Goal: Task Accomplishment & Management: Manage account settings

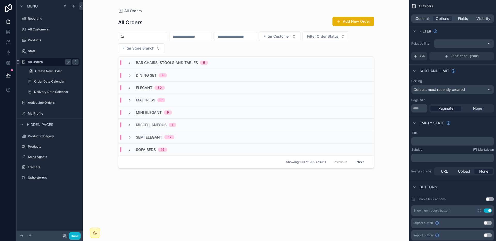
click at [40, 64] on div "All Orders" at bounding box center [49, 62] width 43 height 6
click at [38, 82] on label "Order Date Calendar" at bounding box center [51, 82] width 35 height 4
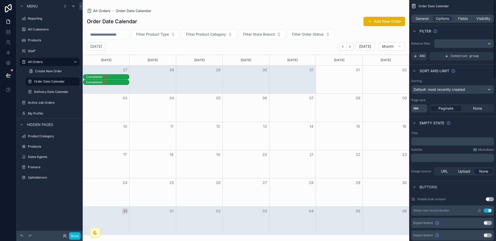
click at [441, 22] on div "General Options Fields Visibility" at bounding box center [452, 18] width 83 height 8
click at [441, 19] on span "Fields" at bounding box center [463, 18] width 10 height 5
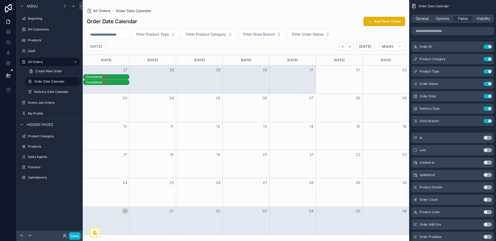
click at [441, 14] on div "General Options Fields Visibility" at bounding box center [452, 18] width 83 height 8
click at [441, 16] on span "Visibility" at bounding box center [483, 18] width 14 height 5
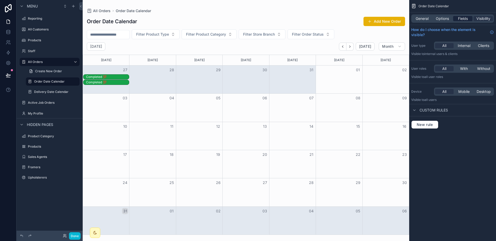
click at [441, 18] on div "Fields" at bounding box center [462, 18] width 19 height 5
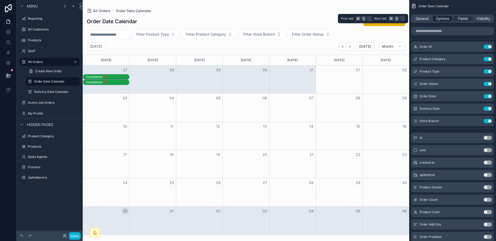
click at [441, 19] on span "Options" at bounding box center [442, 18] width 13 height 5
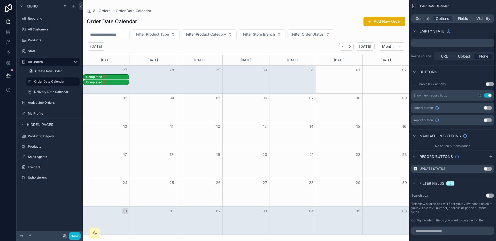
scroll to position [141, 0]
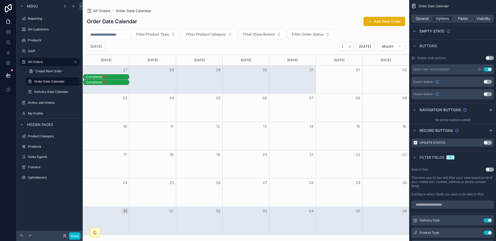
click at [113, 76] on div "Completed 💯" at bounding box center [107, 77] width 43 height 4
click at [117, 77] on div "Completed 💯" at bounding box center [107, 77] width 43 height 4
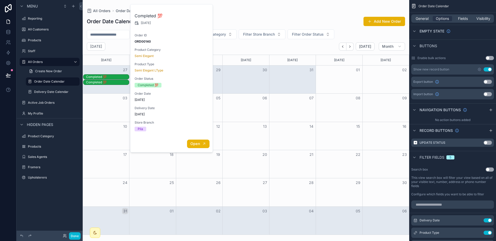
click at [205, 146] on button "Open" at bounding box center [198, 144] width 22 height 9
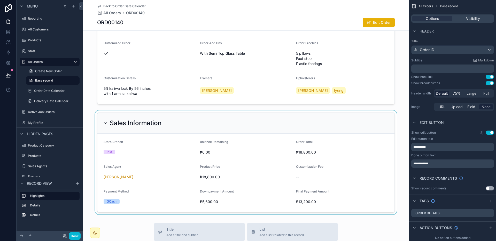
scroll to position [140, 0]
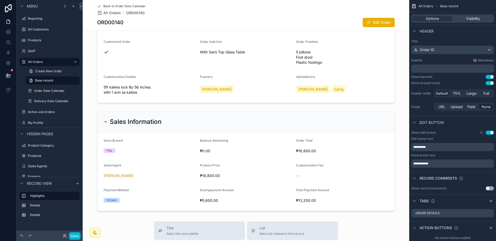
click at [397, 108] on div "Order Date 7/27/2025 Delivery Date 7/30/2025 Customer Techie Tinas Maranan Orde…" at bounding box center [246, 55] width 326 height 317
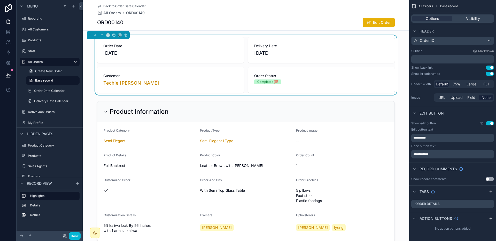
scroll to position [0, 0]
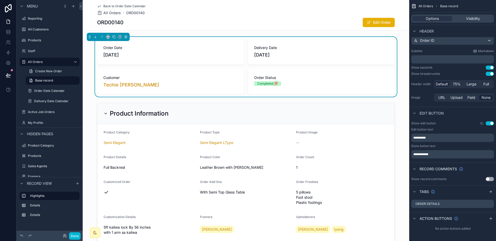
click at [398, 97] on div "Order Date 7/27/2025 Delivery Date 7/30/2025 Customer Techie Tinas Maranan Orde…" at bounding box center [246, 195] width 326 height 317
click at [45, 113] on label "Active Job Orders" at bounding box center [48, 112] width 41 height 4
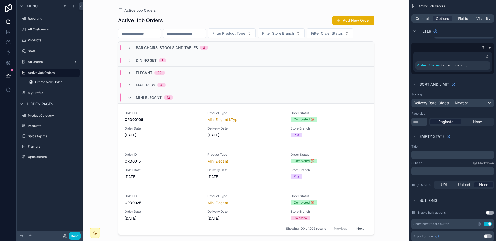
click at [243, 120] on div "scrollable content" at bounding box center [246, 117] width 264 height 235
click at [264, 121] on div "Mini Elegant LType" at bounding box center [245, 119] width 77 height 5
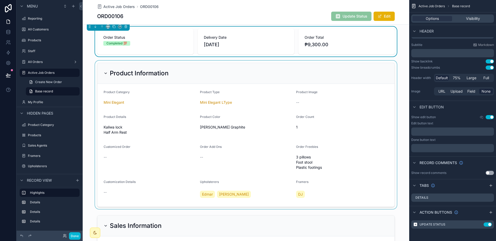
scroll to position [6, 0]
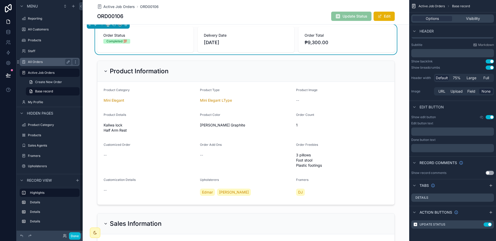
click at [46, 63] on label "All Orders" at bounding box center [48, 62] width 41 height 4
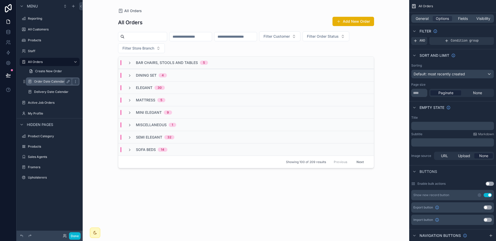
click at [51, 84] on div "Order Date Calendar" at bounding box center [52, 81] width 37 height 6
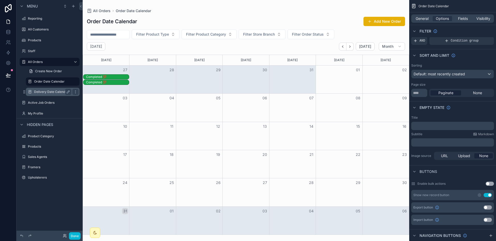
click at [54, 91] on label "Delivery Date Calendar" at bounding box center [51, 92] width 35 height 4
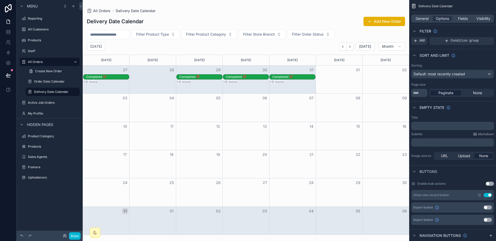
click at [242, 77] on div "Completed 💯" at bounding box center [247, 77] width 43 height 4
click at [233, 77] on div "Completed 💯" at bounding box center [247, 77] width 43 height 4
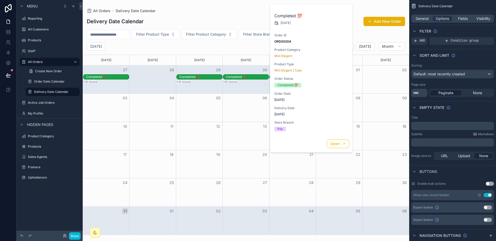
click at [233, 77] on div "Completed 💯" at bounding box center [247, 77] width 43 height 4
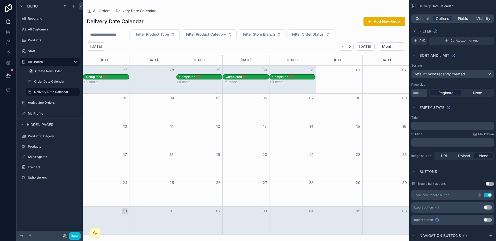
click at [247, 80] on div "+6 more" at bounding box center [246, 82] width 46 height 4
click at [247, 78] on div "Completed 💯" at bounding box center [247, 77] width 43 height 4
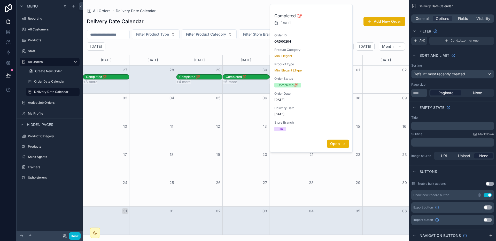
click at [347, 147] on button "Open" at bounding box center [338, 144] width 22 height 9
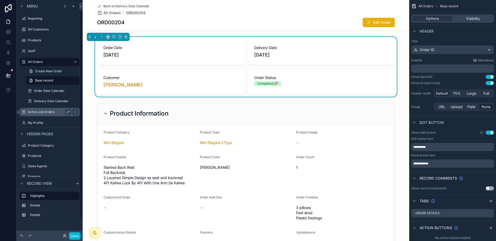
click at [52, 112] on label "Active Job Orders" at bounding box center [48, 112] width 41 height 4
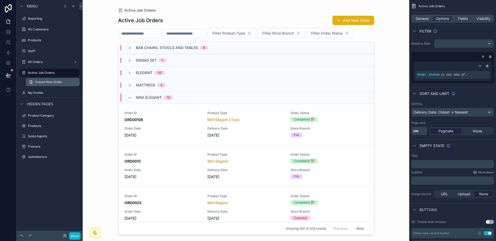
click at [47, 80] on link "Create New Order" at bounding box center [53, 82] width 54 height 8
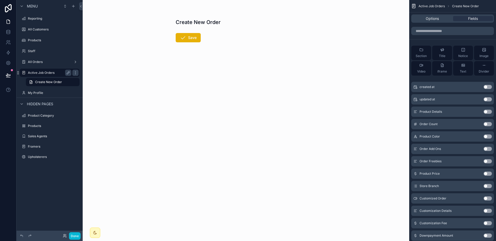
click at [41, 74] on label "Active Job Orders" at bounding box center [48, 73] width 41 height 4
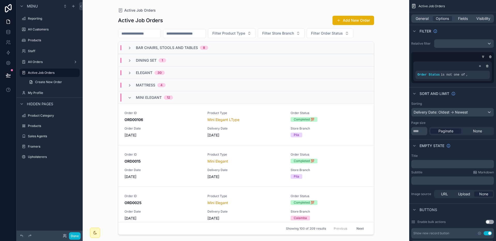
click at [188, 136] on div "scrollable content" at bounding box center [246, 117] width 264 height 235
click at [175, 122] on div "Order ID ORD00106 Product Type Mini Elegant LType Order Status Completed 💯 Orde…" at bounding box center [245, 124] width 243 height 27
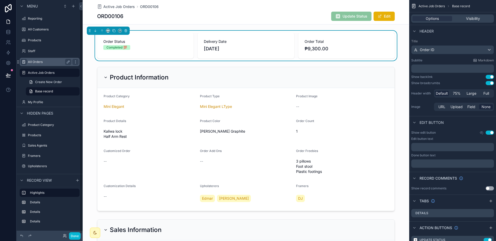
click at [23, 61] on icon "scrollable content" at bounding box center [24, 62] width 4 height 4
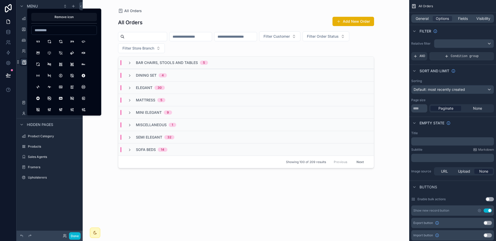
click at [135, 171] on div "scrollable content" at bounding box center [246, 117] width 264 height 235
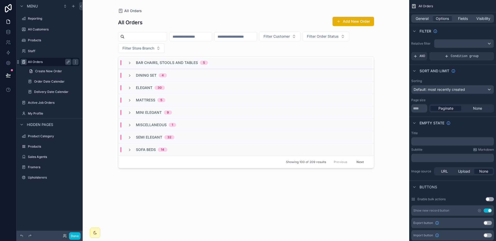
click at [25, 62] on icon "scrollable content" at bounding box center [24, 62] width 4 height 4
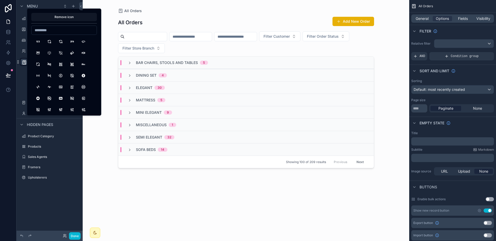
click at [23, 71] on div "Create New Order" at bounding box center [50, 71] width 66 height 9
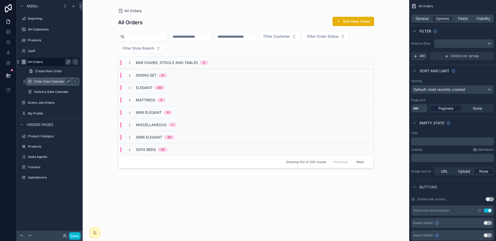
click at [52, 81] on label "Order Date Calendar" at bounding box center [51, 82] width 35 height 4
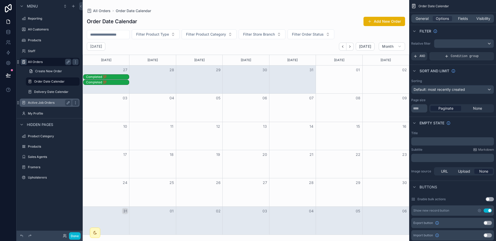
click at [43, 101] on label "Active Job Orders" at bounding box center [48, 103] width 41 height 4
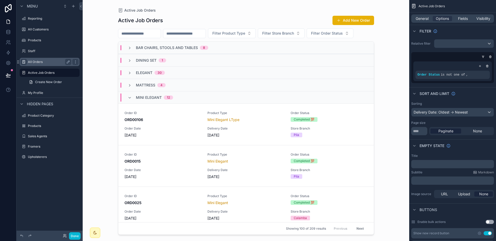
click at [166, 130] on div "scrollable content" at bounding box center [246, 117] width 264 height 235
click at [172, 96] on span "12" at bounding box center [168, 98] width 9 height 4
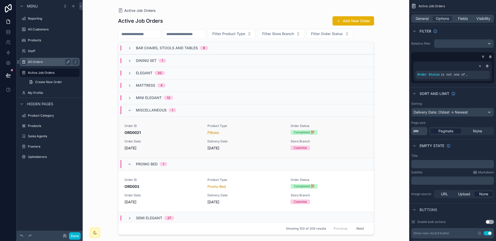
click at [180, 121] on link "Order ID ORD0021 Product Type Pillows Order Status Completed 💯 Order Date 6/24/…" at bounding box center [245, 137] width 255 height 42
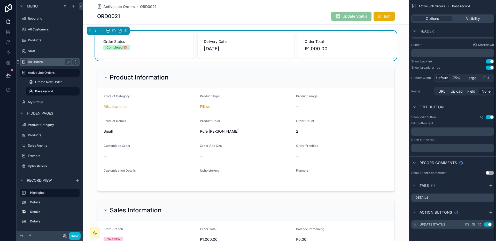
click at [441, 225] on icon "scrollable content" at bounding box center [480, 224] width 2 height 2
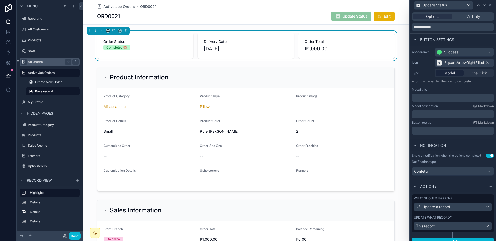
scroll to position [26, 0]
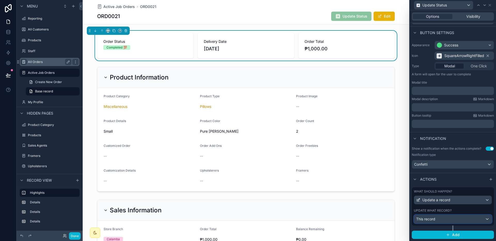
click at [441, 221] on div "This record" at bounding box center [452, 219] width 77 height 8
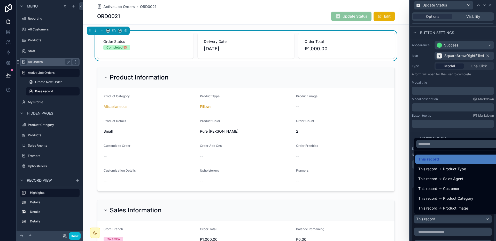
click at [441, 226] on div at bounding box center [452, 120] width 86 height 241
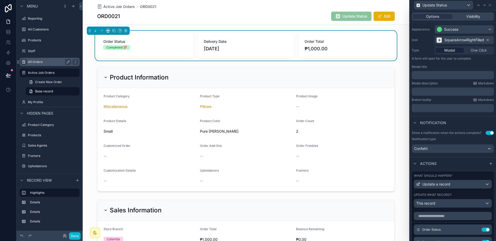
scroll to position [53, 0]
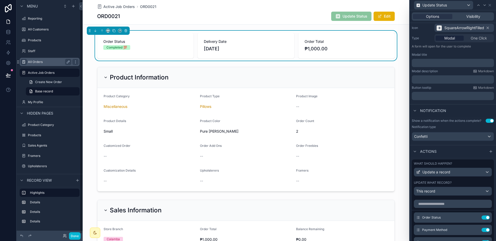
click at [43, 65] on div "All Orders" at bounding box center [49, 62] width 43 height 6
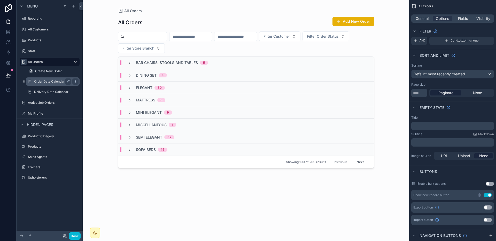
click at [51, 85] on div "Order Date Calendar" at bounding box center [53, 81] width 52 height 8
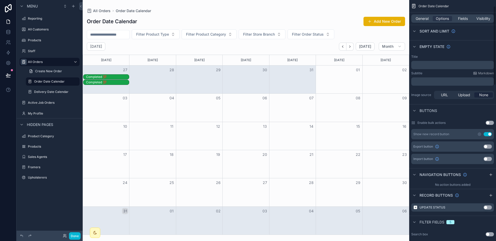
scroll to position [156, 0]
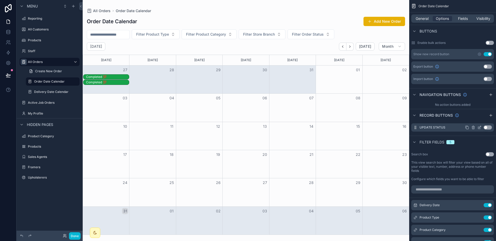
click at [441, 127] on button "Use setting" at bounding box center [487, 127] width 8 height 4
click at [115, 75] on div "Completed 💯" at bounding box center [107, 77] width 43 height 5
click at [114, 76] on div "Completed 💯" at bounding box center [107, 77] width 43 height 4
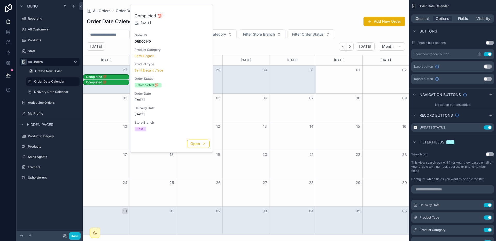
click at [199, 152] on div "Open" at bounding box center [171, 144] width 82 height 17
click at [199, 144] on span "Open" at bounding box center [195, 143] width 10 height 5
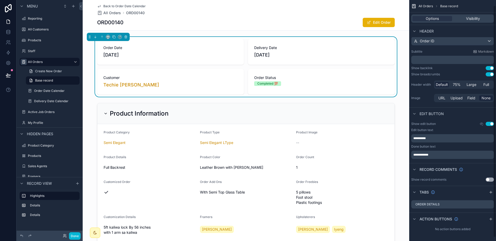
scroll to position [9, 0]
click at [134, 6] on span "Back to Order Date Calendar" at bounding box center [124, 6] width 42 height 4
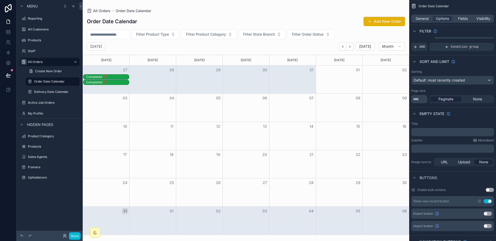
click at [121, 78] on div "Completed 💯" at bounding box center [107, 77] width 43 height 4
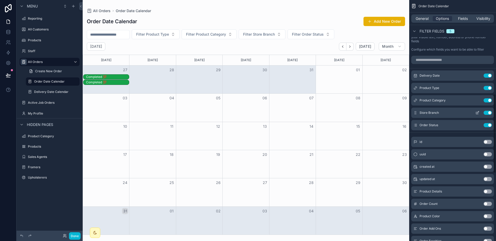
scroll to position [41, 0]
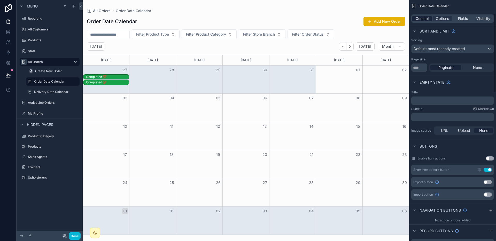
click at [422, 20] on span "General" at bounding box center [421, 18] width 13 height 5
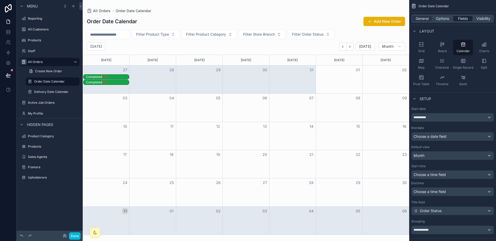
click at [441, 19] on span "Fields" at bounding box center [463, 18] width 10 height 5
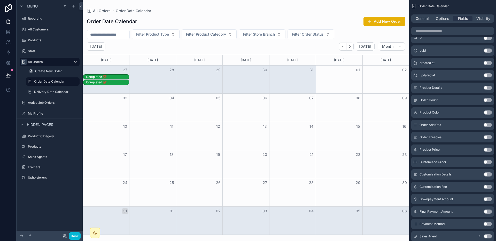
scroll to position [0, 0]
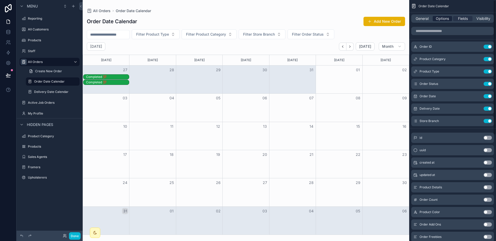
click at [439, 21] on span "Options" at bounding box center [442, 18] width 13 height 5
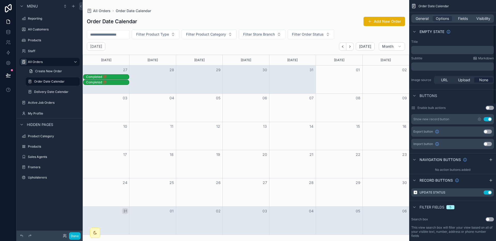
scroll to position [119, 0]
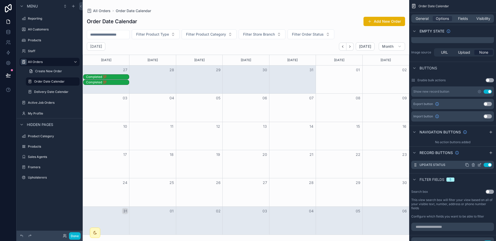
click at [441, 164] on icon "scrollable content" at bounding box center [480, 164] width 2 height 2
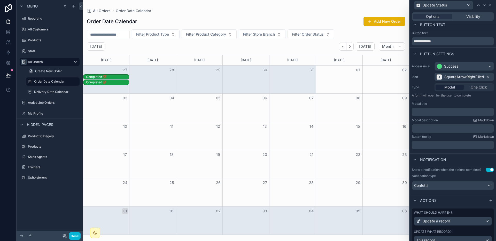
scroll to position [0, 0]
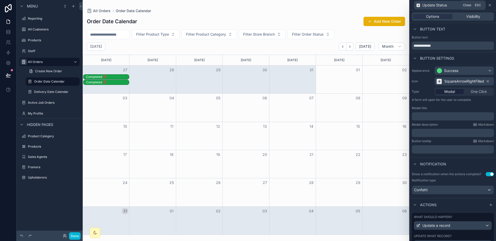
click at [441, 3] on icon at bounding box center [489, 5] width 4 height 4
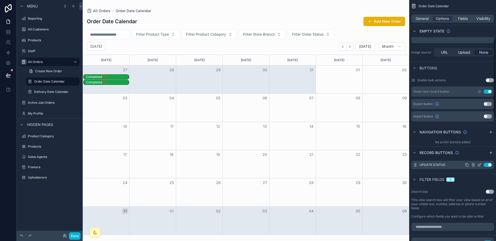
click at [441, 167] on button "Use setting" at bounding box center [487, 165] width 8 height 4
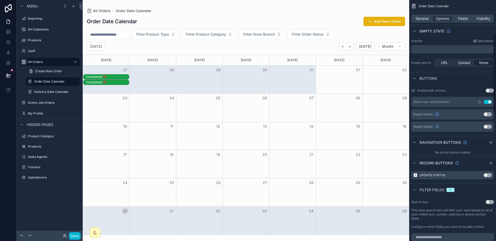
scroll to position [125, 0]
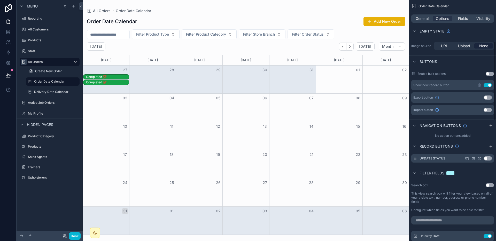
click at [441, 158] on icon "scrollable content" at bounding box center [467, 158] width 4 height 4
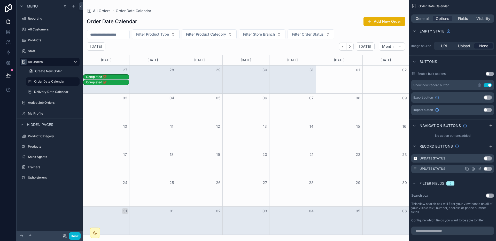
click at [441, 169] on icon "scrollable content" at bounding box center [473, 169] width 4 height 4
click at [441, 161] on button at bounding box center [481, 160] width 6 height 6
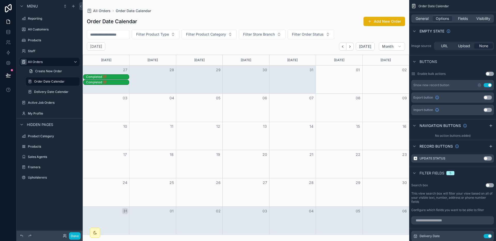
click at [102, 75] on div "Completed 💯" at bounding box center [107, 77] width 43 height 4
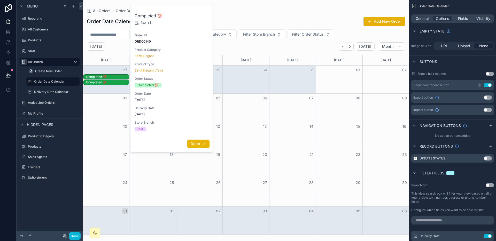
click at [201, 142] on button "Open" at bounding box center [198, 144] width 22 height 9
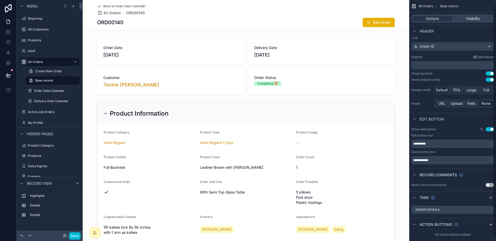
scroll to position [9, 0]
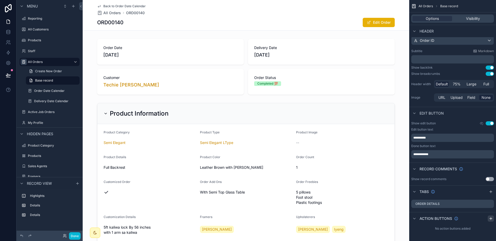
click at [441, 220] on icon "scrollable content" at bounding box center [490, 219] width 4 height 4
click at [441, 231] on icon "scrollable content" at bounding box center [480, 230] width 2 height 2
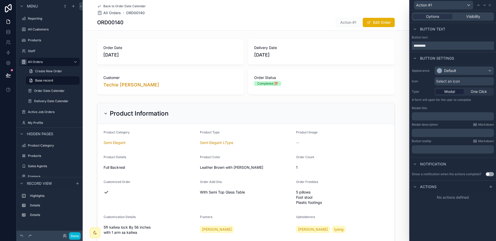
click at [439, 46] on input "*********" at bounding box center [453, 46] width 82 height 8
type input "**********"
click at [441, 72] on div "Default" at bounding box center [450, 70] width 12 height 5
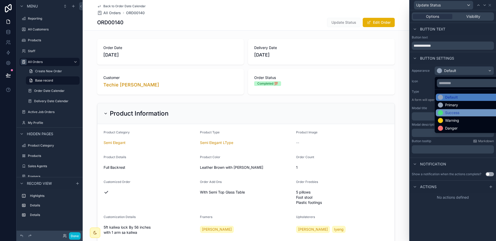
click at [441, 109] on div "Success" at bounding box center [470, 112] width 69 height 7
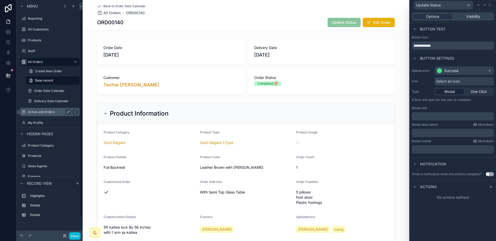
click at [37, 111] on label "Active Job Orders" at bounding box center [48, 112] width 41 height 4
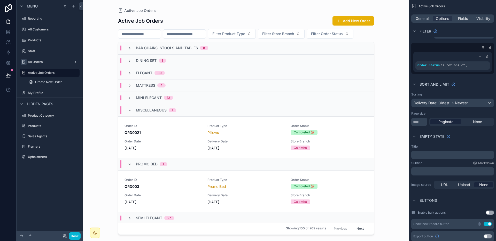
click at [232, 129] on div "scrollable content" at bounding box center [246, 117] width 264 height 235
click at [262, 125] on span "Product Type" at bounding box center [245, 126] width 77 height 4
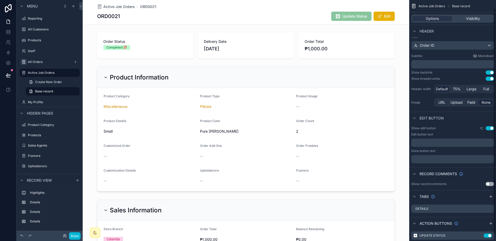
scroll to position [15, 0]
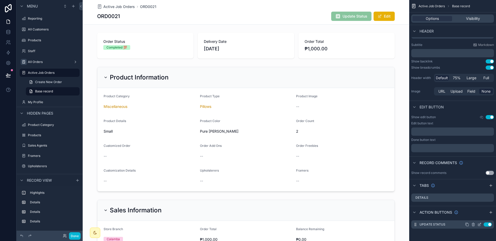
click at [441, 225] on icon "scrollable content" at bounding box center [480, 224] width 2 height 2
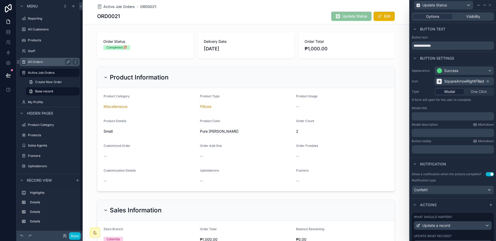
click at [43, 62] on label "All Orders" at bounding box center [48, 62] width 41 height 4
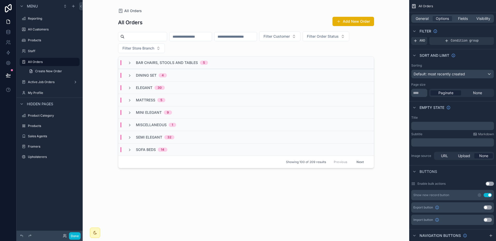
click at [45, 87] on div "scrollable content" at bounding box center [50, 87] width 66 height 1
click at [46, 83] on label "Active Job Orders" at bounding box center [48, 82] width 41 height 4
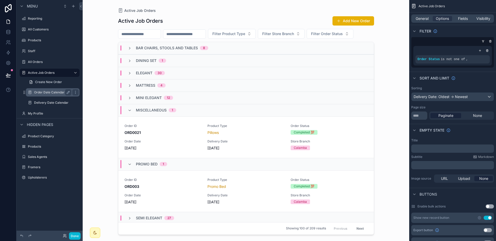
click at [42, 90] on div "Order Date Calendar" at bounding box center [52, 92] width 37 height 6
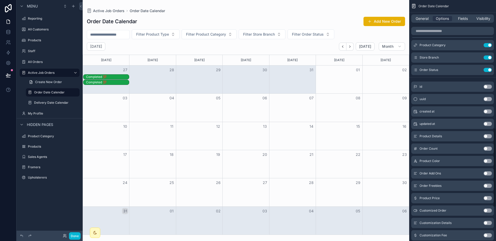
scroll to position [335, 0]
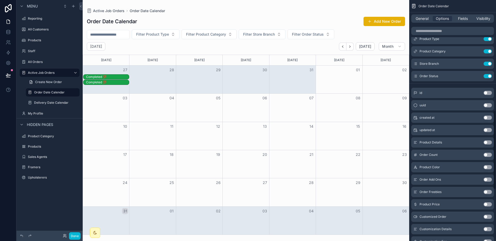
click at [120, 77] on div "Completed 💯" at bounding box center [107, 77] width 43 height 4
click at [109, 77] on div "Completed 💯" at bounding box center [107, 77] width 43 height 4
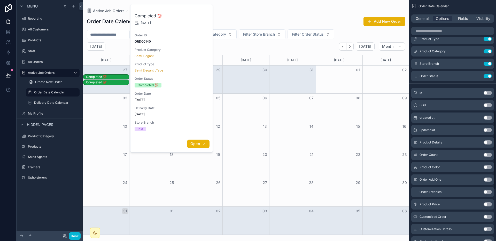
click at [204, 147] on button "Open" at bounding box center [198, 144] width 22 height 9
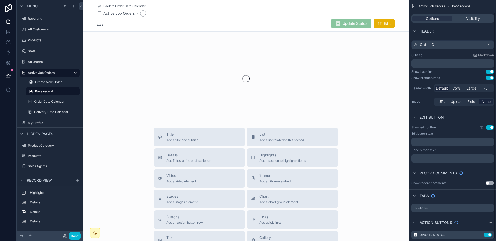
scroll to position [15, 0]
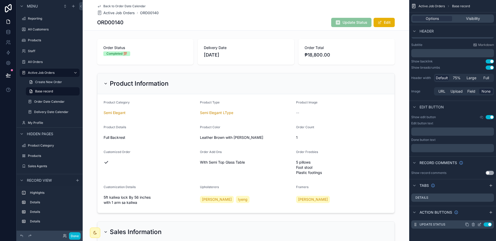
click at [441, 225] on icon "scrollable content" at bounding box center [479, 225] width 2 height 2
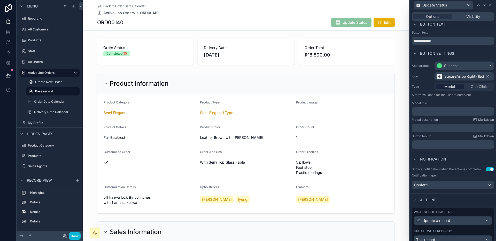
scroll to position [0, 0]
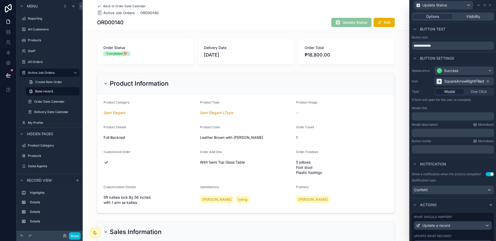
click at [441, 6] on div "Update Status" at bounding box center [453, 5] width 82 height 10
click at [441, 6] on icon at bounding box center [489, 5] width 4 height 4
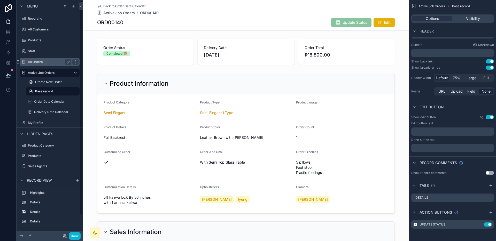
click at [37, 62] on label "All Orders" at bounding box center [48, 62] width 41 height 4
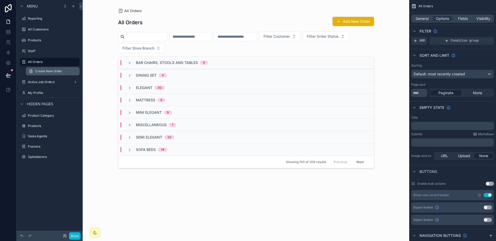
click at [42, 71] on span "Create New Order" at bounding box center [48, 71] width 27 height 4
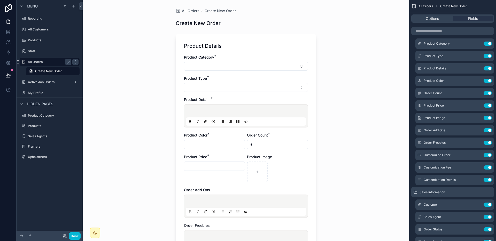
click at [46, 58] on div "All Orders" at bounding box center [50, 62] width 58 height 8
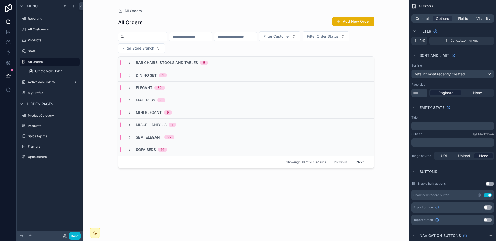
click at [211, 66] on div "Bar Chairs, Stools and Tables 5" at bounding box center [245, 63] width 255 height 12
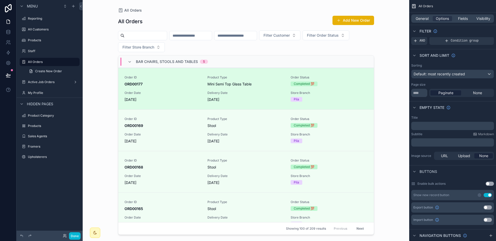
click at [201, 79] on div "Order ID ORD00177 Product Type Mini Semi Top Glass Table Order Status Completed…" at bounding box center [245, 88] width 243 height 27
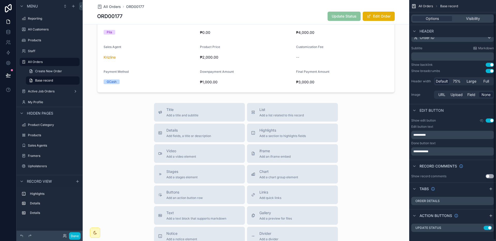
scroll to position [15, 0]
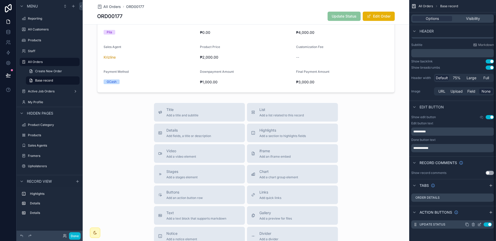
click at [441, 225] on icon "scrollable content" at bounding box center [479, 225] width 4 height 4
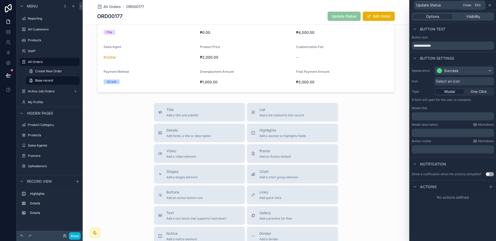
click at [441, 5] on icon at bounding box center [489, 5] width 4 height 4
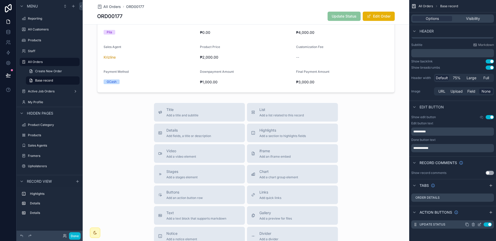
click at [441, 224] on icon "scrollable content" at bounding box center [480, 224] width 2 height 2
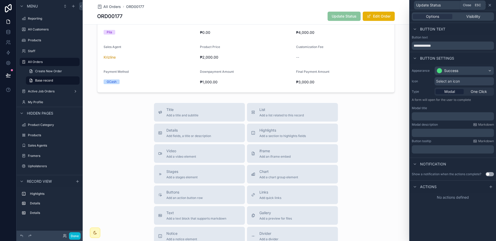
click at [441, 5] on icon at bounding box center [489, 5] width 2 height 2
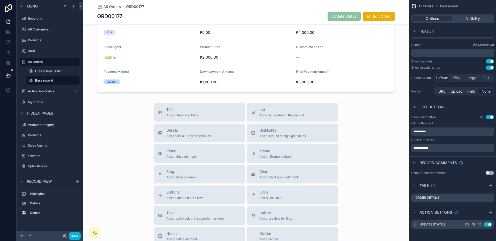
click at [441, 225] on icon "scrollable content" at bounding box center [473, 225] width 2 height 2
click at [441, 217] on icon at bounding box center [481, 216] width 4 height 4
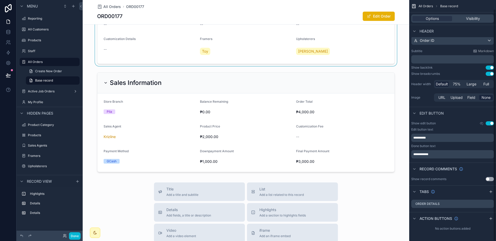
scroll to position [0, 0]
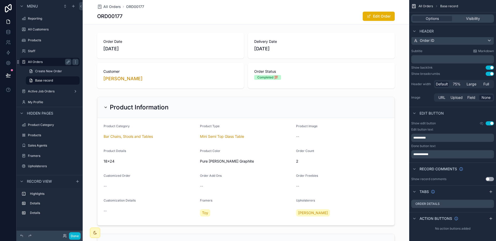
click at [50, 61] on label "All Orders" at bounding box center [48, 62] width 41 height 4
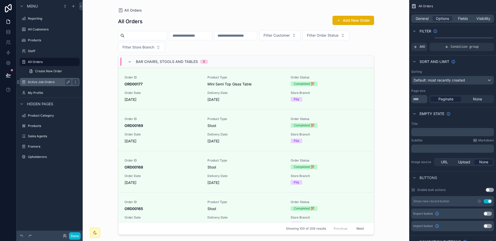
click at [46, 79] on div "Active Job Orders" at bounding box center [49, 82] width 43 height 6
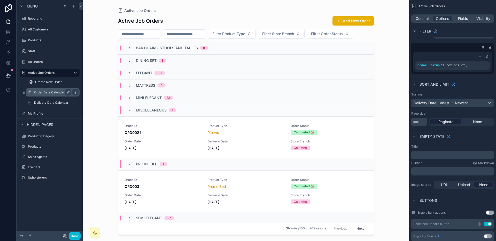
click at [44, 91] on label "Order Date Calendar" at bounding box center [51, 92] width 35 height 4
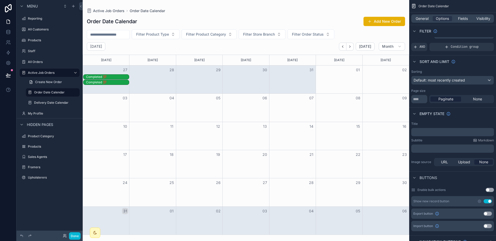
click at [101, 77] on div "Completed 💯" at bounding box center [107, 77] width 43 height 4
click at [124, 77] on div "Completed 💯" at bounding box center [107, 77] width 43 height 4
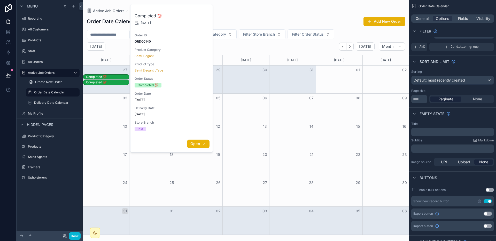
click at [204, 142] on icon "scrollable content" at bounding box center [204, 144] width 4 height 4
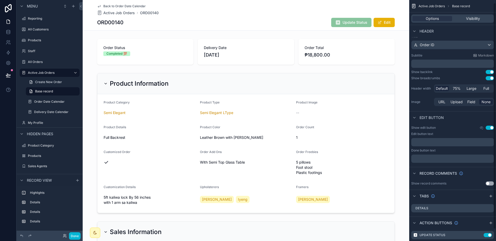
scroll to position [15, 0]
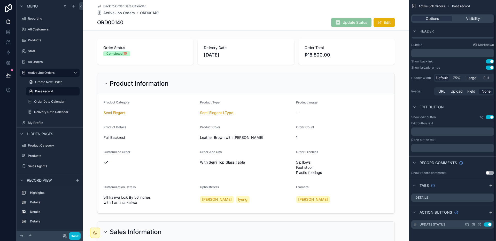
click at [441, 224] on icon "scrollable content" at bounding box center [479, 225] width 4 height 4
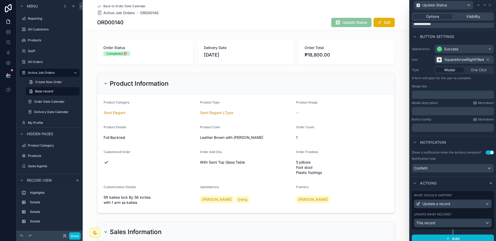
scroll to position [26, 0]
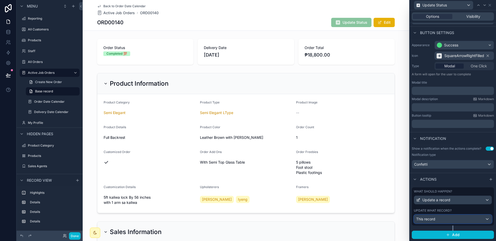
click at [441, 219] on div "This record" at bounding box center [452, 219] width 77 height 8
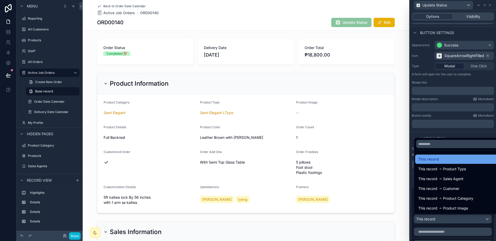
click at [441, 160] on div "This record" at bounding box center [456, 159] width 77 height 6
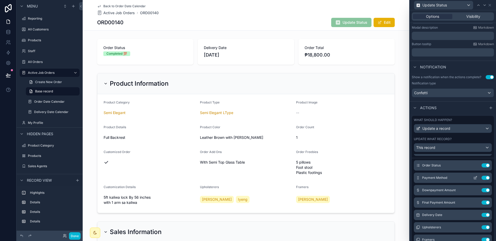
scroll to position [10, 0]
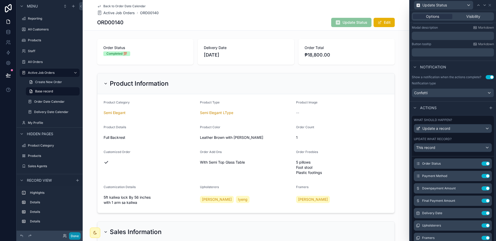
click at [72, 238] on button "Done" at bounding box center [75, 235] width 12 height 7
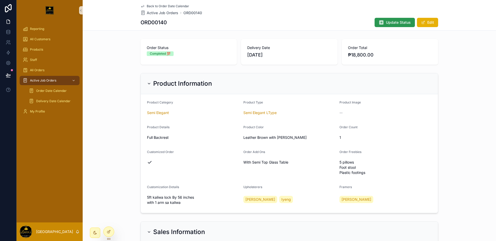
click at [382, 26] on button "Update Status" at bounding box center [394, 22] width 40 height 9
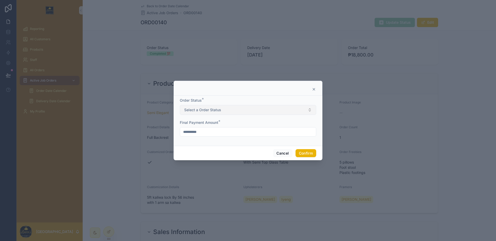
click at [242, 106] on button "Select a Order Status" at bounding box center [248, 110] width 136 height 10
click at [313, 87] on icon at bounding box center [314, 89] width 4 height 4
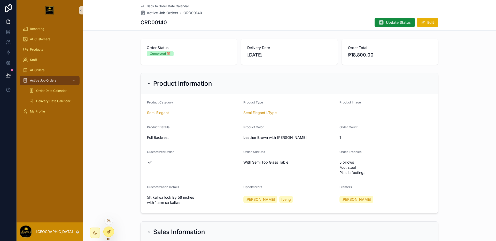
click at [113, 230] on div at bounding box center [109, 232] width 10 height 10
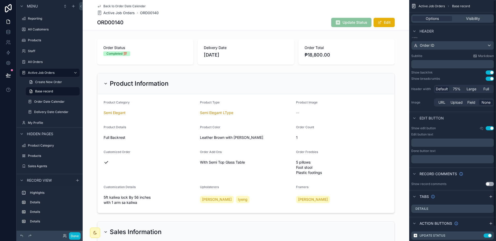
scroll to position [15, 0]
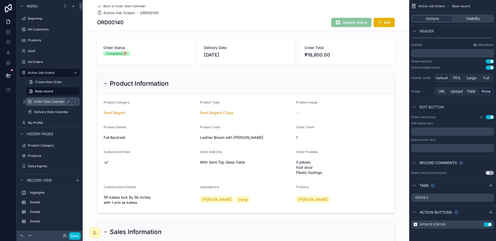
click at [48, 104] on div "Order Date Calendar" at bounding box center [52, 102] width 37 height 6
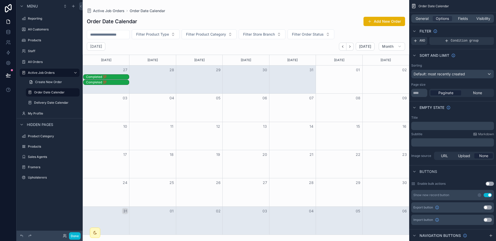
click at [108, 74] on div "Completed 💯" at bounding box center [106, 76] width 46 height 5
click at [108, 76] on div "Completed 💯" at bounding box center [107, 77] width 43 height 4
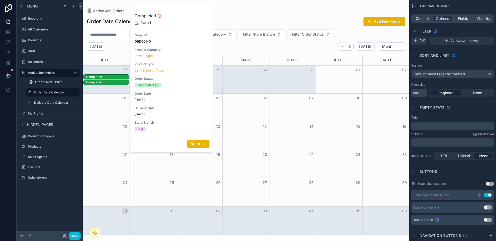
click at [202, 139] on div "Open" at bounding box center [171, 144] width 82 height 17
click at [201, 143] on button "Open" at bounding box center [198, 144] width 22 height 9
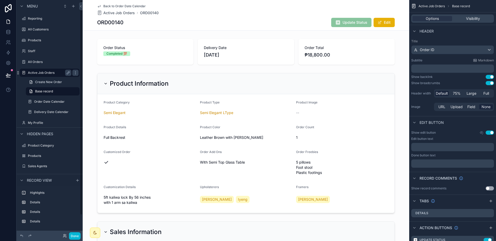
click at [38, 70] on div "Active Job Orders" at bounding box center [49, 73] width 43 height 6
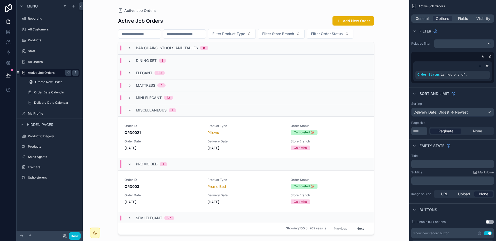
click at [39, 72] on label "Active Job Orders" at bounding box center [48, 73] width 41 height 4
click at [45, 96] on div "Order Date Calendar" at bounding box center [53, 92] width 52 height 8
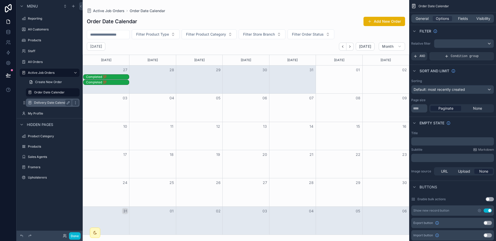
click at [45, 100] on div "Delivery Date Calendar" at bounding box center [52, 103] width 37 height 6
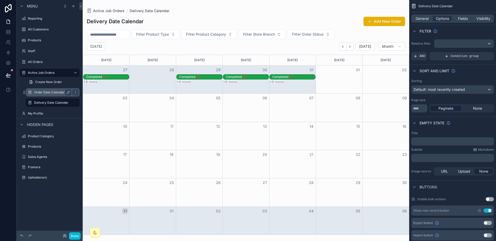
click at [46, 95] on div "Order Date Calendar" at bounding box center [52, 92] width 37 height 6
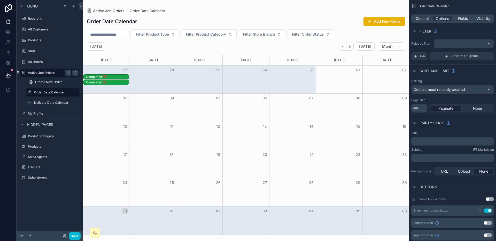
click at [43, 74] on label "Active Job Orders" at bounding box center [48, 73] width 41 height 4
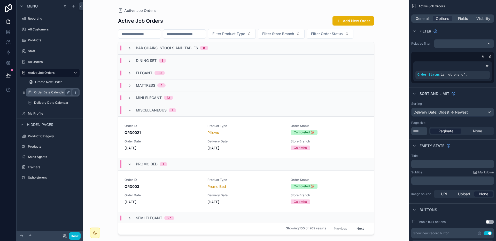
click at [45, 93] on label "Order Date Calendar" at bounding box center [51, 92] width 35 height 4
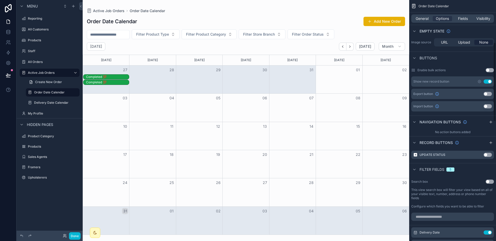
scroll to position [129, 0]
click at [441, 159] on div "Update Status Use setting" at bounding box center [452, 155] width 83 height 8
click at [441, 157] on button "Use setting" at bounding box center [487, 155] width 8 height 4
click at [117, 75] on div "Completed 💯" at bounding box center [107, 77] width 43 height 4
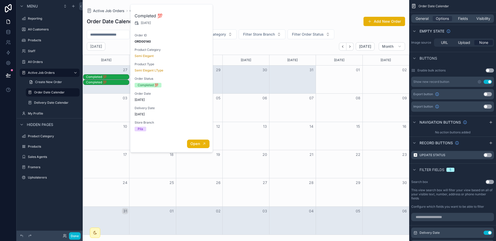
click at [196, 139] on div "Open" at bounding box center [171, 144] width 82 height 17
click at [196, 140] on button "Open" at bounding box center [198, 144] width 22 height 9
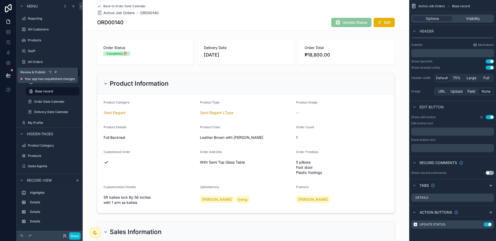
click at [12, 73] on button at bounding box center [8, 75] width 11 height 14
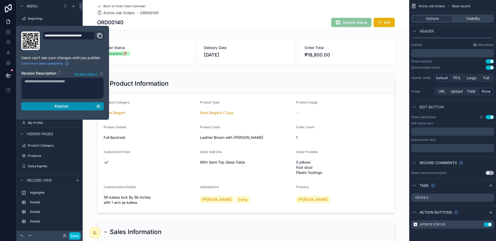
click at [58, 109] on button "Publish" at bounding box center [62, 106] width 83 height 8
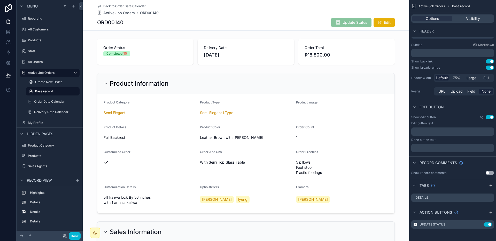
click at [172, 69] on div "Order Status Completed 💯 Delivery Date 7/30/2025 Order Total ₱18,800.00 Product…" at bounding box center [246, 224] width 326 height 375
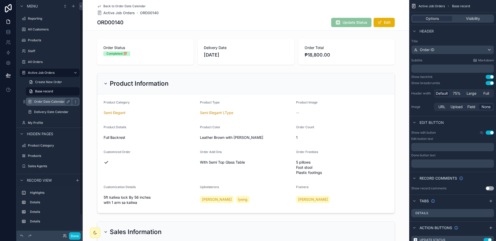
click at [47, 100] on label "Order Date Calendar" at bounding box center [51, 102] width 35 height 4
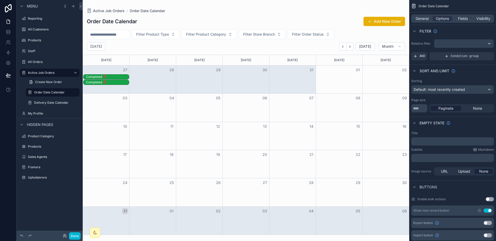
click at [99, 76] on div "Completed 💯" at bounding box center [107, 77] width 43 height 4
click at [98, 78] on div "Completed 💯" at bounding box center [107, 77] width 43 height 4
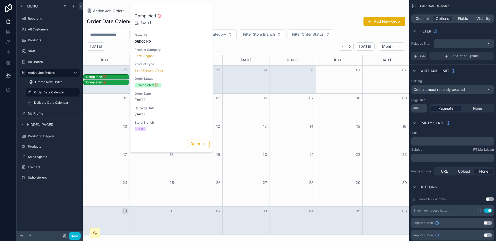
click at [189, 139] on div "Open" at bounding box center [171, 144] width 82 height 17
click at [192, 140] on button "Open" at bounding box center [198, 144] width 22 height 9
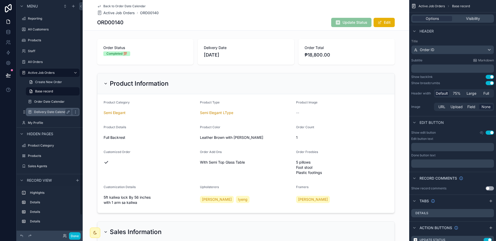
click at [46, 113] on label "Delivery Date Calendar" at bounding box center [51, 112] width 35 height 4
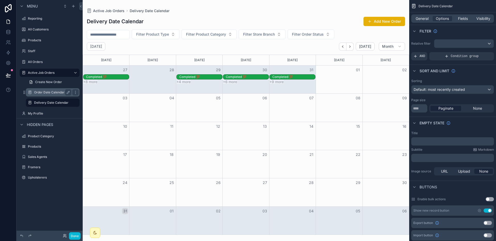
click at [46, 91] on label "Order Date Calendar" at bounding box center [51, 92] width 35 height 4
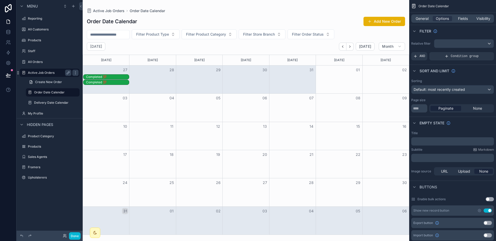
click at [41, 71] on label "Active Job Orders" at bounding box center [48, 73] width 41 height 4
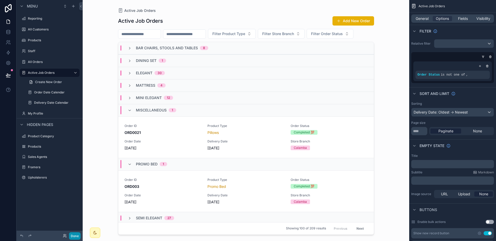
click at [75, 233] on button "Done" at bounding box center [75, 235] width 12 height 7
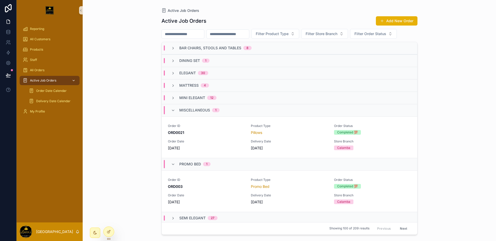
click at [56, 80] on span "Active Job Orders" at bounding box center [43, 80] width 26 height 4
click at [69, 90] on div "Order Date Calendar" at bounding box center [53, 91] width 48 height 8
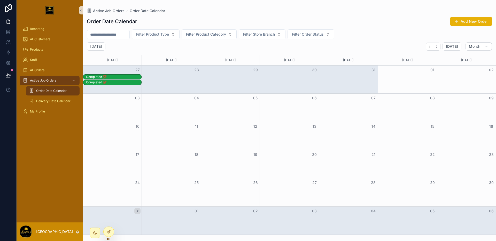
click at [117, 81] on div "Completed 💯" at bounding box center [113, 82] width 55 height 4
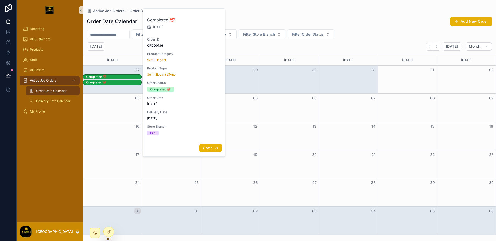
click at [214, 145] on button "Open" at bounding box center [210, 148] width 22 height 9
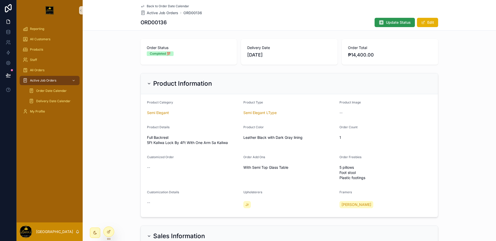
click at [380, 25] on button "Update Status" at bounding box center [394, 22] width 40 height 9
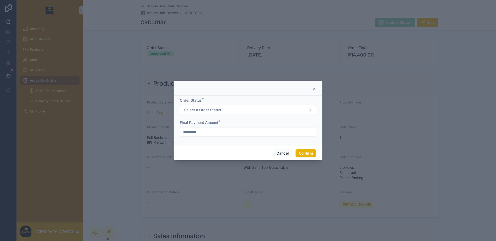
click at [244, 116] on form "**********" at bounding box center [248, 120] width 136 height 44
click at [247, 112] on button "Select a Order Status" at bounding box center [248, 110] width 136 height 10
click at [311, 90] on div at bounding box center [248, 89] width 136 height 4
click at [312, 89] on icon at bounding box center [314, 89] width 4 height 4
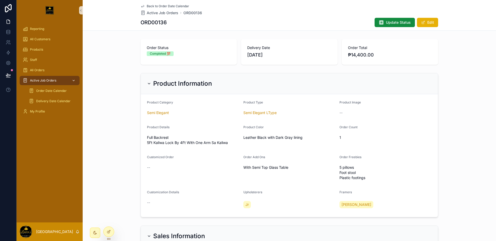
click at [42, 82] on span "Active Job Orders" at bounding box center [43, 80] width 26 height 4
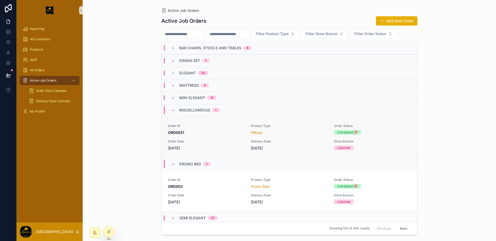
click at [220, 130] on span "ORD0021" at bounding box center [206, 132] width 77 height 5
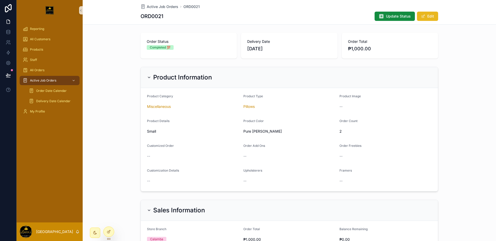
click at [435, 14] on button "Edit" at bounding box center [427, 16] width 21 height 9
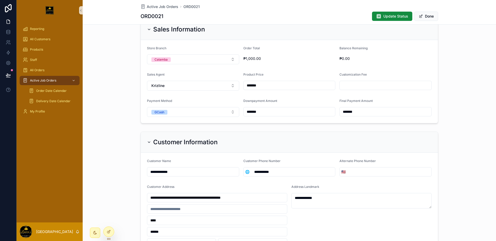
scroll to position [111, 0]
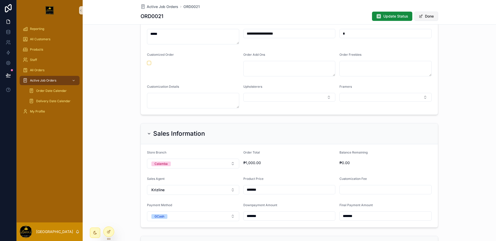
click at [428, 19] on button "Done" at bounding box center [426, 16] width 24 height 9
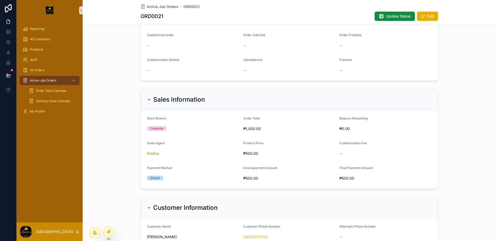
click at [44, 34] on div "All Customers" at bounding box center [50, 39] width 66 height 10
click at [44, 31] on div "Reporting" at bounding box center [50, 29] width 54 height 8
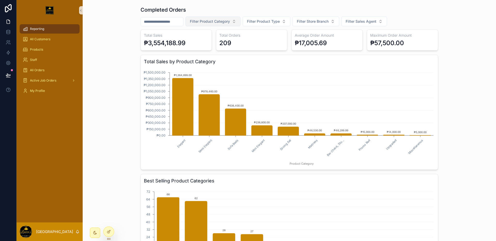
click at [219, 22] on span "Filter Product Category" at bounding box center [210, 21] width 40 height 5
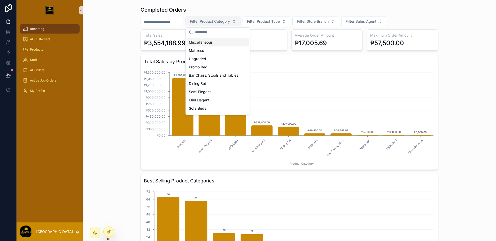
click at [219, 22] on span "Filter Product Category" at bounding box center [210, 21] width 40 height 5
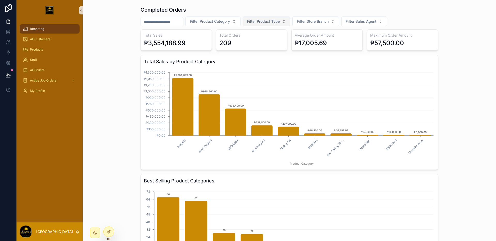
click at [263, 22] on span "Filter Product Type" at bounding box center [263, 21] width 33 height 5
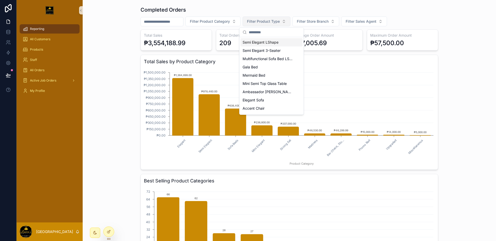
click at [263, 22] on span "Filter Product Type" at bounding box center [263, 21] width 33 height 5
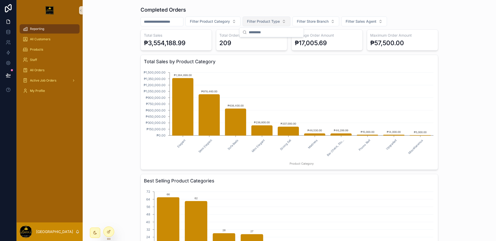
click at [263, 22] on span "Filter Product Type" at bounding box center [263, 21] width 33 height 5
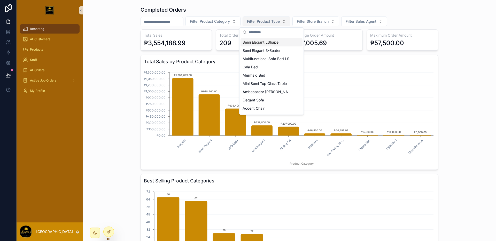
click at [263, 22] on span "Filter Product Type" at bounding box center [263, 21] width 33 height 5
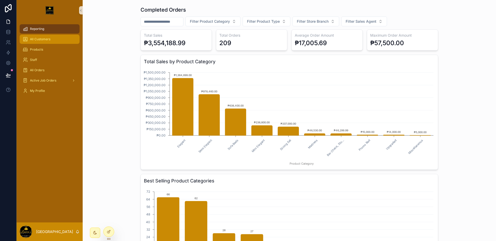
click at [35, 43] on div "All Customers" at bounding box center [50, 39] width 54 height 8
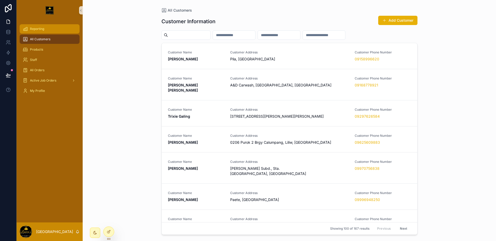
click at [50, 32] on div "Reporting" at bounding box center [50, 29] width 54 height 8
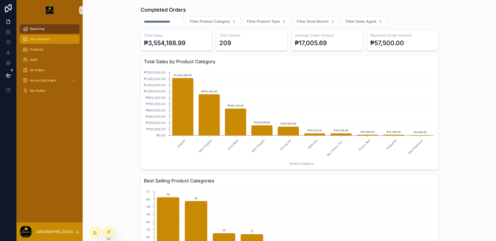
click at [37, 37] on div "All Customers" at bounding box center [50, 39] width 54 height 8
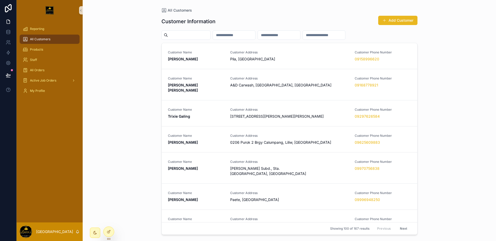
click at [400, 22] on button "Add Customer" at bounding box center [397, 20] width 39 height 9
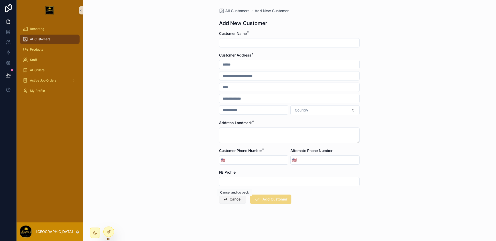
click at [228, 199] on button "Cancel" at bounding box center [232, 199] width 27 height 9
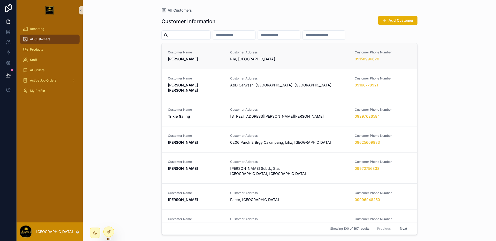
click at [333, 56] on div "Customer Address Pila, Laguna" at bounding box center [289, 55] width 119 height 11
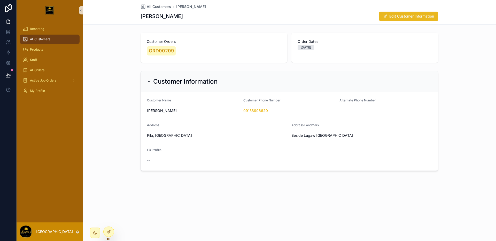
click at [423, 15] on button "Edit Customer Information" at bounding box center [408, 16] width 59 height 9
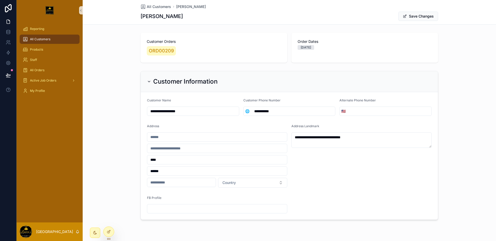
click at [184, 208] on input "scrollable content" at bounding box center [217, 208] width 140 height 7
click at [319, 192] on form "**********" at bounding box center [289, 156] width 297 height 128
click at [112, 235] on div at bounding box center [109, 232] width 10 height 10
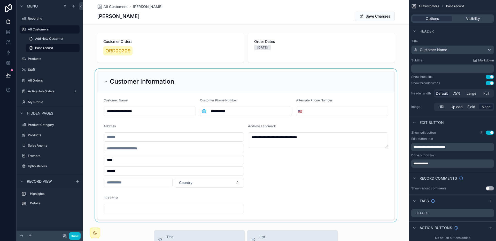
click at [308, 170] on div "scrollable content" at bounding box center [246, 145] width 326 height 153
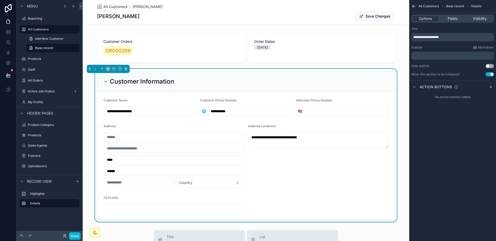
click at [214, 204] on div "scrollable content" at bounding box center [174, 208] width 140 height 9
click at [441, 17] on span "Fields" at bounding box center [452, 18] width 10 height 5
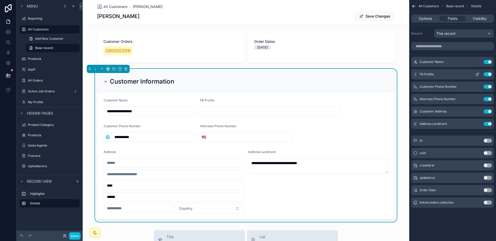
click at [441, 73] on icon "scrollable content" at bounding box center [478, 73] width 1 height 1
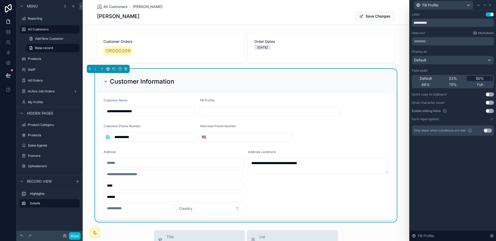
click at [441, 77] on span "50%" at bounding box center [480, 78] width 8 height 5
click at [441, 6] on icon at bounding box center [478, 5] width 4 height 4
click at [441, 76] on div "50%" at bounding box center [480, 78] width 26 height 5
click at [441, 6] on div "Customer Name" at bounding box center [453, 5] width 82 height 10
click at [441, 5] on icon at bounding box center [489, 5] width 4 height 4
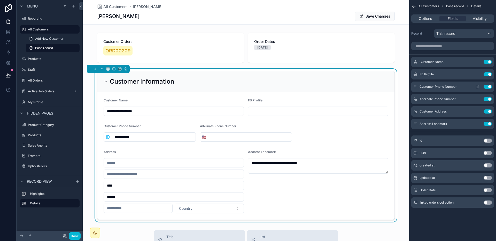
click at [441, 88] on icon "scrollable content" at bounding box center [477, 87] width 4 height 4
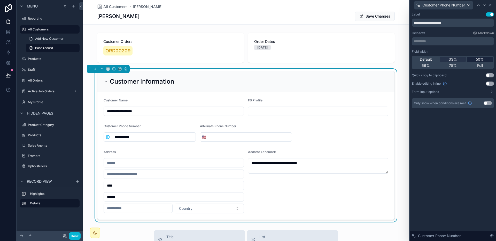
click at [441, 60] on div "50%" at bounding box center [480, 59] width 26 height 5
click at [441, 4] on icon at bounding box center [484, 5] width 4 height 4
click at [441, 59] on span "50%" at bounding box center [480, 59] width 8 height 5
click at [441, 5] on icon at bounding box center [489, 5] width 2 height 2
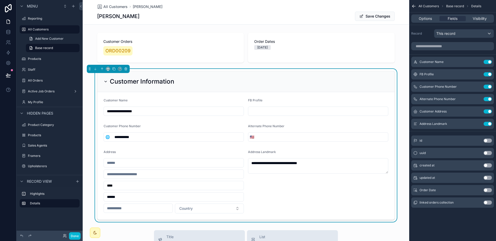
click at [329, 195] on div "**********" at bounding box center [318, 182] width 140 height 64
click at [372, 18] on button "Save Changes" at bounding box center [375, 16] width 40 height 9
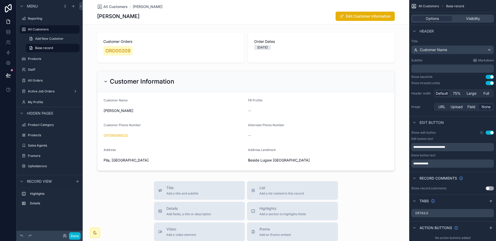
click at [49, 34] on div "All Customers Add New Customer Base record" at bounding box center [50, 39] width 66 height 28
click at [50, 31] on label "All Customers" at bounding box center [48, 29] width 41 height 4
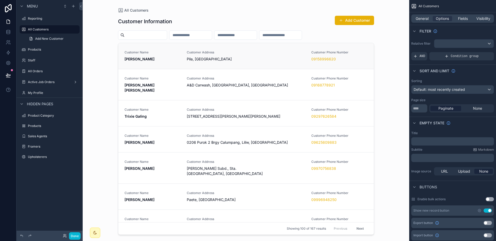
click at [231, 55] on div "Customer Address Pila, Laguna" at bounding box center [246, 55] width 119 height 11
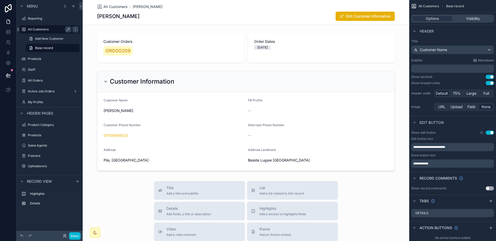
click at [45, 27] on div "All Customers" at bounding box center [49, 29] width 43 height 6
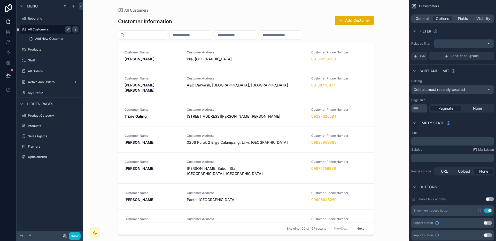
click at [53, 33] on div "All Customers" at bounding box center [50, 29] width 58 height 8
click at [46, 29] on label "All Customers" at bounding box center [48, 29] width 41 height 4
click at [190, 53] on span "Customer Address" at bounding box center [246, 52] width 119 height 4
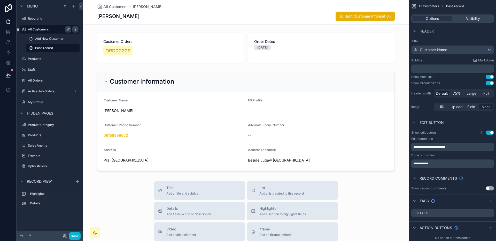
click at [46, 31] on div "All Customers" at bounding box center [49, 29] width 43 height 6
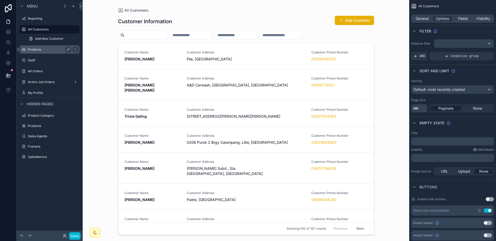
click at [43, 50] on label "Products" at bounding box center [48, 50] width 41 height 4
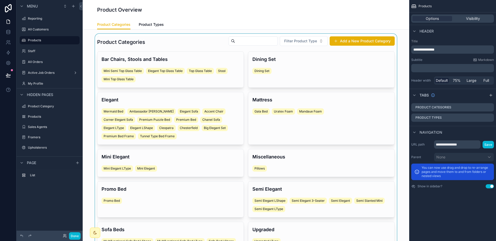
click at [232, 72] on div "scrollable content" at bounding box center [246, 155] width 318 height 243
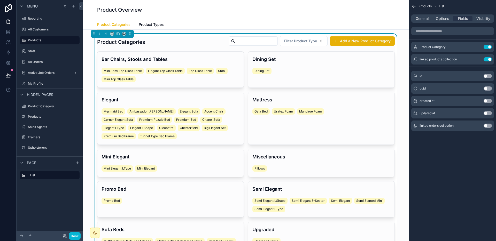
click at [232, 69] on div "Mini Semi Top Glass Table Elegant Top Glass Table Top Glass Table Stool Mini To…" at bounding box center [170, 75] width 138 height 17
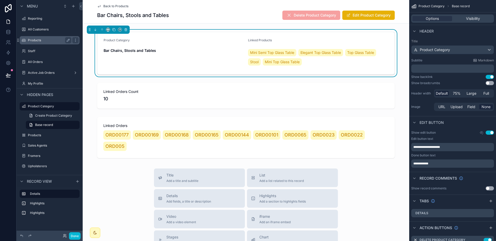
click at [46, 42] on label "Products" at bounding box center [48, 40] width 41 height 4
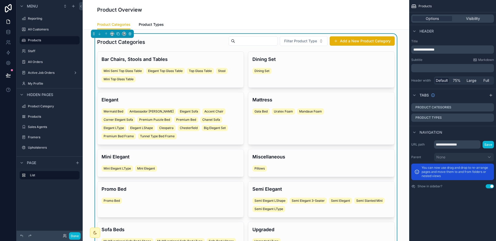
click at [162, 27] on div "Product Categories Product Types" at bounding box center [245, 25] width 297 height 10
click at [159, 26] on span "Product Types" at bounding box center [151, 24] width 25 height 5
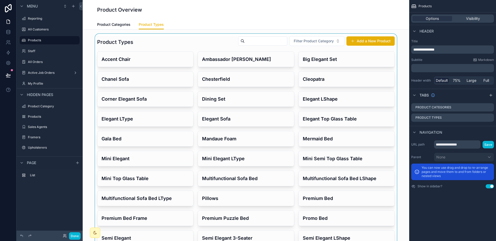
click at [168, 58] on div "scrollable content" at bounding box center [246, 179] width 318 height 290
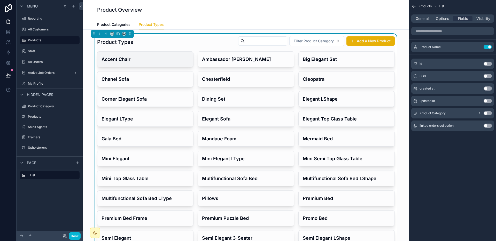
click at [165, 58] on h4 "Accent Chair" at bounding box center [145, 59] width 88 height 7
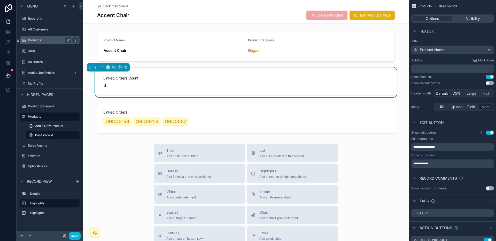
click at [52, 39] on label "Products" at bounding box center [48, 40] width 41 height 4
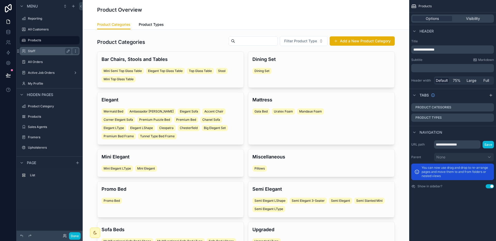
click at [47, 50] on label "Staff" at bounding box center [48, 51] width 41 height 4
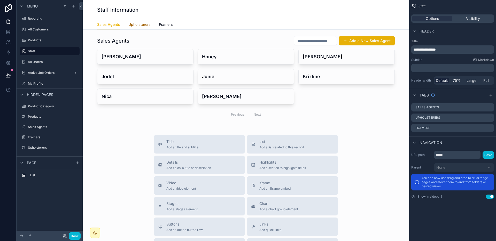
click at [145, 28] on link "Upholsterers" at bounding box center [139, 25] width 22 height 10
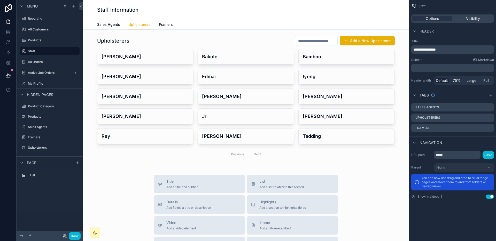
click at [176, 27] on div "Sales Agents Upholsterers Framers" at bounding box center [245, 25] width 297 height 10
click at [159, 24] on span "Framers" at bounding box center [166, 24] width 14 height 5
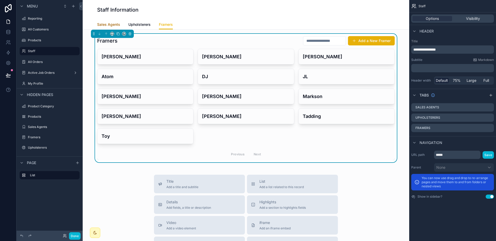
click at [100, 25] on span "Sales Agents" at bounding box center [108, 24] width 23 height 5
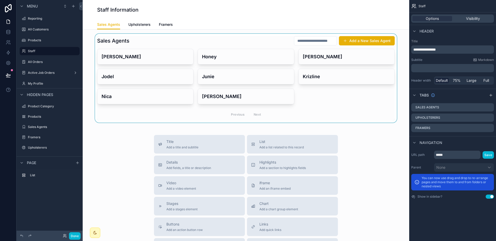
click at [114, 56] on div "scrollable content" at bounding box center [246, 78] width 318 height 89
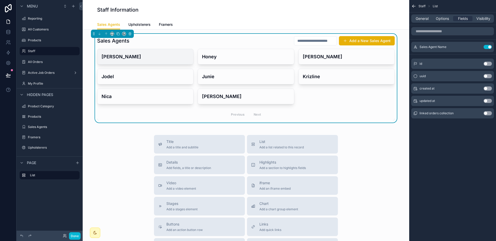
click at [126, 56] on h4 "Aldo" at bounding box center [145, 56] width 88 height 7
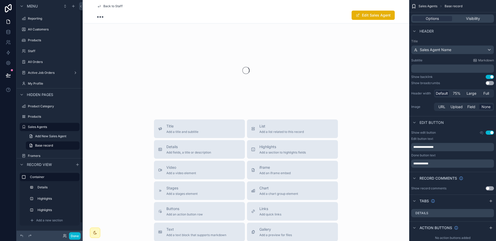
scroll to position [4, 0]
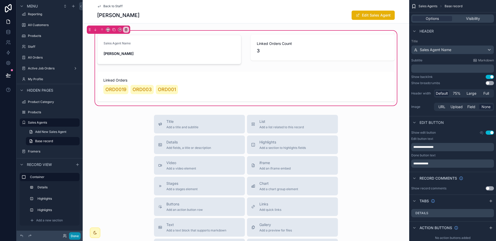
click at [77, 233] on button "Done" at bounding box center [75, 235] width 12 height 7
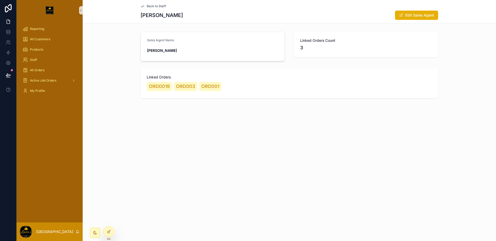
click at [278, 55] on form "Sales Agent Name Aldo" at bounding box center [213, 46] width 144 height 29
click at [334, 42] on span "Linked Orders Count" at bounding box center [366, 40] width 132 height 5
click at [314, 72] on div "Linked Orders ORD0019 ORD003 ORD001" at bounding box center [288, 83] width 297 height 30
click at [153, 6] on span "Back to Staff" at bounding box center [156, 6] width 19 height 4
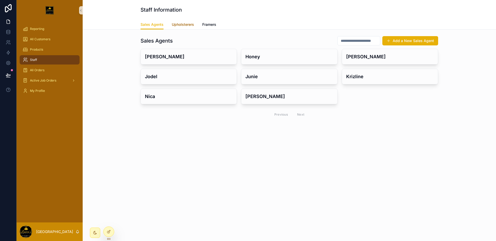
click at [188, 26] on span "Upholsterers" at bounding box center [183, 24] width 22 height 5
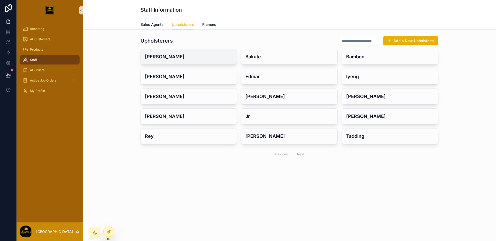
click at [197, 54] on h4 "Ariel" at bounding box center [189, 56] width 88 height 7
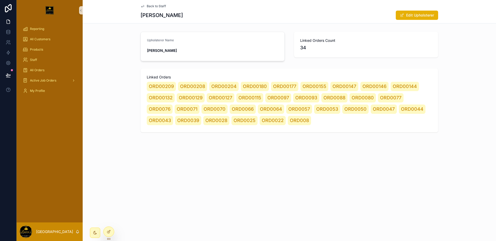
click at [155, 5] on span "Back to Staff" at bounding box center [156, 6] width 19 height 4
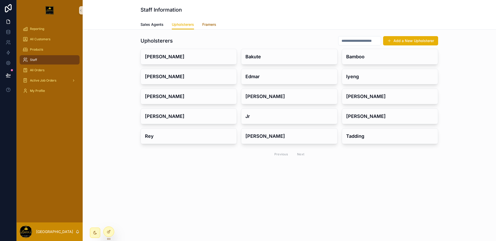
click at [212, 28] on link "Framers" at bounding box center [209, 25] width 14 height 10
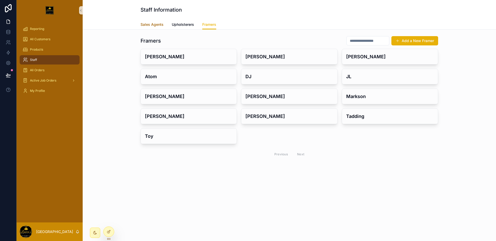
click at [156, 21] on link "Sales Agents" at bounding box center [151, 25] width 23 height 10
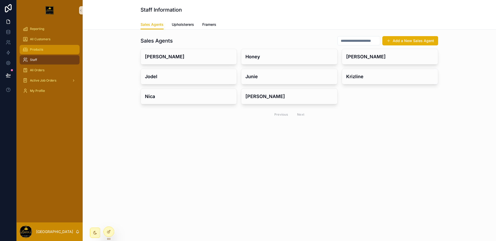
click at [41, 50] on span "Products" at bounding box center [36, 50] width 13 height 4
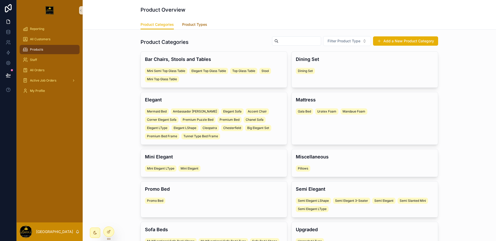
click at [193, 28] on link "Product Types" at bounding box center [194, 25] width 25 height 10
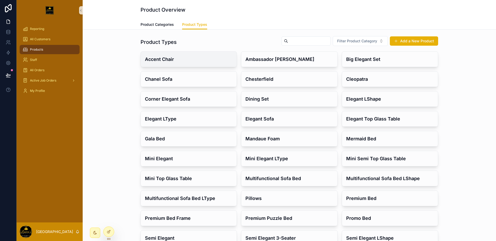
click at [186, 63] on div "Accent Chair" at bounding box center [189, 59] width 96 height 15
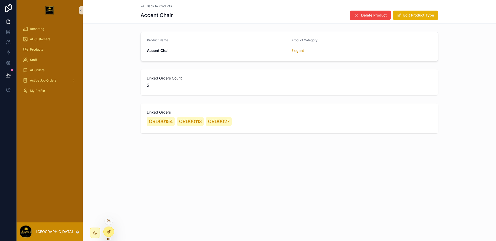
click at [106, 227] on div at bounding box center [108, 232] width 11 height 10
click at [108, 229] on div at bounding box center [109, 232] width 10 height 10
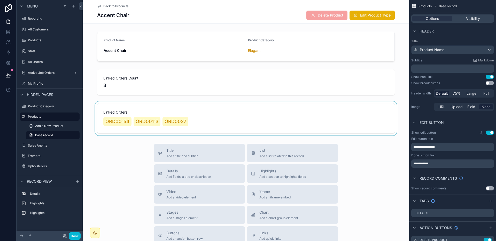
click at [209, 112] on div "scrollable content" at bounding box center [246, 118] width 326 height 34
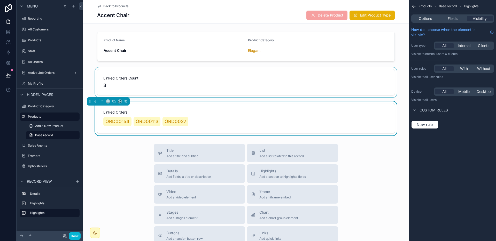
click at [214, 78] on div "scrollable content" at bounding box center [246, 82] width 326 height 30
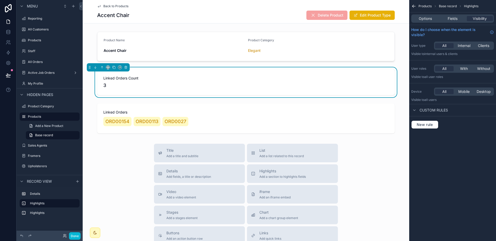
click at [118, 6] on span "Back to Products" at bounding box center [115, 6] width 25 height 4
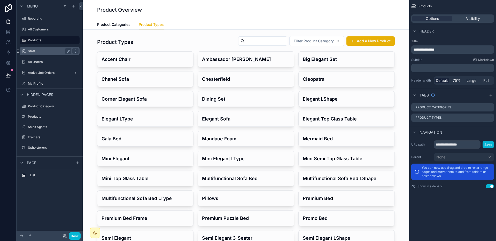
click at [43, 49] on label "Staff" at bounding box center [48, 51] width 41 height 4
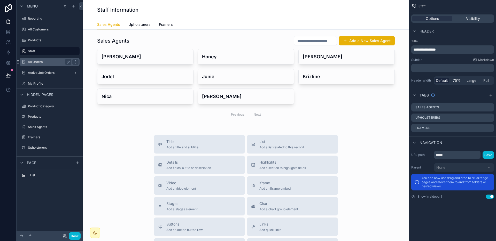
click at [43, 60] on label "All Orders" at bounding box center [48, 62] width 41 height 4
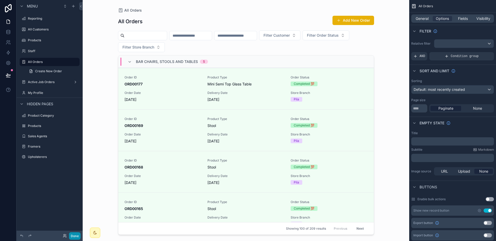
click at [79, 233] on button "Done" at bounding box center [75, 235] width 12 height 7
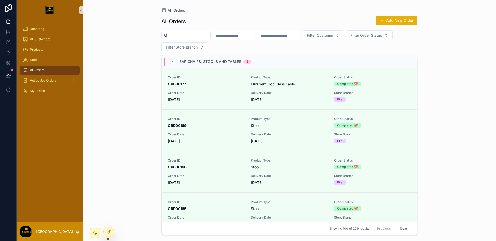
click at [306, 60] on div "Bar Chairs, Stools and Tables 5" at bounding box center [289, 62] width 255 height 12
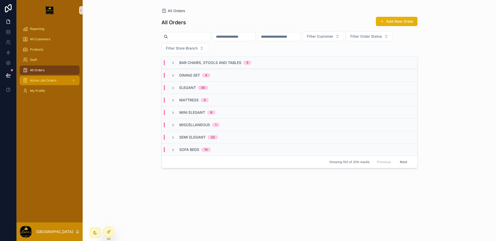
click at [35, 78] on div "Active Job Orders" at bounding box center [50, 80] width 54 height 8
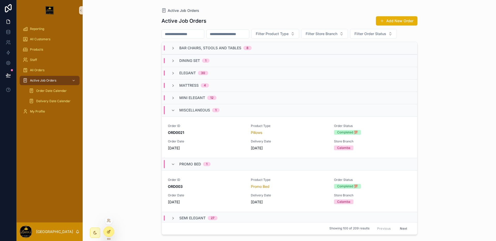
click at [108, 233] on icon at bounding box center [108, 232] width 2 height 2
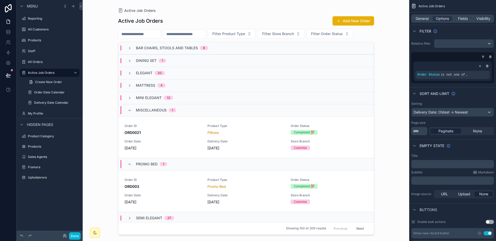
click at [196, 107] on div "Miscellaneous 1" at bounding box center [245, 110] width 255 height 12
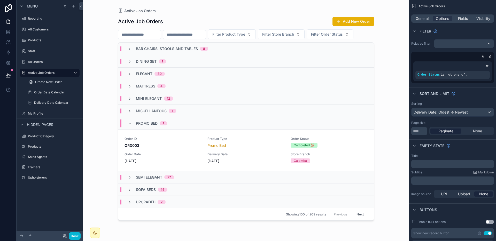
click at [192, 122] on div "Promo Bed 1" at bounding box center [245, 123] width 255 height 12
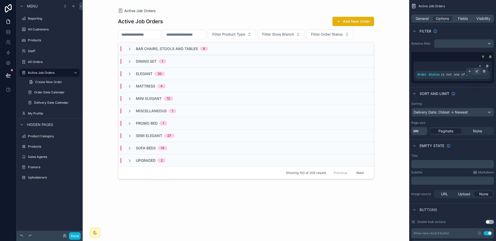
click at [441, 70] on div "scrollable content" at bounding box center [476, 71] width 7 height 7
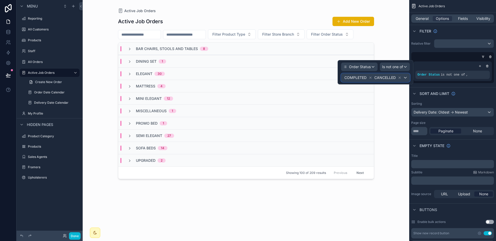
click at [361, 77] on span "COMPLETED" at bounding box center [355, 77] width 22 height 5
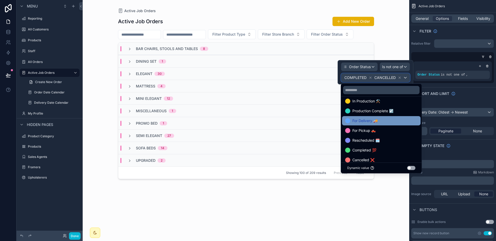
scroll to position [30, 0]
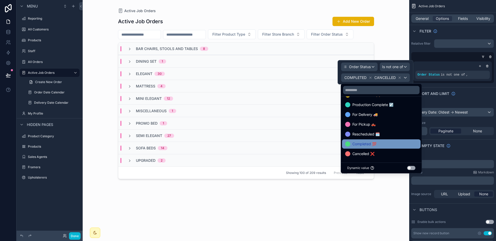
click at [365, 145] on span "Completed 💯" at bounding box center [364, 144] width 24 height 6
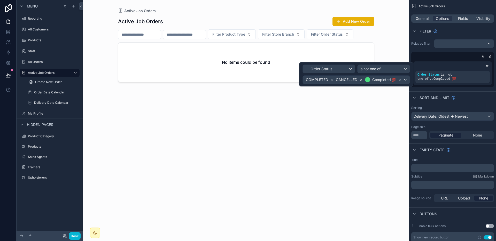
click at [360, 79] on icon at bounding box center [361, 80] width 4 height 4
click at [360, 79] on icon at bounding box center [361, 80] width 2 height 2
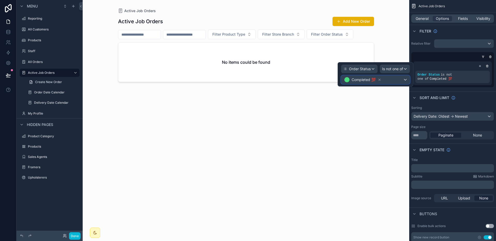
click at [391, 79] on div "Completed 💯" at bounding box center [375, 80] width 68 height 8
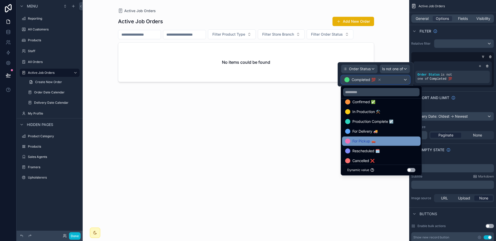
scroll to position [20, 0]
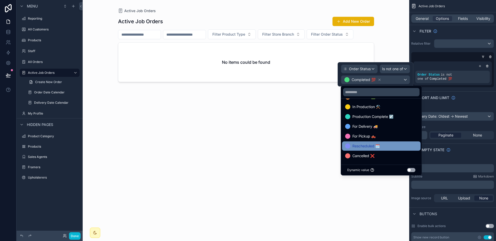
click at [368, 150] on div "Rescheduled 🗓️" at bounding box center [381, 145] width 78 height 9
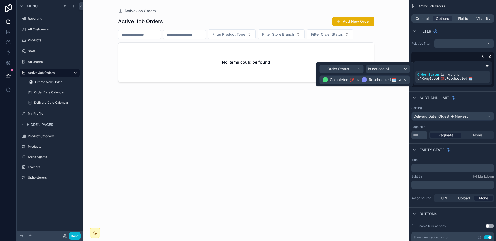
click at [399, 80] on icon at bounding box center [400, 80] width 4 height 4
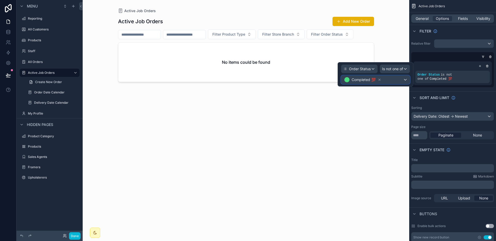
click at [391, 81] on div "Completed 💯" at bounding box center [375, 80] width 68 height 8
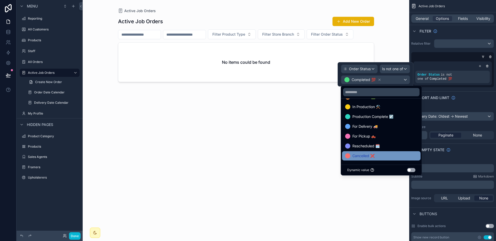
click at [361, 157] on span "Cancelled ❌" at bounding box center [363, 156] width 22 height 6
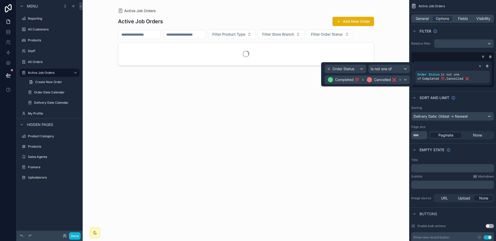
click at [329, 149] on div "Active Job Orders Add New Order Filter Product Type Filter Store Branch Filter …" at bounding box center [246, 124] width 256 height 222
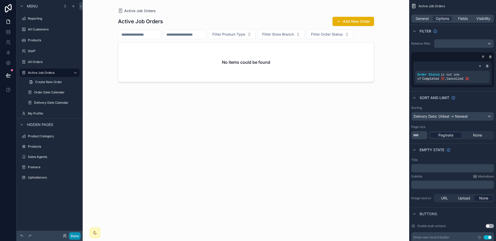
click at [76, 234] on button "Done" at bounding box center [75, 235] width 12 height 7
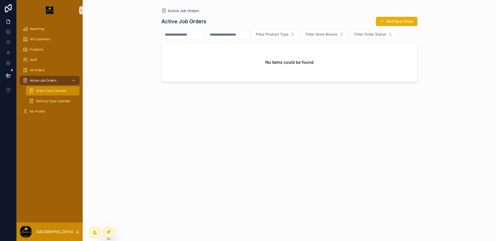
click at [62, 90] on span "Order Date Calendar" at bounding box center [51, 91] width 30 height 4
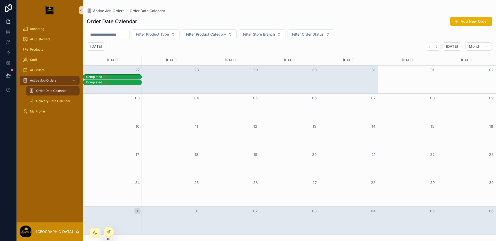
click at [49, 79] on span "Active Job Orders" at bounding box center [43, 80] width 26 height 4
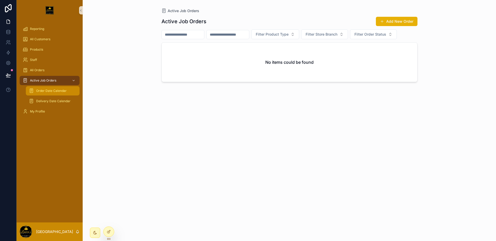
click at [59, 94] on div "Order Date Calendar" at bounding box center [53, 91] width 48 height 8
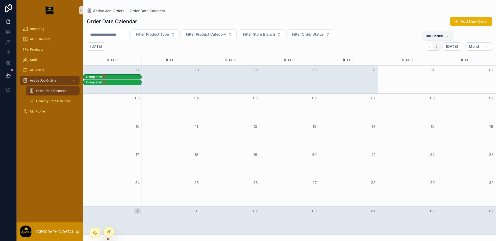
click at [437, 45] on icon "Next" at bounding box center [437, 47] width 4 height 4
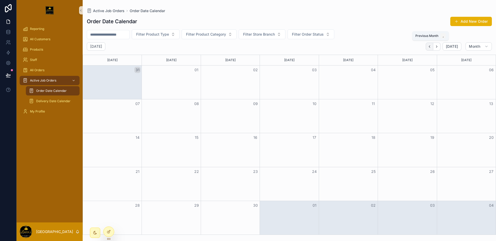
click at [431, 45] on icon "Back" at bounding box center [429, 47] width 4 height 4
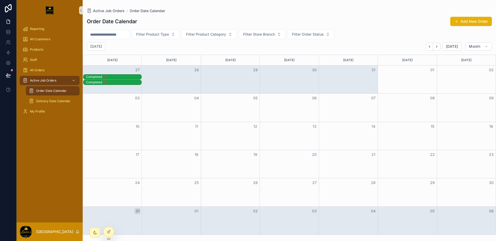
click at [431, 45] on icon "Back" at bounding box center [429, 47] width 4 height 4
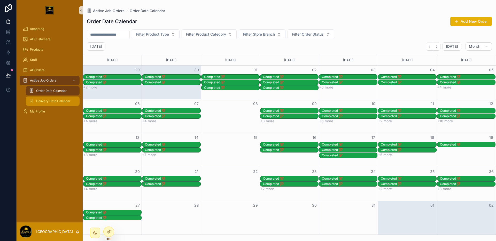
click at [52, 98] on div "Delivery Date Calendar" at bounding box center [53, 101] width 48 height 8
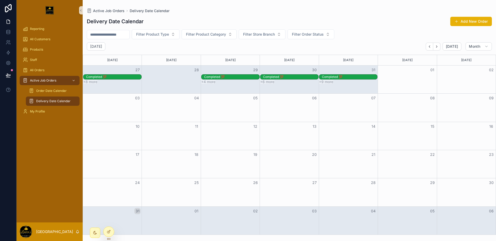
click at [348, 80] on div "+9 more" at bounding box center [348, 82] width 59 height 4
click at [349, 77] on div "Completed 💯" at bounding box center [349, 77] width 55 height 4
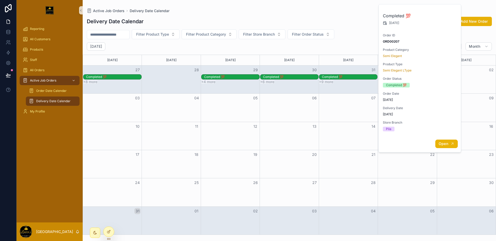
click at [441, 146] on button "Open" at bounding box center [446, 144] width 22 height 9
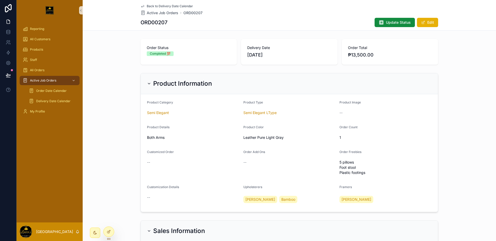
click at [168, 6] on span "Back to Delivery Date Calendar" at bounding box center [170, 6] width 46 height 4
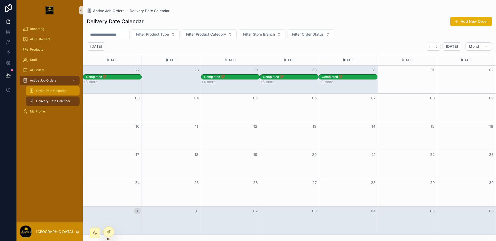
click at [42, 94] on div "Order Date Calendar" at bounding box center [53, 91] width 48 height 8
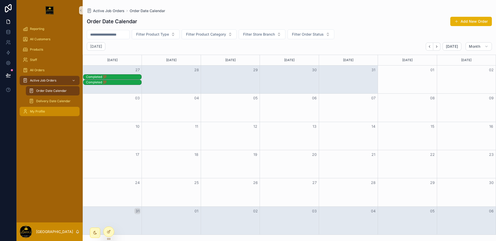
click at [40, 111] on span "My Profile" at bounding box center [37, 111] width 15 height 4
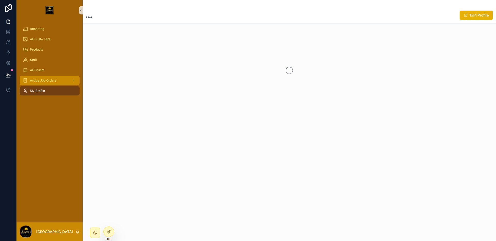
click at [44, 79] on span "Active Job Orders" at bounding box center [43, 80] width 26 height 4
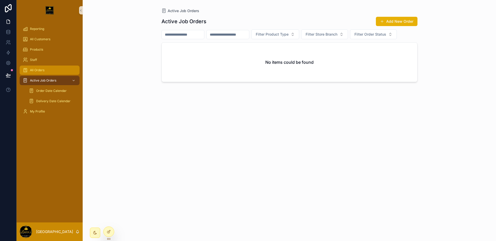
click at [45, 71] on div "All Orders" at bounding box center [50, 70] width 54 height 8
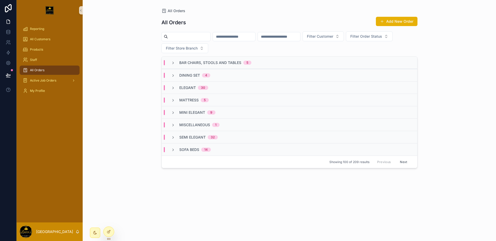
click at [45, 74] on link "All Orders" at bounding box center [50, 70] width 60 height 9
click at [46, 77] on div "Active Job Orders" at bounding box center [50, 80] width 54 height 8
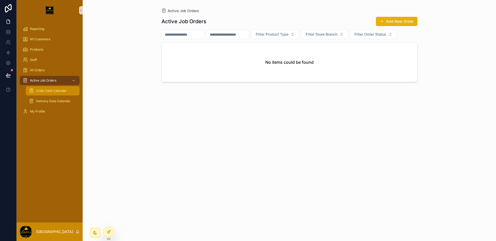
click at [51, 90] on span "Order Date Calendar" at bounding box center [51, 91] width 30 height 4
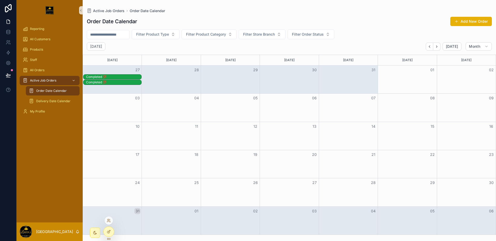
click at [113, 228] on div at bounding box center [108, 234] width 11 height 14
click at [112, 230] on div at bounding box center [109, 232] width 10 height 10
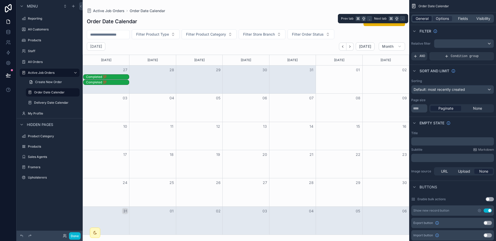
click at [417, 20] on span "General" at bounding box center [421, 18] width 13 height 5
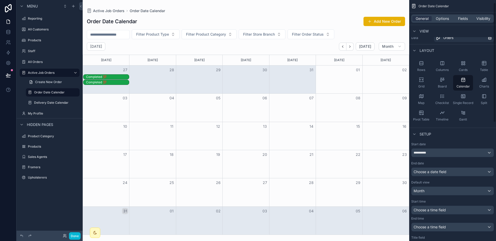
scroll to position [6, 0]
click at [441, 19] on span "Options" at bounding box center [442, 18] width 13 height 5
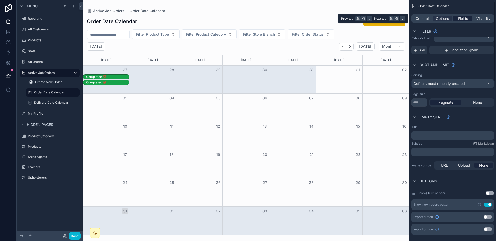
click at [441, 19] on span "Fields" at bounding box center [463, 18] width 10 height 5
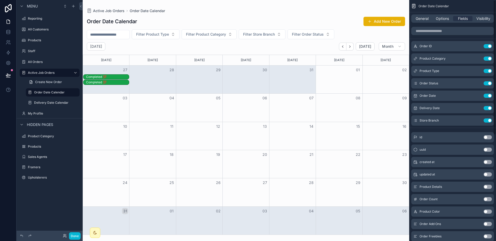
scroll to position [0, 0]
click at [433, 16] on div "Options" at bounding box center [441, 18] width 19 height 5
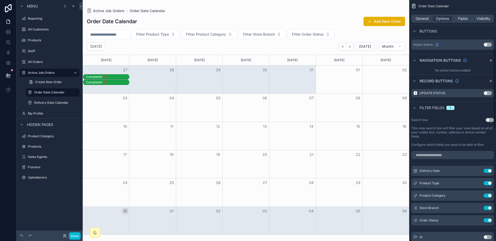
scroll to position [204, 0]
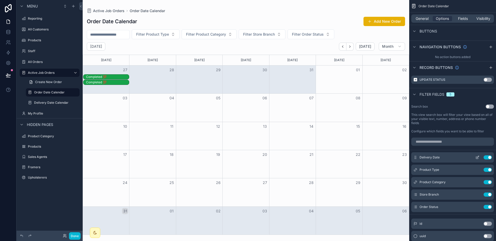
click at [441, 157] on button "Use setting" at bounding box center [487, 157] width 8 height 4
click at [441, 107] on button "Use setting" at bounding box center [489, 107] width 8 height 4
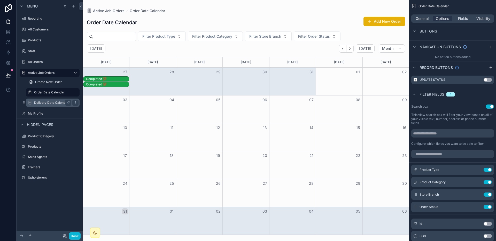
click at [60, 105] on label "Delivery Date Calendar" at bounding box center [51, 103] width 35 height 4
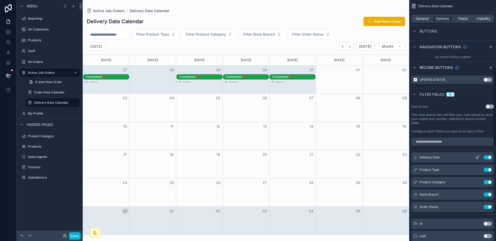
click at [441, 157] on button "Use setting" at bounding box center [487, 157] width 8 height 4
click at [441, 107] on button "Use setting" at bounding box center [489, 107] width 8 height 4
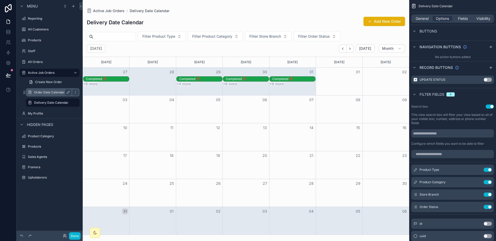
click at [56, 96] on div "Order Date Calendar" at bounding box center [53, 92] width 52 height 8
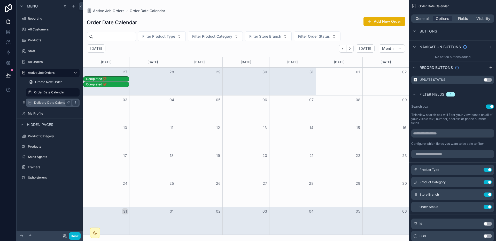
click at [54, 101] on label "Delivery Date Calendar" at bounding box center [51, 103] width 35 height 4
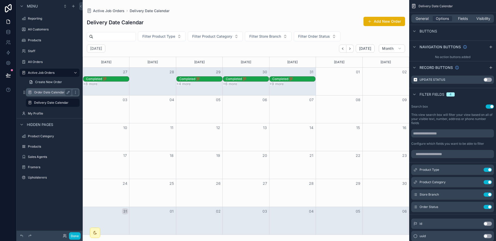
click at [53, 94] on label "Order Date Calendar" at bounding box center [51, 92] width 35 height 4
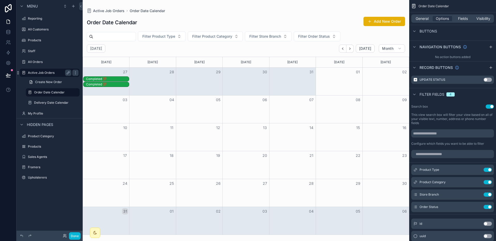
click at [38, 74] on label "Active Job Orders" at bounding box center [48, 73] width 41 height 4
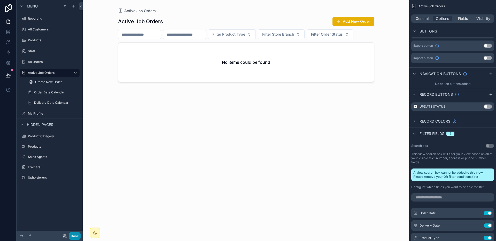
click at [79, 234] on button "Done" at bounding box center [75, 235] width 12 height 7
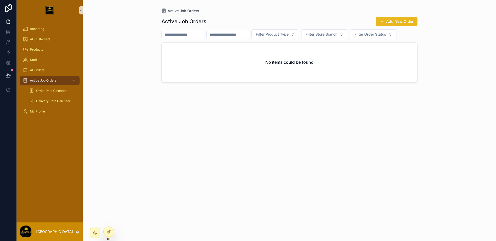
click at [403, 22] on button "Add New Order" at bounding box center [397, 21] width 42 height 9
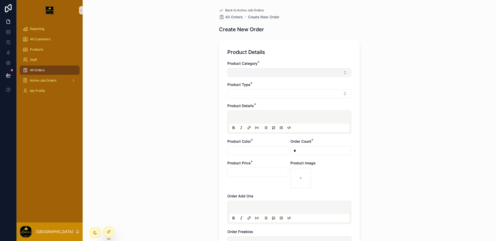
click at [304, 75] on button "Select Button" at bounding box center [289, 72] width 124 height 9
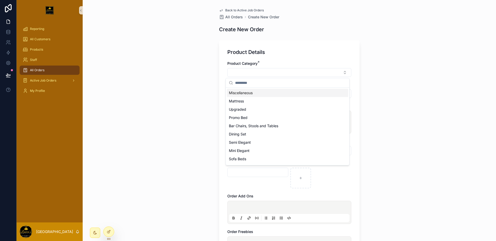
click at [397, 95] on div "Back to Active Job Orders All Orders Create New Order Create New Order Product …" at bounding box center [289, 120] width 413 height 241
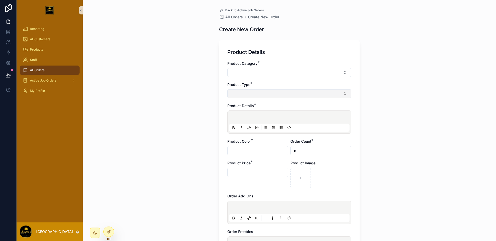
click at [284, 91] on button "Select Button" at bounding box center [289, 93] width 124 height 9
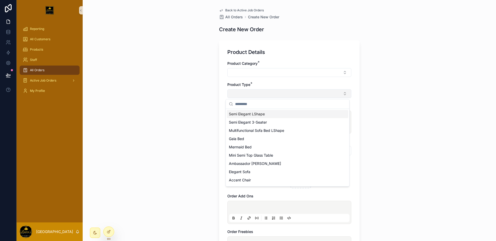
click at [284, 91] on button "Select Button" at bounding box center [289, 93] width 124 height 9
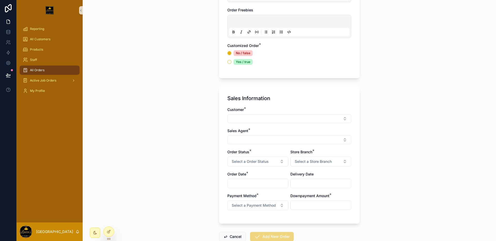
scroll to position [242, 0]
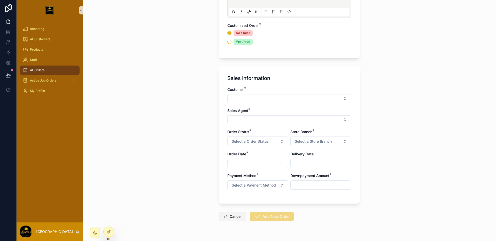
click at [230, 216] on button "Cancel" at bounding box center [232, 216] width 27 height 9
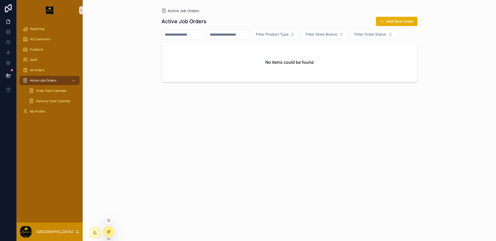
click at [108, 231] on icon at bounding box center [109, 232] width 4 height 4
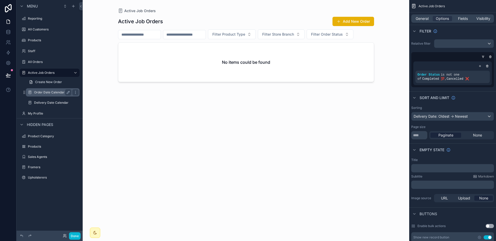
click at [45, 96] on div "Order Date Calendar" at bounding box center [53, 92] width 52 height 8
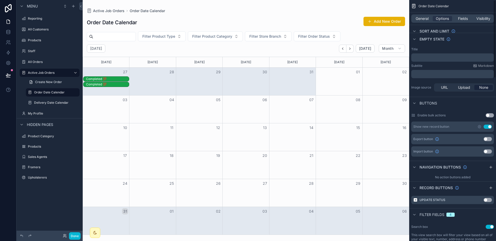
scroll to position [242, 0]
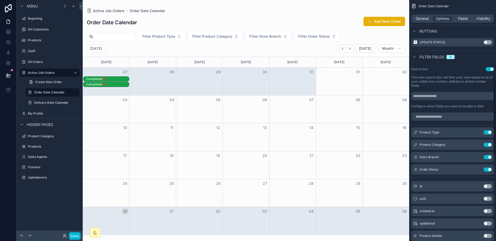
click at [117, 79] on div "Completed 💯" at bounding box center [107, 79] width 43 height 4
drag, startPoint x: 134, startPoint y: 78, endPoint x: 131, endPoint y: 78, distance: 3.4
click at [134, 78] on div "Completed 💯" at bounding box center [246, 78] width 326 height 5
click at [131, 78] on div "Completed 💯" at bounding box center [246, 78] width 326 height 5
click at [127, 79] on div "Completed 💯" at bounding box center [107, 79] width 43 height 4
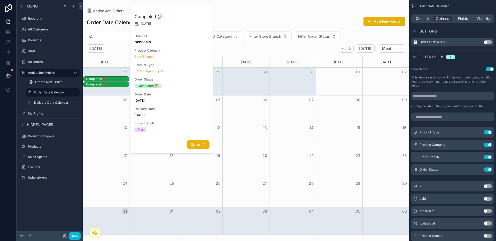
click at [207, 144] on button "Open" at bounding box center [198, 144] width 22 height 9
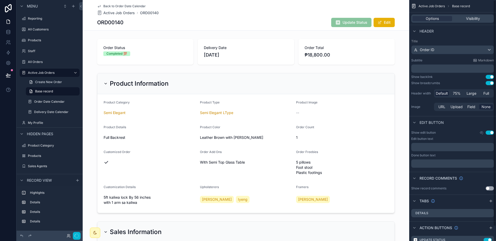
click at [360, 18] on div "Update Status" at bounding box center [351, 22] width 40 height 9
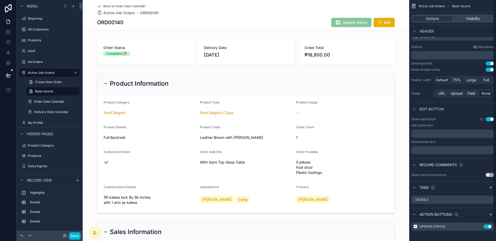
scroll to position [15, 0]
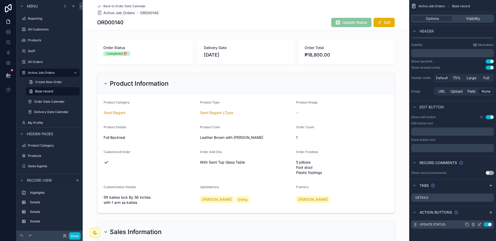
click at [441, 224] on icon "scrollable content" at bounding box center [479, 225] width 4 height 4
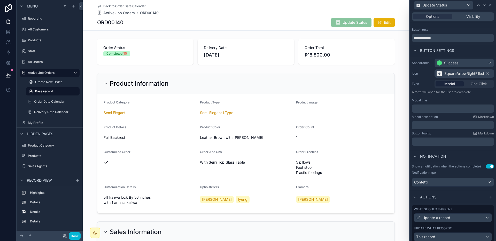
scroll to position [26, 0]
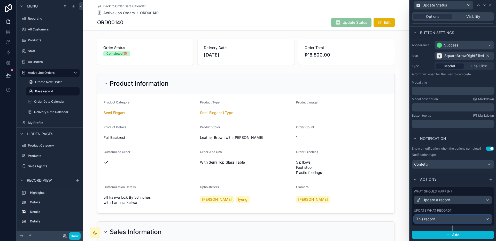
click at [441, 218] on div "This record" at bounding box center [452, 219] width 77 height 8
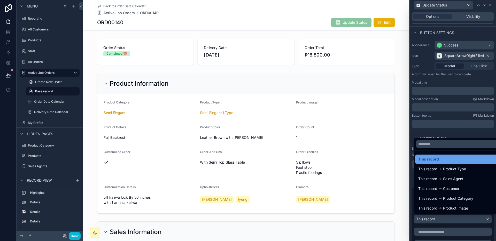
click at [441, 162] on div "This record" at bounding box center [456, 159] width 77 height 6
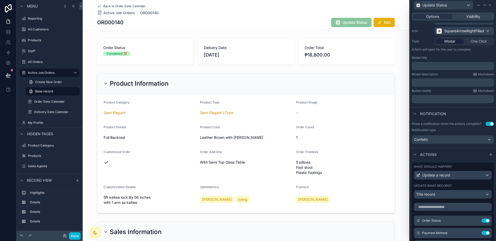
scroll to position [151, 0]
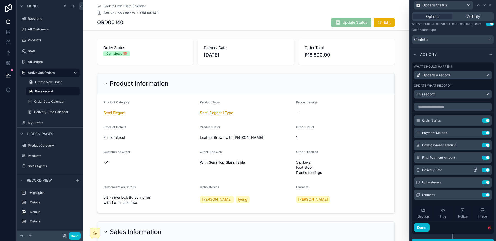
click at [441, 169] on icon at bounding box center [475, 170] width 4 height 4
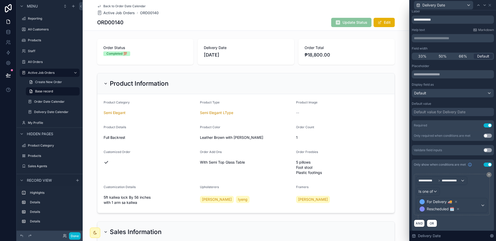
scroll to position [15, 0]
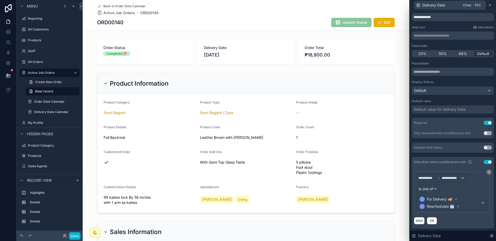
click at [441, 6] on icon at bounding box center [489, 5] width 4 height 4
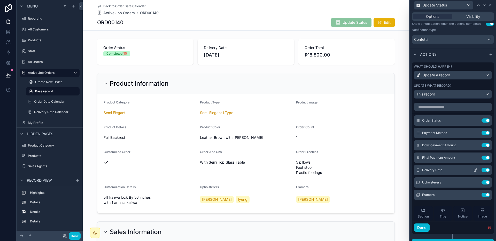
click at [441, 169] on icon at bounding box center [476, 170] width 2 height 2
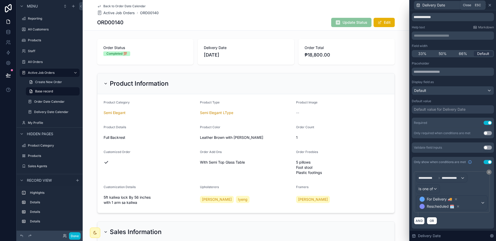
click at [441, 6] on icon at bounding box center [489, 5] width 4 height 4
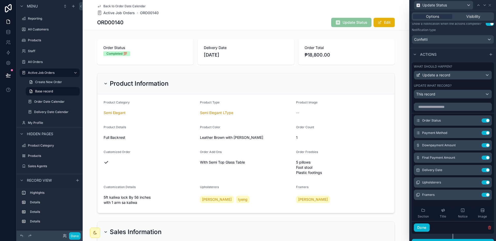
click at [301, 19] on div "ORD00140 Update Status Edit" at bounding box center [245, 23] width 297 height 10
click at [50, 70] on div "Active Job Orders" at bounding box center [49, 73] width 43 height 6
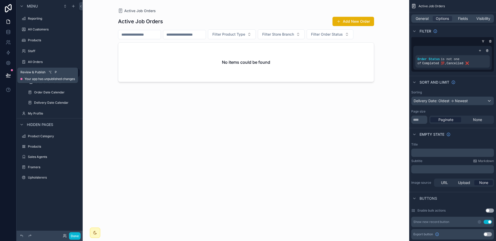
click at [3, 74] on button at bounding box center [8, 75] width 11 height 14
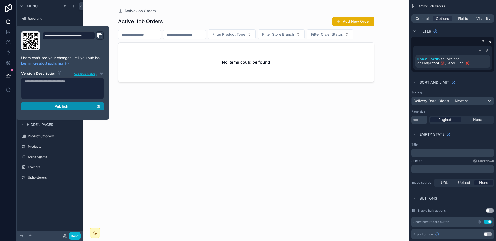
click at [81, 104] on div "Publish" at bounding box center [63, 106] width 76 height 5
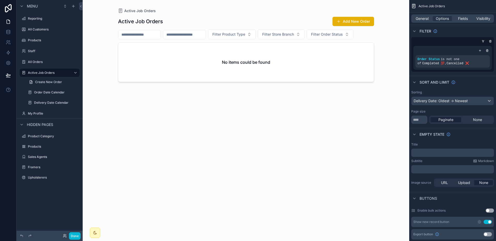
click at [162, 146] on div "Active Job Orders Add New Order Filter Product Type Filter Store Branch Filter …" at bounding box center [246, 124] width 256 height 222
click at [48, 60] on label "All Orders" at bounding box center [48, 62] width 41 height 4
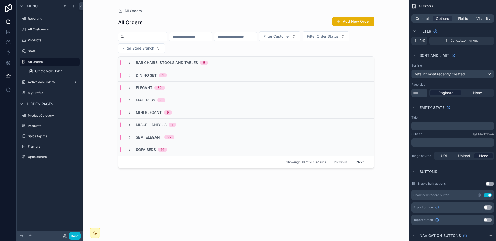
click at [361, 23] on div "scrollable content" at bounding box center [246, 117] width 264 height 235
click at [360, 22] on button "Add New Order" at bounding box center [353, 21] width 42 height 9
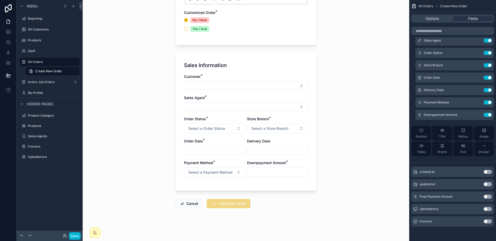
scroll to position [249, 0]
click at [441, 150] on span "Text" at bounding box center [463, 152] width 6 height 4
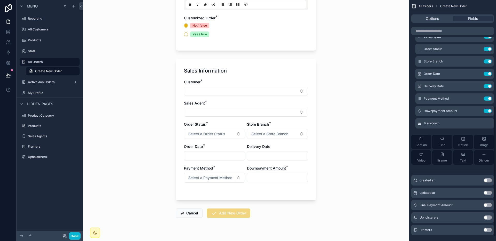
scroll to position [253, 0]
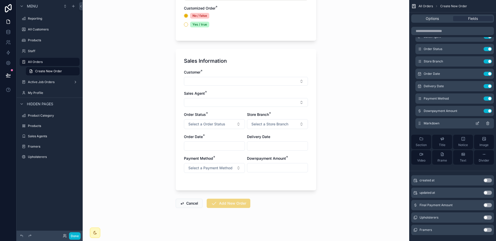
click at [441, 124] on icon "scrollable content" at bounding box center [487, 123] width 4 height 4
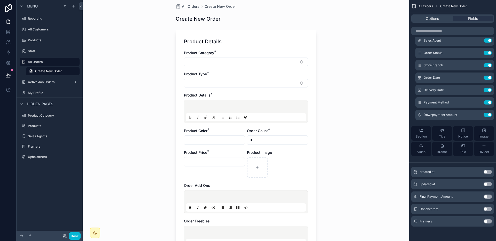
scroll to position [0, 0]
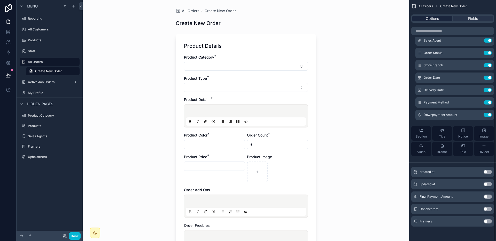
click at [418, 17] on div "Options" at bounding box center [432, 18] width 40 height 5
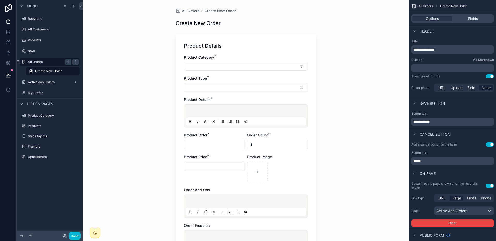
click at [53, 61] on label "All Orders" at bounding box center [48, 62] width 41 height 4
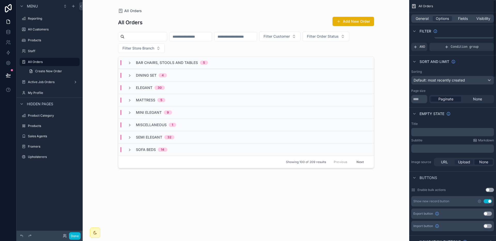
scroll to position [11, 0]
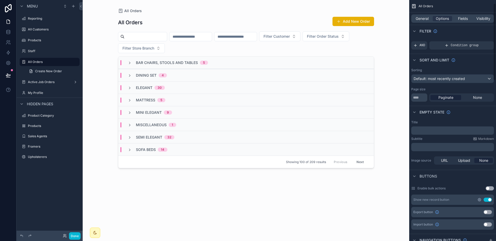
click at [441, 199] on icon "scrollable content" at bounding box center [479, 200] width 4 height 4
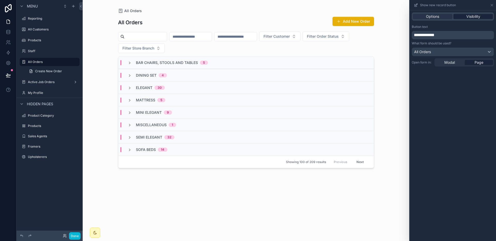
click at [441, 17] on span "Visibility" at bounding box center [473, 16] width 14 height 5
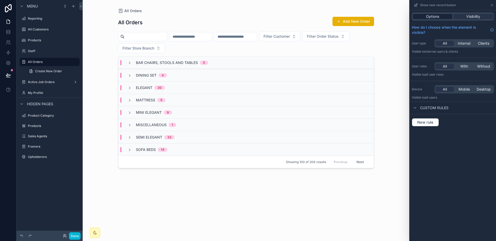
click at [424, 17] on div "Options" at bounding box center [433, 16] width 40 height 5
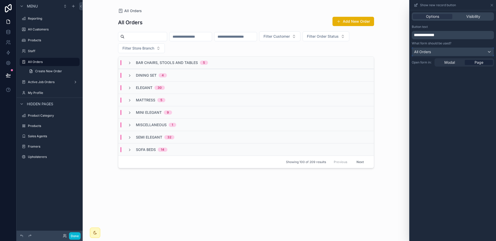
click at [441, 49] on div "All Orders" at bounding box center [453, 52] width 82 height 8
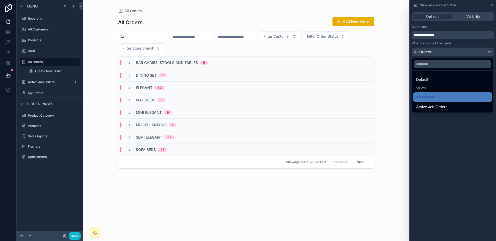
click at [441, 49] on div at bounding box center [452, 120] width 86 height 241
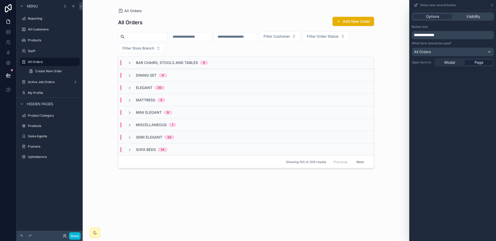
click at [441, 19] on div "Options Visibility" at bounding box center [453, 16] width 82 height 8
click at [441, 17] on span "Visibility" at bounding box center [473, 16] width 14 height 5
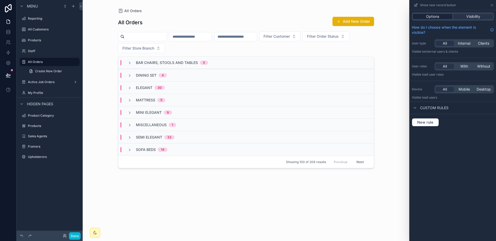
click at [430, 17] on span "Options" at bounding box center [432, 16] width 13 height 5
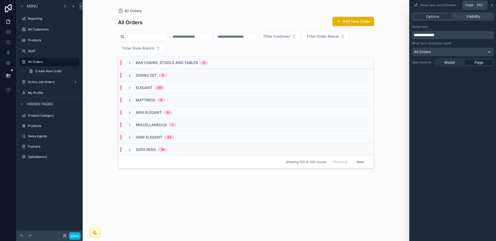
click at [441, 3] on icon at bounding box center [492, 5] width 4 height 4
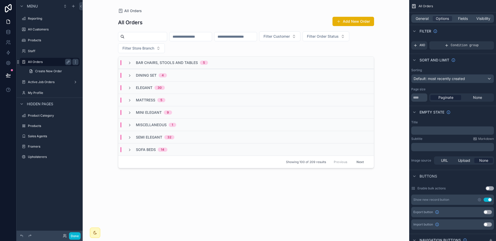
click at [47, 61] on label "All Orders" at bounding box center [48, 62] width 41 height 4
click at [47, 67] on link "Create New Order" at bounding box center [53, 71] width 54 height 8
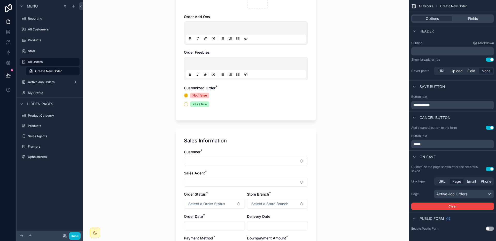
scroll to position [23, 0]
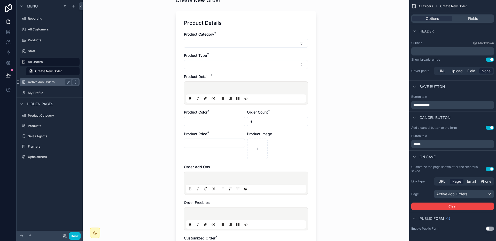
click at [48, 85] on div "Active Job Orders" at bounding box center [50, 82] width 58 height 8
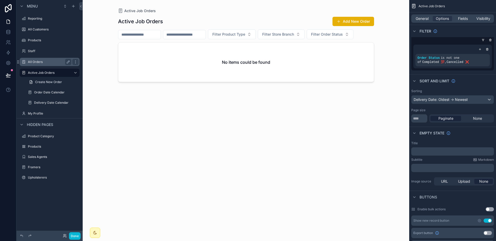
click at [32, 65] on div "All Orders" at bounding box center [49, 62] width 43 height 6
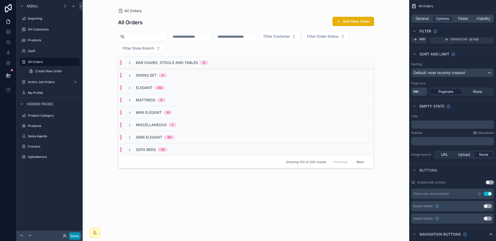
click at [78, 235] on button "Done" at bounding box center [75, 235] width 12 height 7
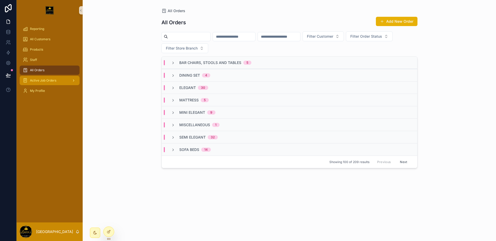
click at [39, 78] on span "Active Job Orders" at bounding box center [43, 80] width 26 height 4
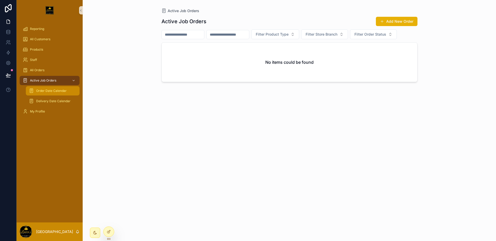
click at [51, 88] on div "Order Date Calendar" at bounding box center [53, 91] width 48 height 8
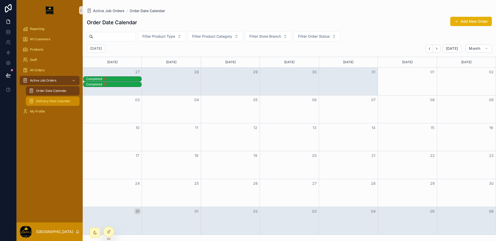
click at [46, 103] on span "Delivery Date Calendar" at bounding box center [53, 101] width 34 height 4
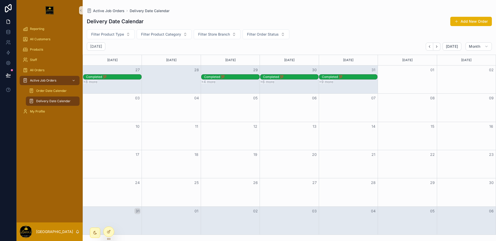
click at [46, 97] on link "Delivery Date Calendar" at bounding box center [53, 101] width 54 height 9
click at [49, 94] on div "Order Date Calendar" at bounding box center [53, 91] width 48 height 8
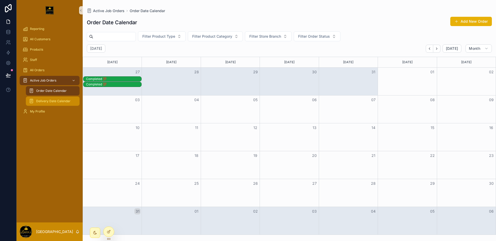
click at [49, 97] on div "Delivery Date Calendar" at bounding box center [53, 101] width 48 height 8
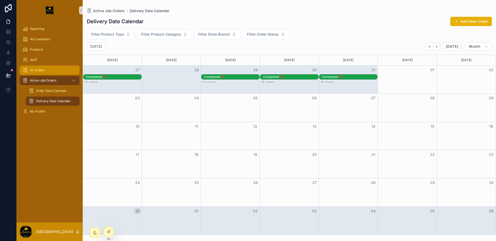
click at [54, 68] on div "All Orders" at bounding box center [50, 70] width 54 height 8
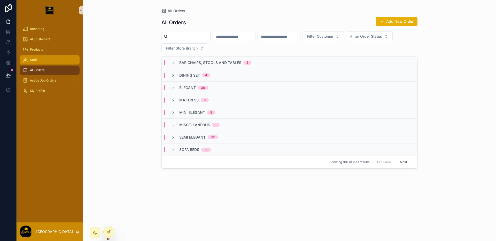
click at [53, 62] on div "Staff" at bounding box center [50, 60] width 54 height 8
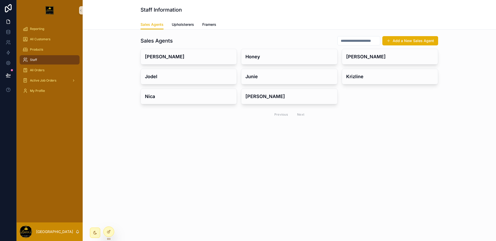
click at [33, 44] on div "Products" at bounding box center [50, 49] width 66 height 10
click at [35, 42] on div "All Customers" at bounding box center [50, 39] width 54 height 8
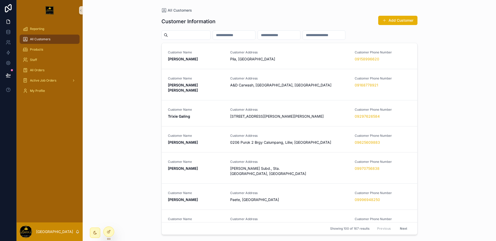
click at [36, 36] on div "All Customers" at bounding box center [50, 39] width 54 height 8
click at [38, 32] on div "Reporting" at bounding box center [50, 29] width 54 height 8
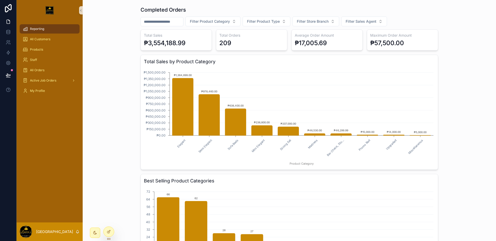
click at [165, 22] on input "scrollable content" at bounding box center [162, 21] width 42 height 7
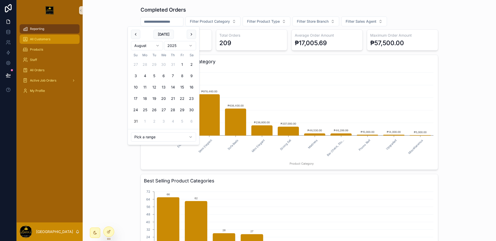
click at [76, 35] on link "All Customers" at bounding box center [50, 39] width 60 height 9
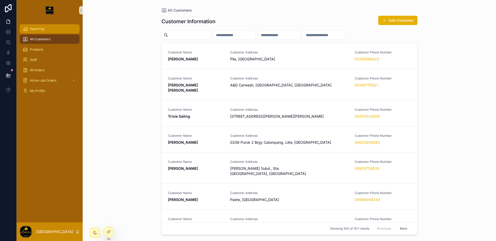
click at [44, 32] on div "Reporting" at bounding box center [50, 29] width 54 height 8
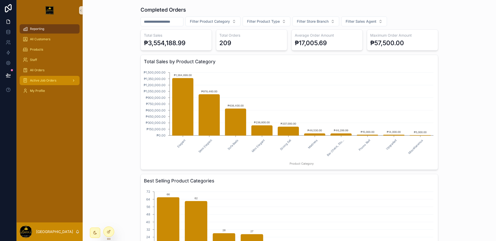
click at [40, 80] on span "Active Job Orders" at bounding box center [43, 80] width 26 height 4
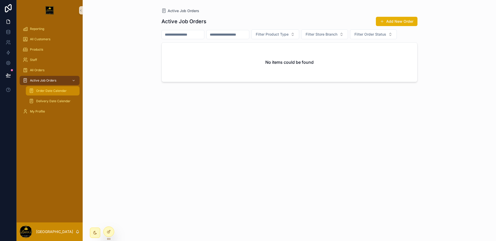
click at [64, 94] on div "Order Date Calendar" at bounding box center [53, 91] width 48 height 8
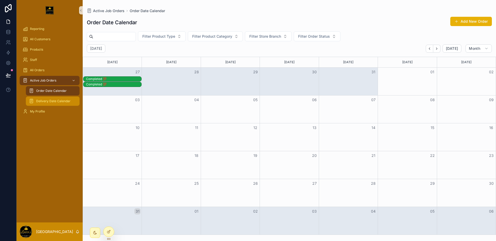
click at [63, 99] on span "Delivery Date Calendar" at bounding box center [53, 101] width 34 height 4
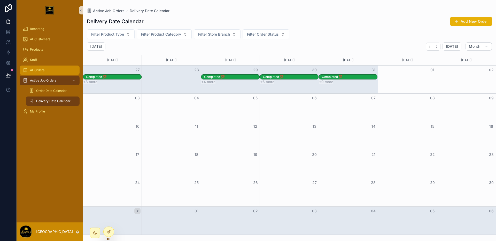
click at [44, 67] on div "All Orders" at bounding box center [50, 70] width 54 height 8
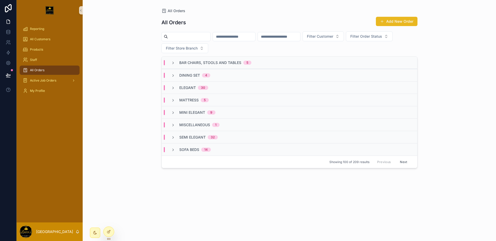
click at [397, 22] on button "Add New Order" at bounding box center [397, 21] width 42 height 9
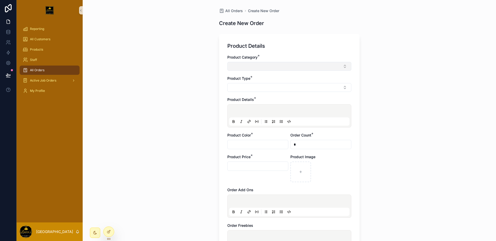
click at [272, 69] on button "Select Button" at bounding box center [289, 66] width 124 height 9
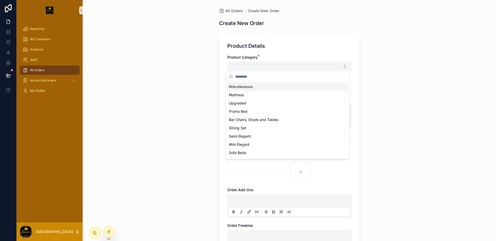
click at [273, 67] on button "Select Button" at bounding box center [289, 66] width 124 height 9
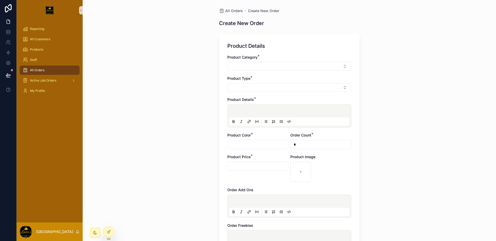
click at [270, 83] on div "Product Type *" at bounding box center [289, 84] width 124 height 16
click at [270, 85] on button "Select Button" at bounding box center [289, 87] width 124 height 9
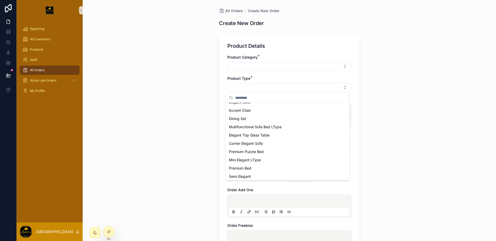
scroll to position [76, 0]
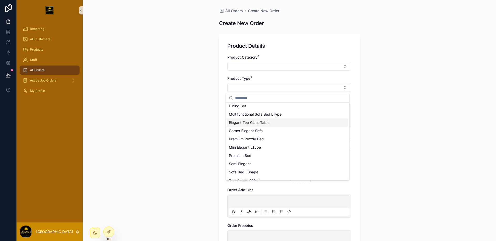
click at [174, 121] on div "All Orders Create New Order Create New Order Product Details Product Category *…" at bounding box center [289, 120] width 413 height 241
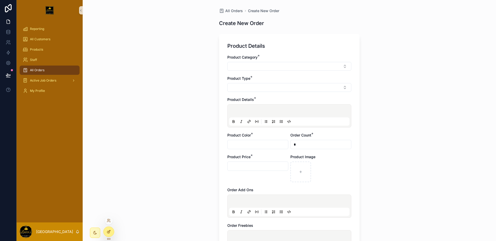
click at [110, 235] on div at bounding box center [109, 232] width 10 height 10
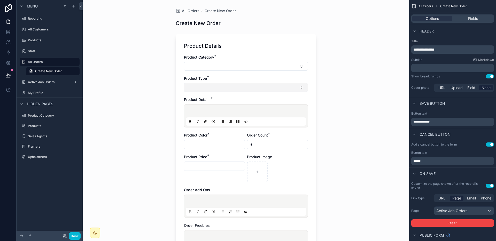
click at [267, 84] on button "Select Button" at bounding box center [246, 87] width 124 height 9
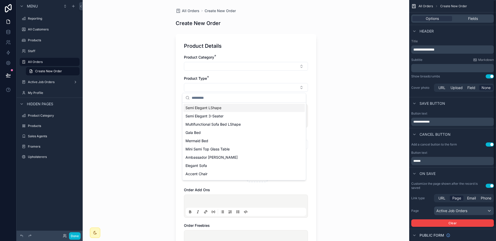
click at [324, 109] on div "All Orders Create New Order Create New Order Product Details Product Category *…" at bounding box center [246, 120] width 326 height 241
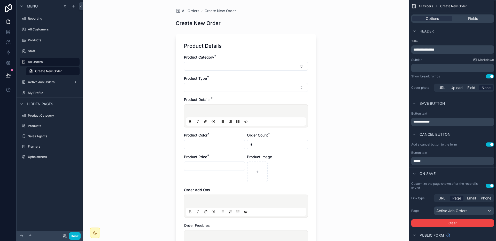
click at [441, 14] on div "Options Fields" at bounding box center [452, 18] width 83 height 8
click at [441, 16] on div "Fields" at bounding box center [473, 18] width 40 height 5
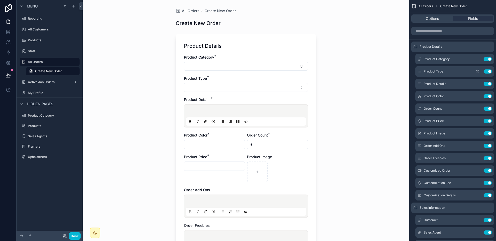
click at [441, 72] on icon "scrollable content" at bounding box center [477, 71] width 4 height 4
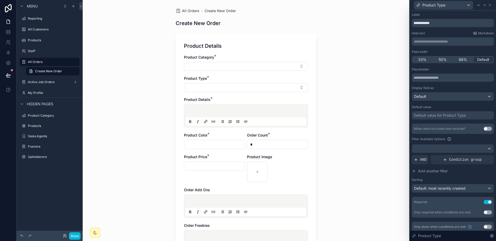
scroll to position [12, 0]
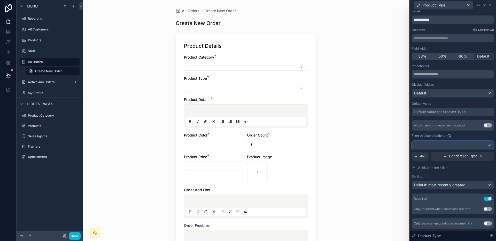
click at [441, 143] on div at bounding box center [453, 145] width 82 height 8
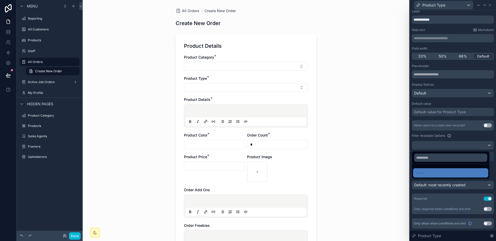
click at [441, 143] on div at bounding box center [452, 120] width 86 height 241
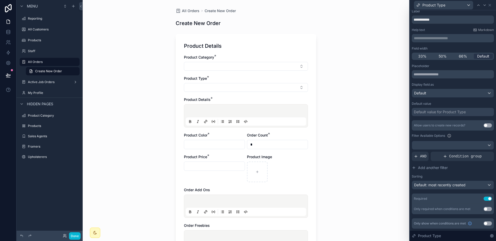
click at [168, 95] on div "All Orders Create New Order Create New Order Product Details Product Category *…" at bounding box center [246, 120] width 326 height 241
click at [39, 83] on label "Active Job Orders" at bounding box center [48, 82] width 41 height 4
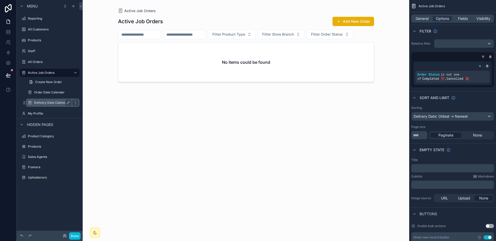
click at [45, 99] on div "Delivery Date Calendar" at bounding box center [53, 103] width 52 height 8
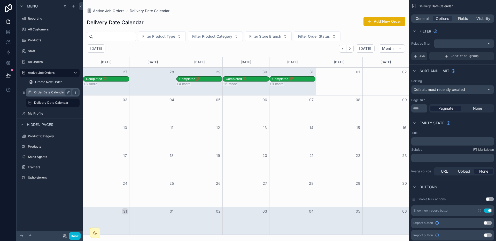
click at [46, 94] on label "Order Date Calendar" at bounding box center [51, 92] width 35 height 4
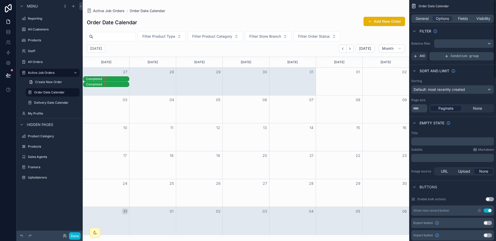
click at [441, 57] on span "Condition group" at bounding box center [465, 56] width 28 height 4
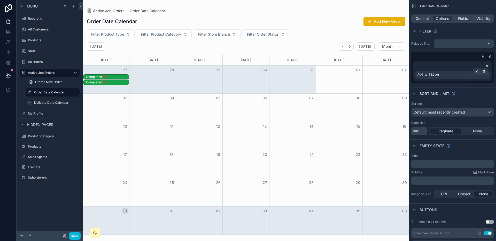
click at [441, 78] on div "Add a filter" at bounding box center [452, 75] width 74 height 8
click at [441, 69] on div "scrollable content" at bounding box center [476, 71] width 7 height 7
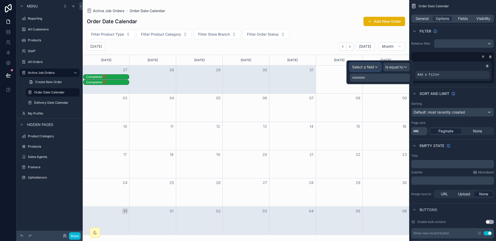
click at [375, 68] on div "Select a field" at bounding box center [365, 67] width 31 height 8
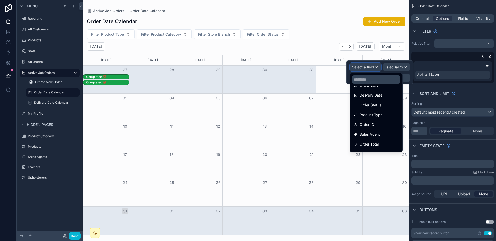
scroll to position [175, 0]
click at [375, 107] on span "Order Status" at bounding box center [370, 106] width 22 height 6
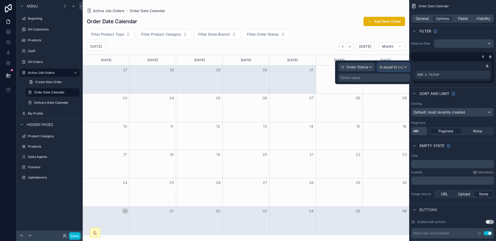
click at [395, 69] on span "Is equal to (=)" at bounding box center [390, 67] width 23 height 5
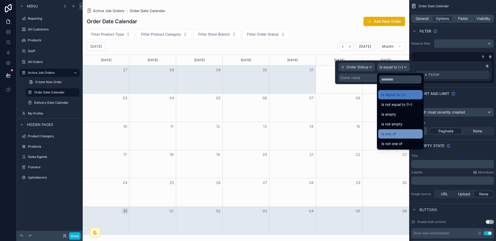
click at [400, 133] on div "Is one of" at bounding box center [400, 134] width 38 height 6
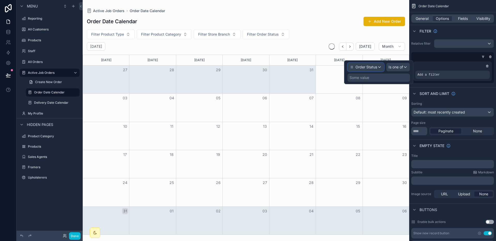
click at [369, 70] on div "Order Status" at bounding box center [366, 67] width 36 height 8
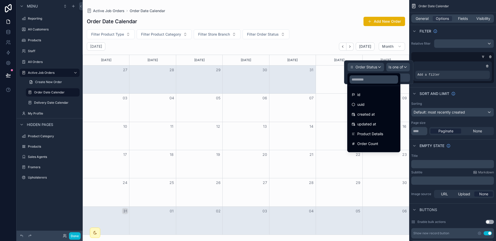
click at [349, 76] on div at bounding box center [373, 79] width 53 height 12
click at [345, 77] on div at bounding box center [378, 72] width 69 height 24
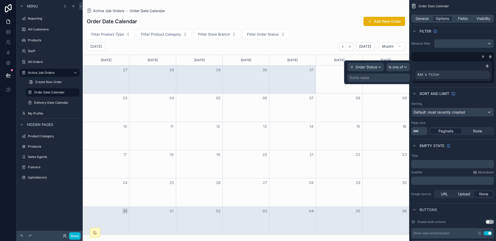
click at [352, 78] on div "Some value" at bounding box center [359, 77] width 20 height 5
click at [395, 68] on span "Is one of" at bounding box center [395, 67] width 14 height 5
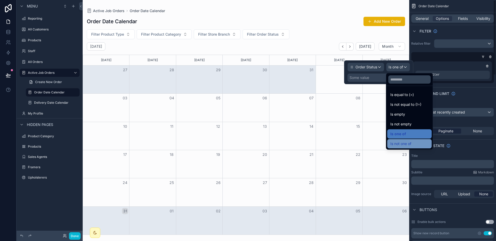
click at [414, 144] on div "Is not one of" at bounding box center [409, 144] width 38 height 6
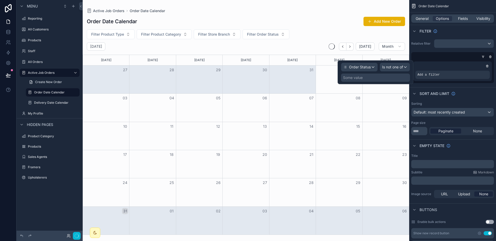
click at [362, 78] on div "Some value" at bounding box center [353, 77] width 20 height 5
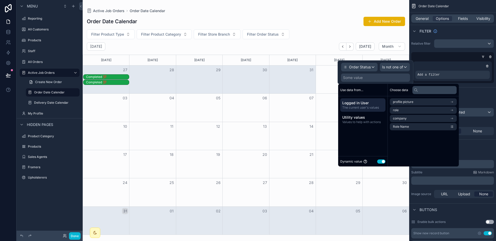
click at [380, 161] on button "Use setting" at bounding box center [381, 162] width 8 height 4
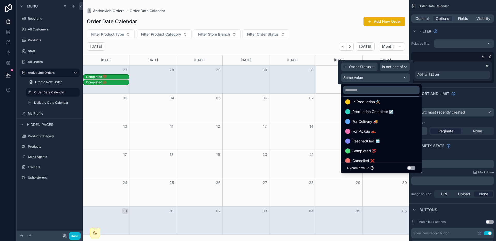
scroll to position [30, 0]
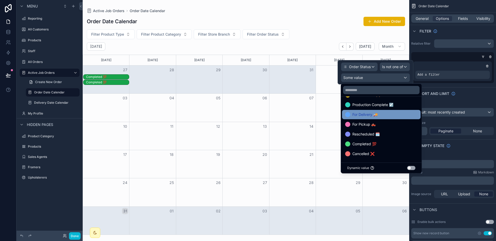
click at [384, 116] on div "For Delivery 🚚" at bounding box center [381, 115] width 72 height 6
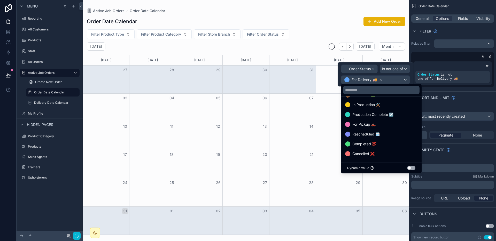
scroll to position [20, 0]
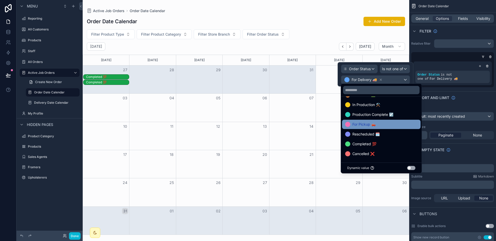
click at [379, 128] on div "For Pickup 🛻" at bounding box center [381, 124] width 78 height 9
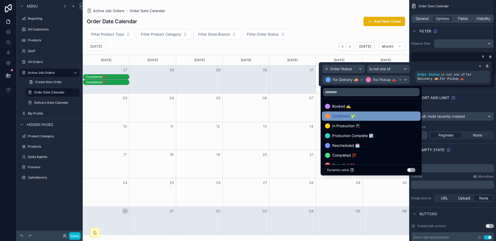
scroll to position [0, 0]
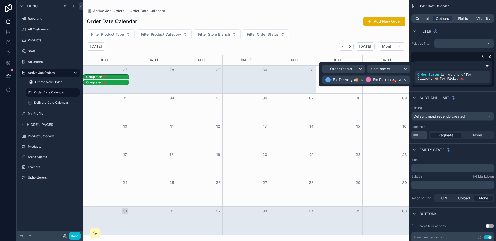
click at [401, 79] on icon at bounding box center [400, 80] width 4 height 4
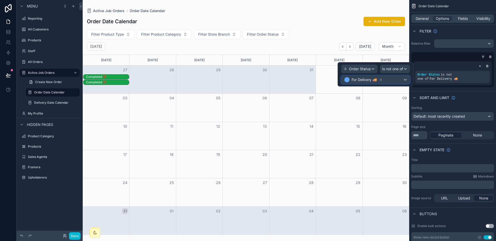
click at [397, 81] on div "For Delivery 🚚" at bounding box center [375, 80] width 68 height 8
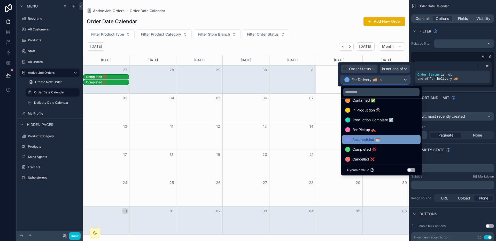
scroll to position [20, 0]
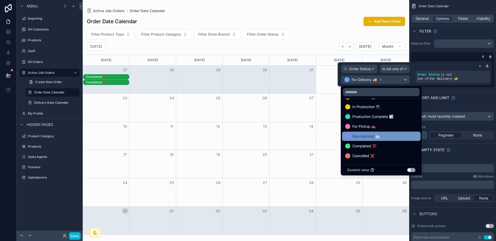
click at [380, 138] on div "Rescheduled 🗓️" at bounding box center [381, 136] width 72 height 6
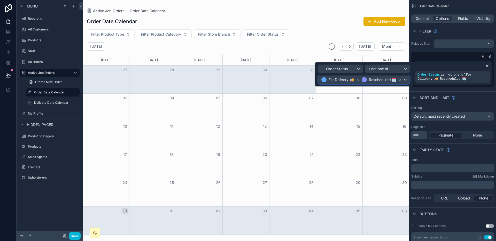
click at [405, 81] on div "For Delivery 🚚 Rescheduled 🗓️" at bounding box center [363, 80] width 91 height 8
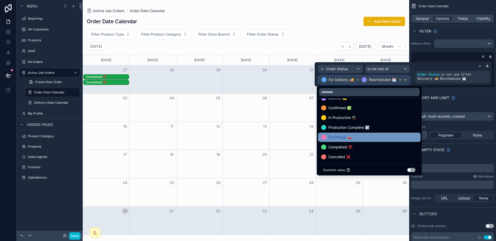
scroll to position [10, 0]
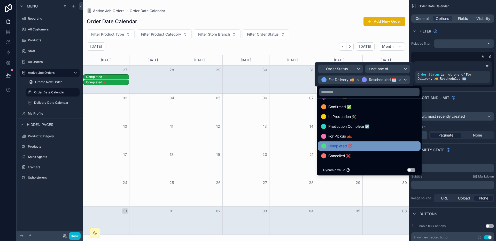
click at [369, 147] on div "Completed 💯" at bounding box center [369, 146] width 96 height 6
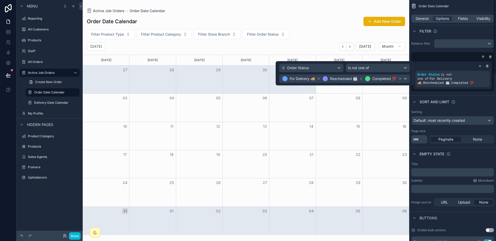
click at [441, 107] on div "Sort And Limit" at bounding box center [452, 102] width 87 height 12
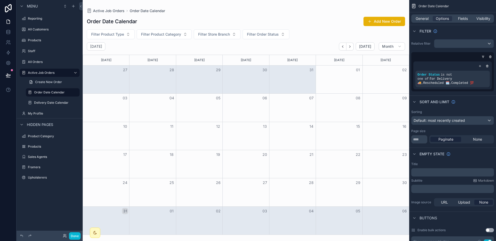
click at [342, 46] on div "scrollable content" at bounding box center [246, 120] width 326 height 241
click at [343, 46] on icon "Back" at bounding box center [342, 46] width 1 height 2
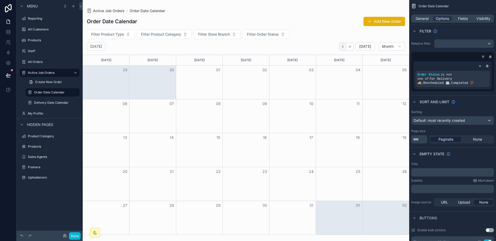
click at [346, 48] on button "Back" at bounding box center [342, 47] width 7 height 8
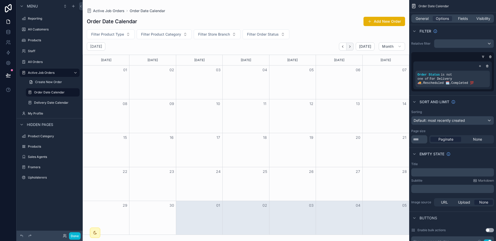
click at [350, 48] on icon "Next" at bounding box center [350, 47] width 4 height 4
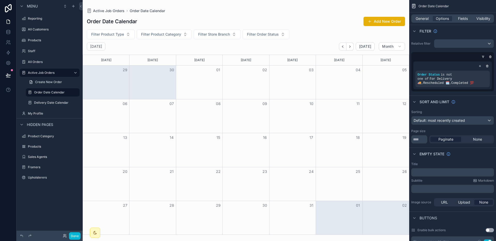
click at [350, 48] on icon "Next" at bounding box center [350, 47] width 4 height 4
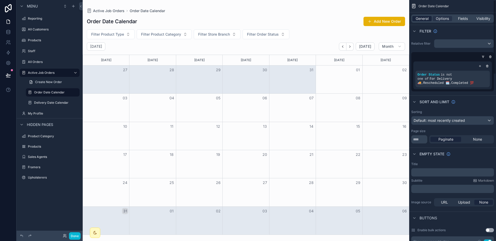
drag, startPoint x: 414, startPoint y: 21, endPoint x: 425, endPoint y: 18, distance: 11.8
click at [414, 21] on div "General Options Fields Visibility" at bounding box center [452, 18] width 83 height 8
click at [425, 18] on span "General" at bounding box center [421, 18] width 13 height 5
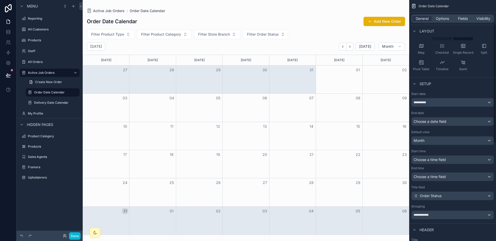
scroll to position [64, 0]
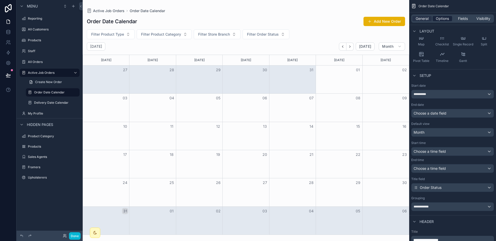
click at [441, 17] on span "Options" at bounding box center [442, 18] width 13 height 5
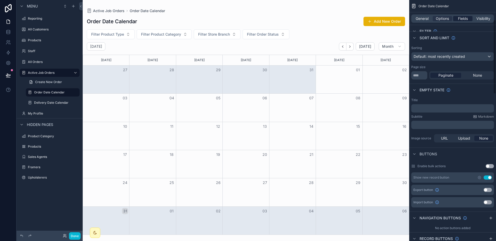
click at [441, 20] on span "Fields" at bounding box center [463, 18] width 10 height 5
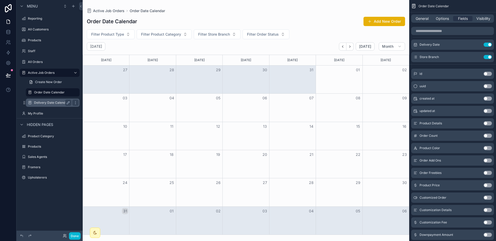
click at [48, 102] on label "Delivery Date Calendar" at bounding box center [51, 103] width 35 height 4
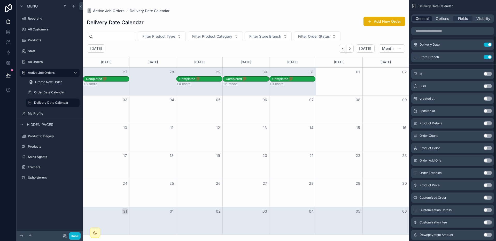
click at [428, 19] on span "General" at bounding box center [421, 18] width 13 height 5
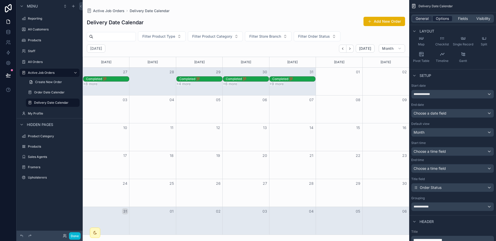
click at [441, 20] on span "Options" at bounding box center [442, 18] width 13 height 5
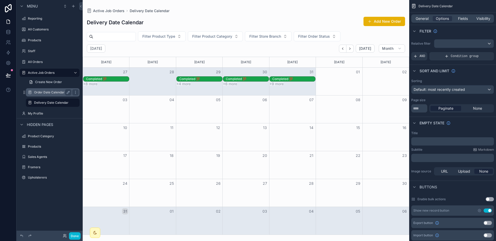
click at [51, 96] on div "Order Date Calendar" at bounding box center [53, 92] width 52 height 8
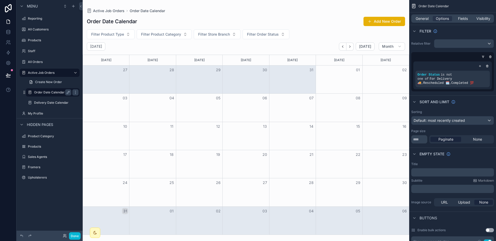
click at [51, 96] on div "Order Date Calendar" at bounding box center [53, 92] width 52 height 8
click at [48, 105] on div "Delivery Date Calendar" at bounding box center [52, 103] width 37 height 6
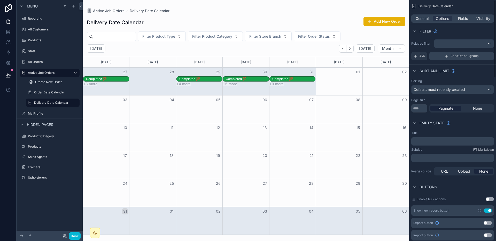
click at [441, 55] on span "Condition group" at bounding box center [465, 56] width 28 height 4
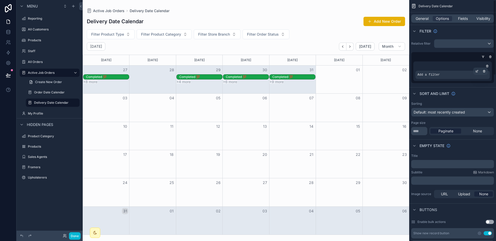
click at [441, 72] on div "Add a filter" at bounding box center [452, 75] width 74 height 8
click at [441, 71] on icon "scrollable content" at bounding box center [476, 71] width 3 height 3
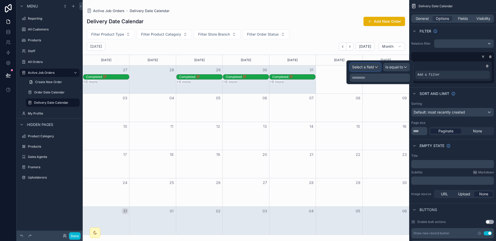
click at [369, 70] on div "Select a field" at bounding box center [365, 67] width 31 height 8
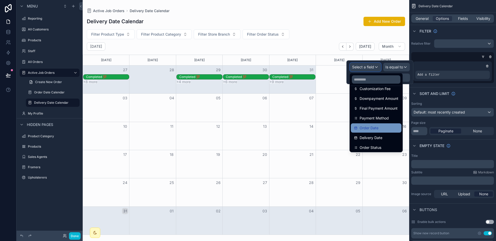
scroll to position [138, 0]
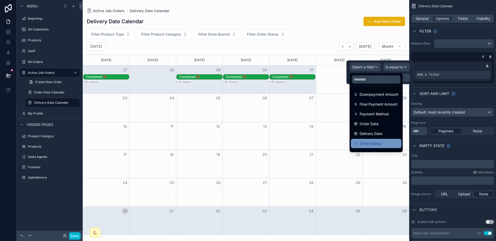
click at [371, 140] on span "Order Status" at bounding box center [370, 143] width 22 height 6
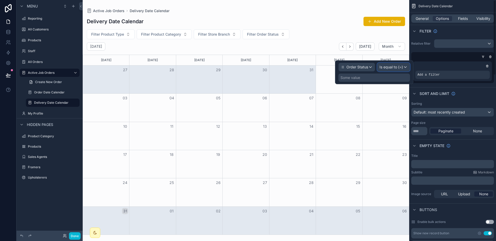
click at [391, 68] on span "Is equal to (=)" at bounding box center [390, 67] width 23 height 5
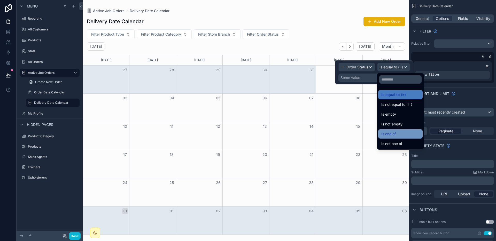
click at [396, 132] on div "Is one of" at bounding box center [400, 134] width 38 height 6
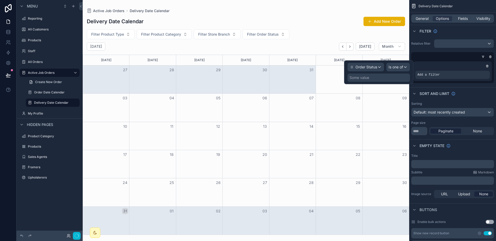
click at [365, 78] on div "Some value" at bounding box center [359, 77] width 20 height 5
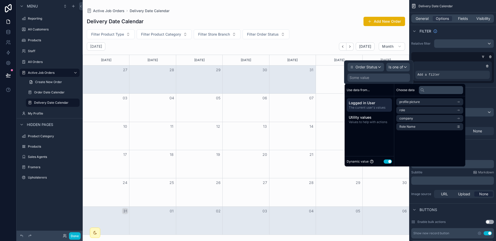
click at [388, 160] on button "Use setting" at bounding box center [387, 162] width 8 height 4
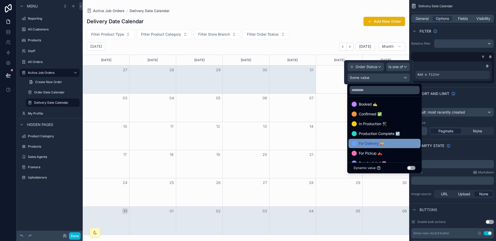
click at [386, 145] on div "For Delivery 🚚" at bounding box center [384, 143] width 66 height 6
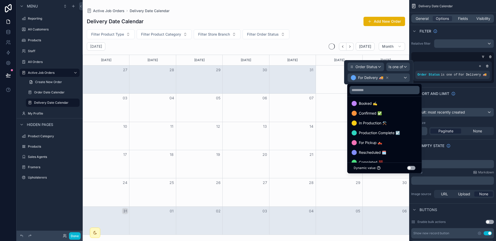
scroll to position [2, 0]
click at [387, 152] on div "Rescheduled 🗓️" at bounding box center [384, 152] width 66 height 6
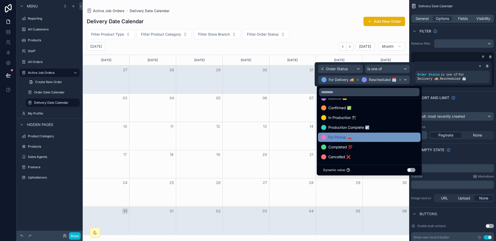
scroll to position [10, 0]
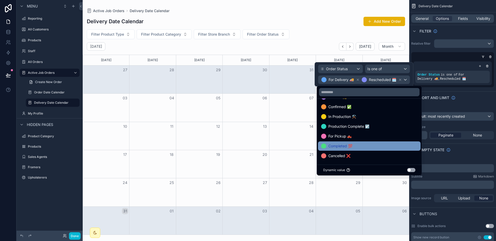
click at [379, 143] on div "Completed 💯" at bounding box center [369, 146] width 96 height 6
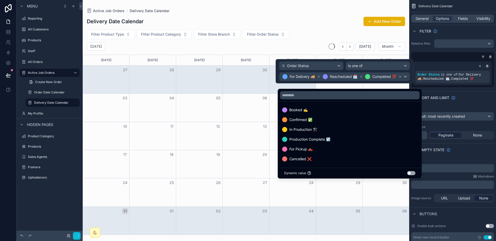
scroll to position [1, 0]
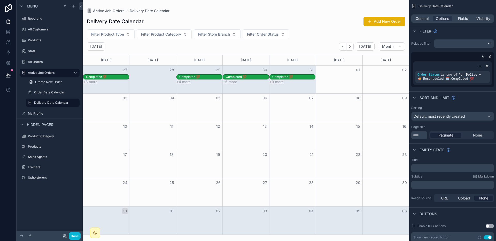
click at [245, 142] on div "scrollable content" at bounding box center [246, 120] width 326 height 241
click at [345, 45] on button "Back" at bounding box center [342, 47] width 7 height 8
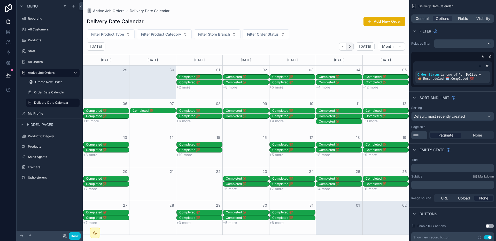
click at [353, 48] on button "Next" at bounding box center [349, 47] width 7 height 8
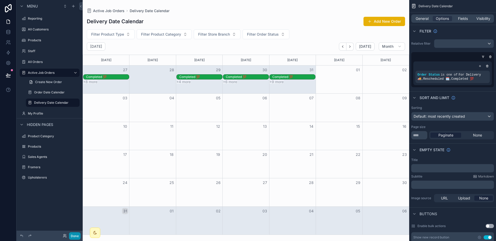
click at [74, 235] on button "Done" at bounding box center [75, 235] width 12 height 7
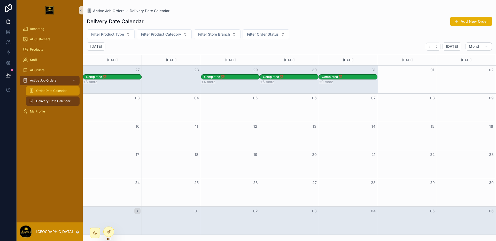
click at [43, 87] on div "Order Date Calendar" at bounding box center [53, 91] width 48 height 8
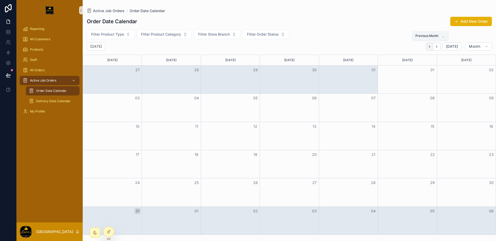
click at [431, 46] on icon "Back" at bounding box center [429, 47] width 4 height 4
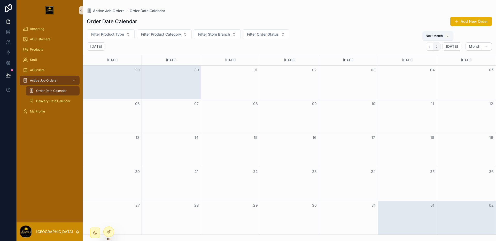
click at [437, 46] on icon "Next" at bounding box center [437, 47] width 4 height 4
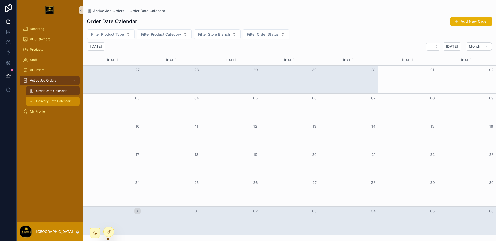
click at [42, 101] on span "Delivery Date Calendar" at bounding box center [53, 101] width 34 height 4
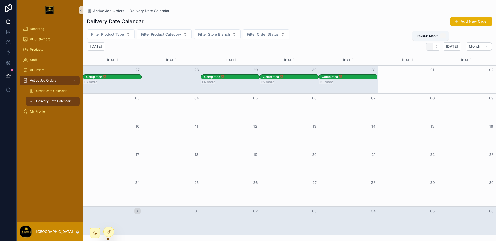
click at [428, 48] on button "Back" at bounding box center [428, 47] width 7 height 8
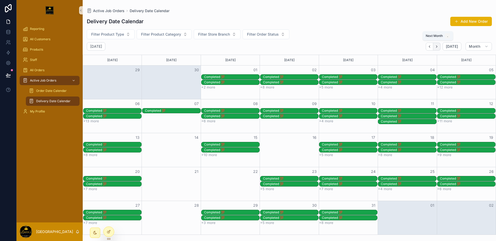
click at [439, 48] on button "Next" at bounding box center [436, 47] width 7 height 8
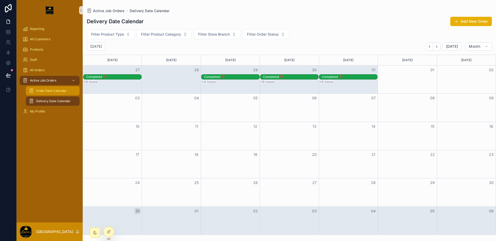
click at [50, 93] on div "Order Date Calendar" at bounding box center [53, 91] width 48 height 8
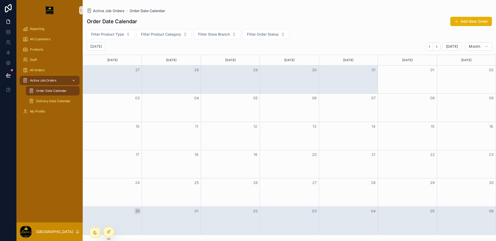
click at [51, 81] on span "Active Job Orders" at bounding box center [43, 80] width 26 height 4
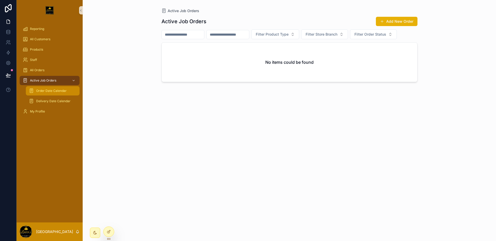
click at [42, 94] on div "Order Date Calendar" at bounding box center [53, 91] width 48 height 8
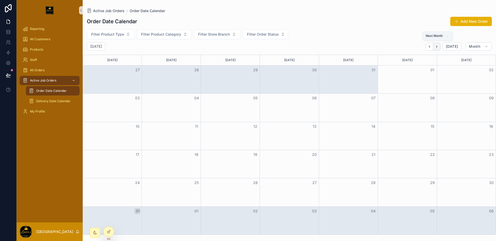
click at [437, 47] on icon "Next" at bounding box center [437, 47] width 4 height 4
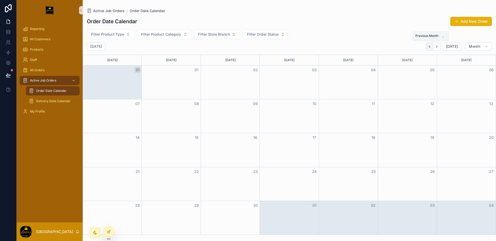
click at [428, 45] on button "Back" at bounding box center [428, 47] width 7 height 8
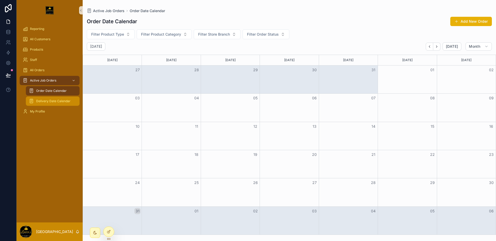
click at [67, 101] on span "Delivery Date Calendar" at bounding box center [53, 101] width 34 height 4
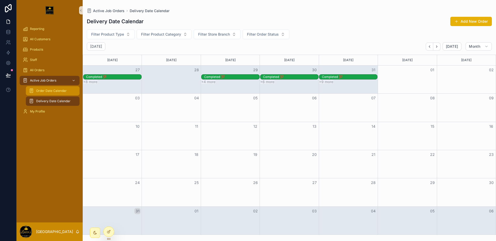
click at [47, 90] on span "Order Date Calendar" at bounding box center [51, 91] width 30 height 4
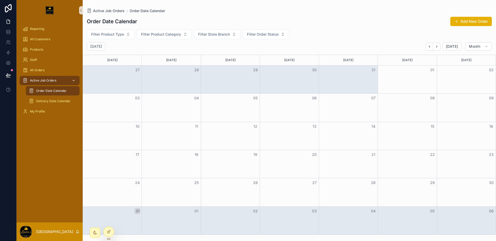
click at [51, 81] on span "Active Job Orders" at bounding box center [43, 80] width 26 height 4
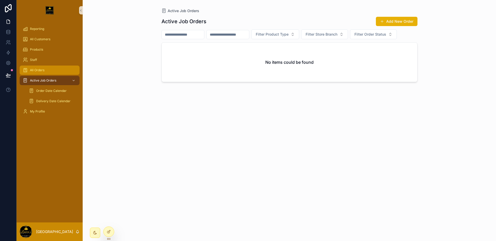
click at [51, 72] on div "All Orders" at bounding box center [50, 70] width 54 height 8
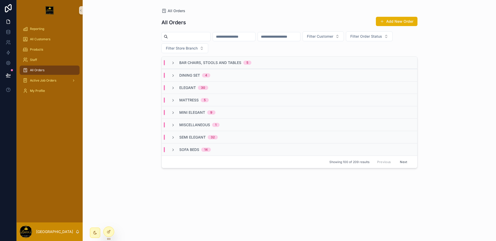
click at [184, 62] on span "Bar Chairs, Stools and Tables" at bounding box center [210, 62] width 62 height 5
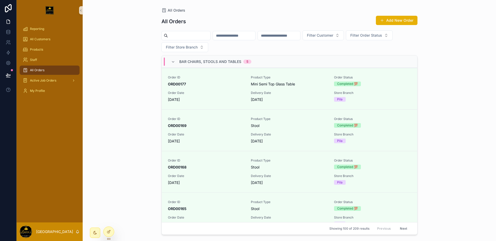
click at [183, 62] on span "Bar Chairs, Stools and Tables" at bounding box center [210, 61] width 62 height 5
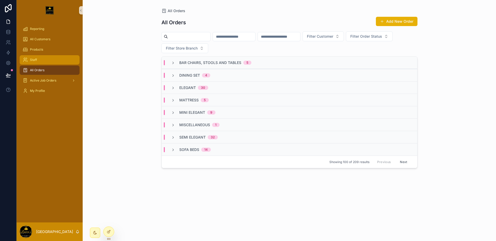
click at [52, 60] on div "Staff" at bounding box center [50, 60] width 54 height 8
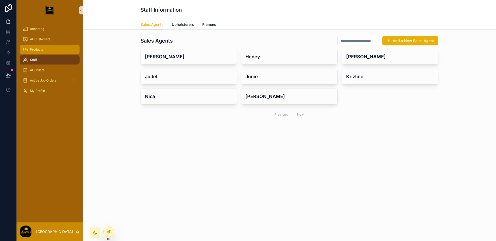
click at [43, 49] on div "Products" at bounding box center [50, 49] width 54 height 8
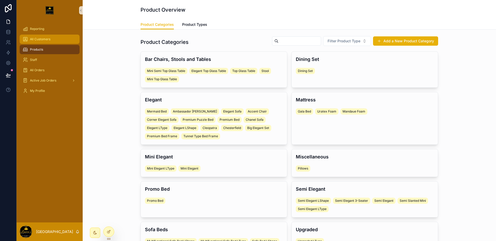
click at [47, 41] on span "All Customers" at bounding box center [40, 39] width 20 height 4
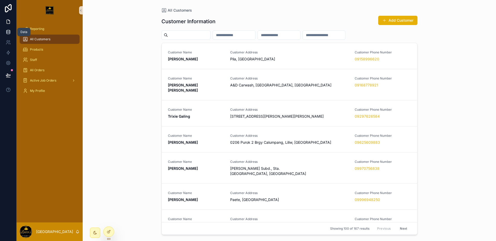
click at [6, 35] on link at bounding box center [8, 32] width 16 height 10
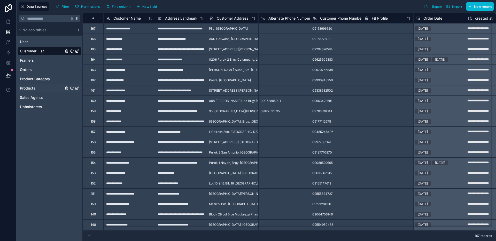
click at [30, 89] on span "Products" at bounding box center [27, 88] width 15 height 5
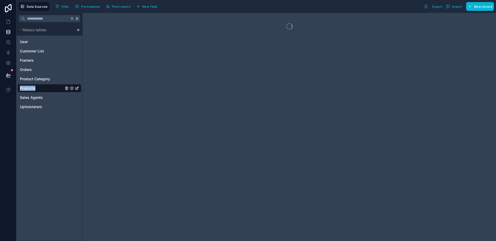
click at [30, 89] on span "Products" at bounding box center [27, 88] width 15 height 5
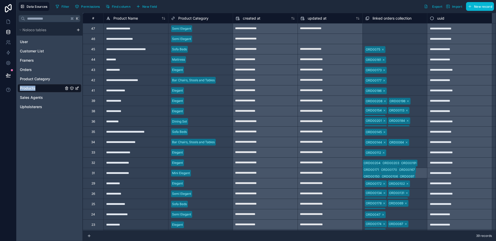
click at [220, 49] on div "Sofa Beds" at bounding box center [200, 49] width 65 height 8
click at [143, 9] on button "New field" at bounding box center [146, 7] width 25 height 8
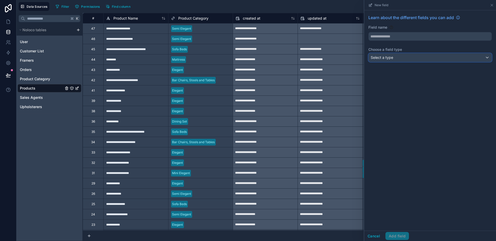
click at [401, 54] on div "Select a type" at bounding box center [429, 57] width 123 height 8
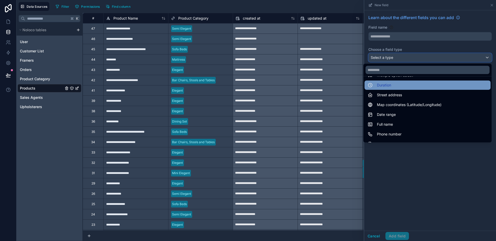
scroll to position [150, 0]
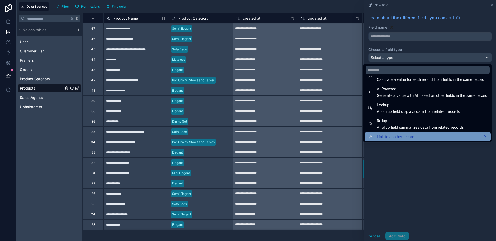
click at [414, 135] on div "Link to another record" at bounding box center [427, 137] width 120 height 6
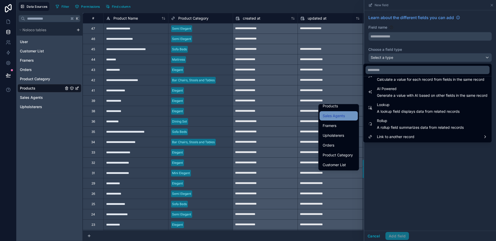
scroll to position [22, 0]
click at [336, 152] on span "Product Category" at bounding box center [337, 155] width 30 height 6
type input "**********"
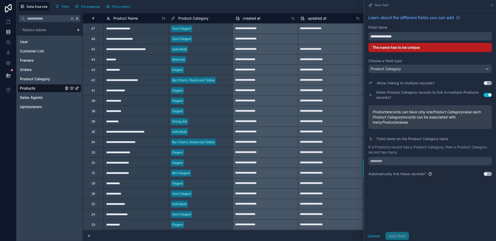
click at [410, 38] on input "**********" at bounding box center [429, 36] width 123 height 8
click at [371, 236] on button "Cancel" at bounding box center [373, 236] width 19 height 8
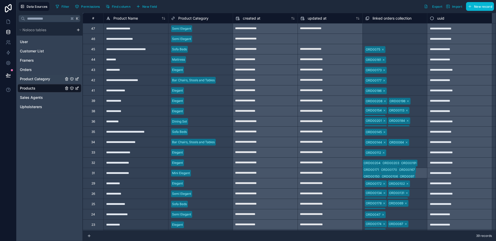
click at [44, 82] on div "Product Category" at bounding box center [50, 79] width 64 height 8
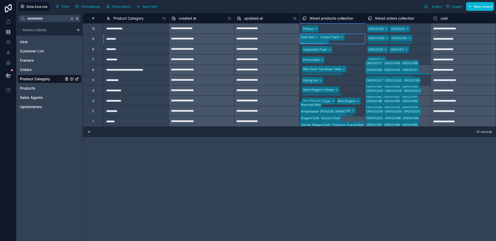
click at [357, 42] on div "Gala Bed Uratex Foam Mandaue Foam" at bounding box center [332, 40] width 65 height 13
click at [303, 169] on div "**********" at bounding box center [289, 127] width 413 height 228
click at [38, 89] on div "Products" at bounding box center [50, 88] width 64 height 8
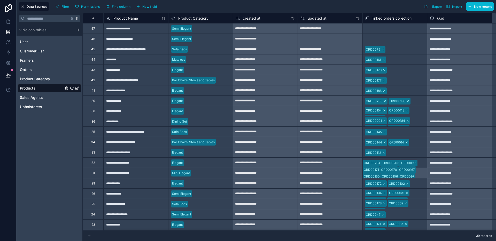
click at [195, 17] on span "Product Category" at bounding box center [193, 18] width 30 height 5
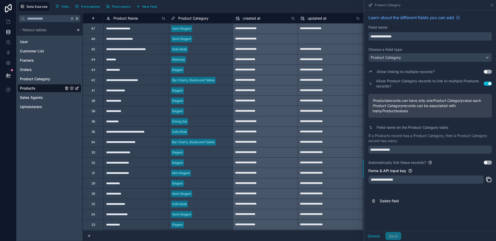
click at [415, 38] on input "**********" at bounding box center [429, 36] width 123 height 8
click at [441, 5] on icon at bounding box center [492, 5] width 2 height 2
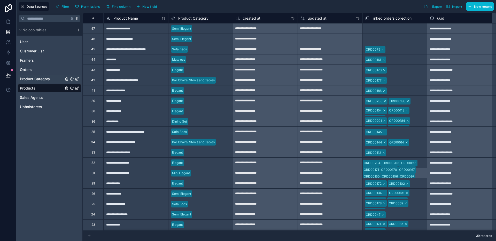
click at [41, 79] on span "Product Category" at bounding box center [35, 78] width 30 height 5
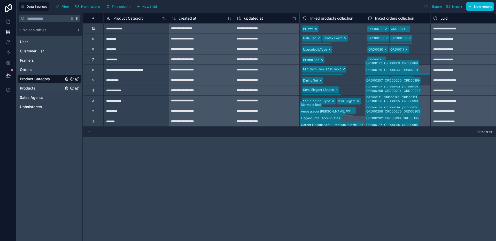
click at [40, 91] on div "Products" at bounding box center [50, 88] width 64 height 8
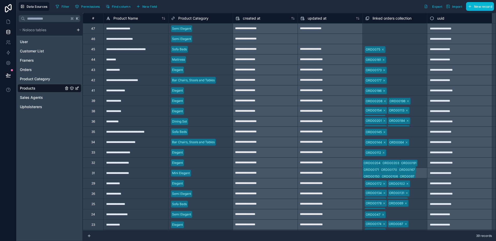
click at [194, 18] on span "Product Category" at bounding box center [193, 18] width 30 height 5
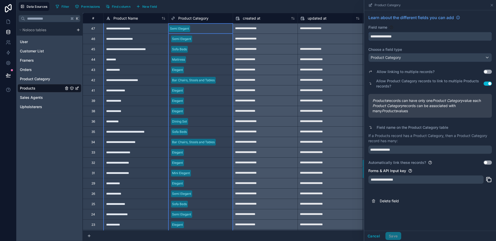
click at [411, 37] on input "**********" at bounding box center [429, 36] width 123 height 8
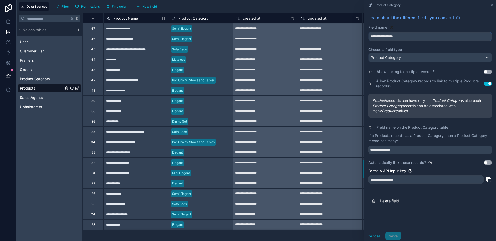
click at [368, 32] on button "**********" at bounding box center [429, 36] width 123 height 9
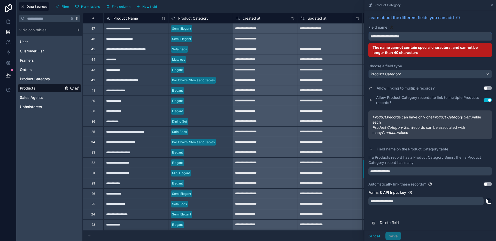
click at [368, 32] on button "**********" at bounding box center [429, 36] width 123 height 9
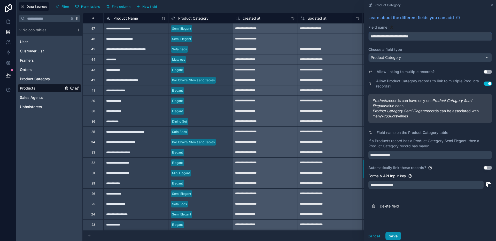
type input "**********"
click at [395, 239] on button "Save" at bounding box center [392, 236] width 15 height 8
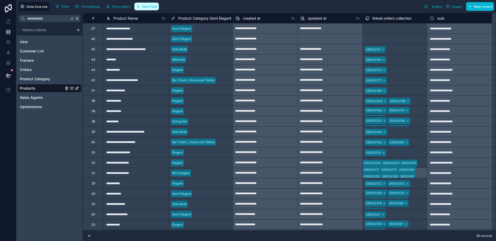
click at [147, 8] on span "New field" at bounding box center [149, 7] width 15 height 4
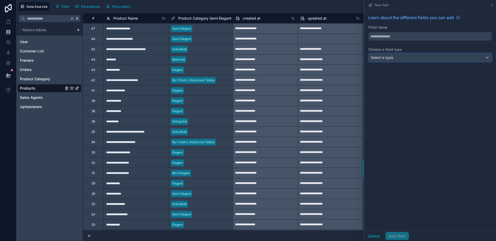
click at [393, 57] on div "Select a type" at bounding box center [429, 57] width 123 height 8
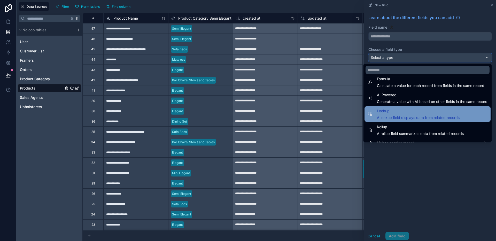
scroll to position [150, 0]
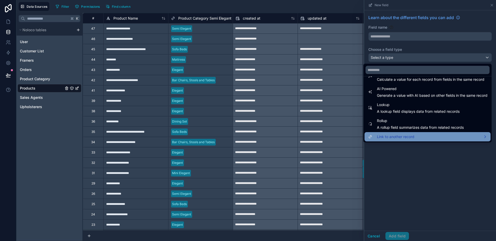
click at [404, 138] on span "Link to another record" at bounding box center [395, 137] width 37 height 6
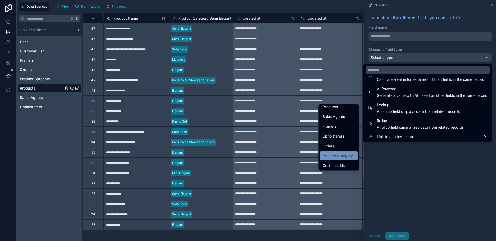
scroll to position [22, 0]
click at [336, 157] on span "Product Category" at bounding box center [337, 155] width 30 height 6
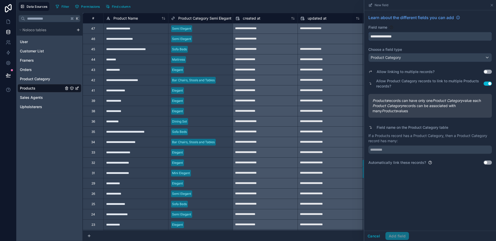
click at [416, 39] on input "**********" at bounding box center [429, 36] width 123 height 8
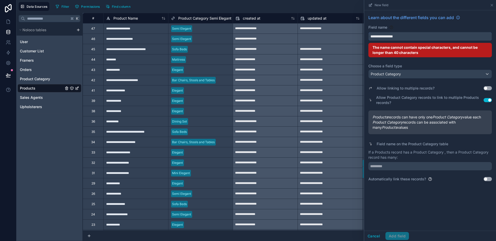
click at [368, 32] on button "**********" at bounding box center [429, 36] width 123 height 9
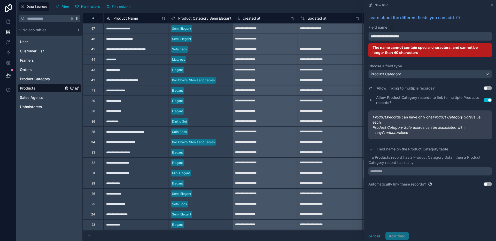
click at [368, 32] on button "**********" at bounding box center [429, 36] width 123 height 9
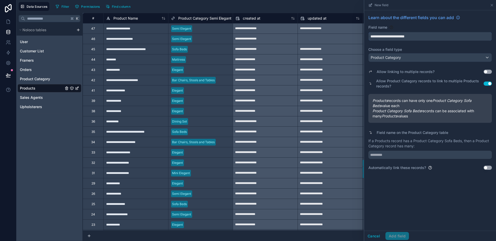
type input "**********"
click at [402, 157] on input "text" at bounding box center [429, 155] width 123 height 8
click at [441, 3] on icon at bounding box center [492, 5] width 4 height 4
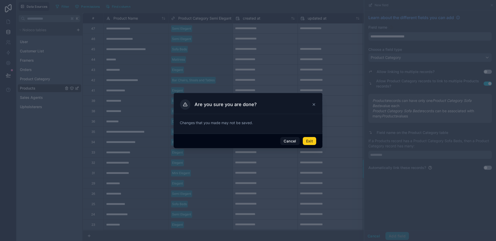
click at [311, 145] on button "Exit" at bounding box center [309, 141] width 13 height 8
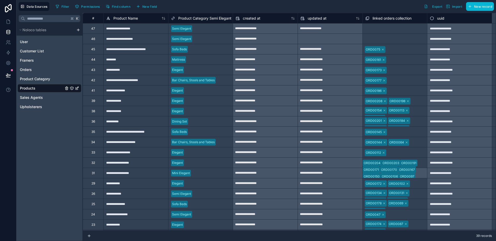
click at [211, 21] on div "Product Category Semi Elegant" at bounding box center [200, 18] width 65 height 10
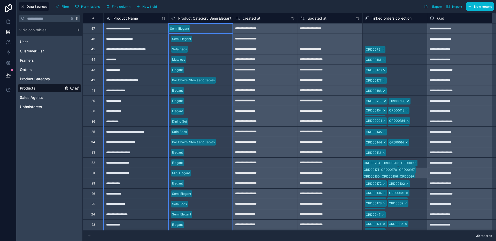
click at [210, 19] on span "Product Category Semi Elegant" at bounding box center [204, 18] width 53 height 5
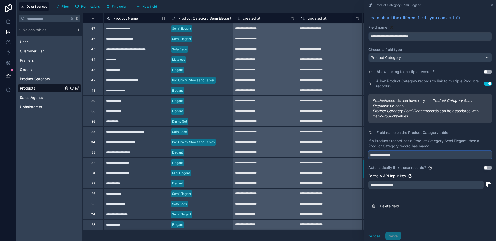
click at [416, 156] on input "**********" at bounding box center [429, 155] width 123 height 8
click at [441, 3] on icon at bounding box center [492, 5] width 4 height 4
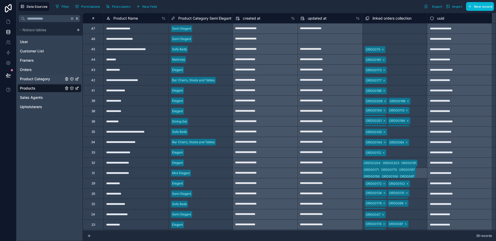
click at [38, 82] on div "Product Category" at bounding box center [50, 79] width 64 height 8
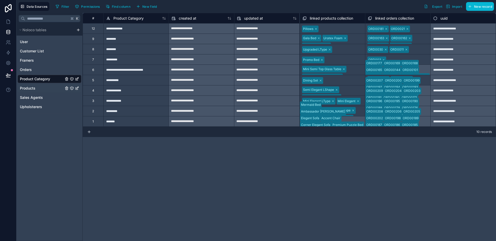
click at [37, 86] on div "Products" at bounding box center [50, 88] width 64 height 8
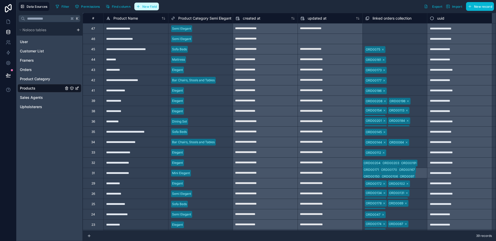
click at [149, 7] on span "New field" at bounding box center [149, 7] width 15 height 4
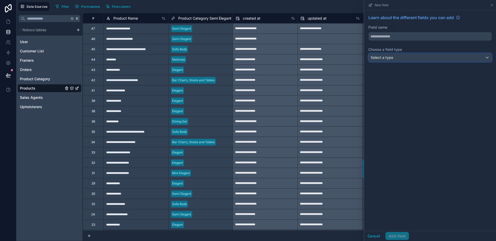
click at [388, 60] on div "Select a type" at bounding box center [429, 57] width 123 height 8
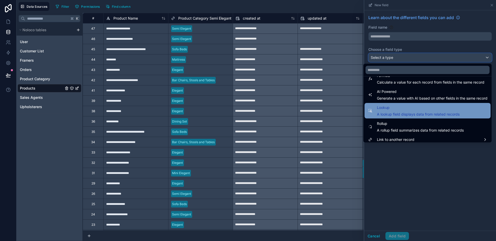
scroll to position [150, 0]
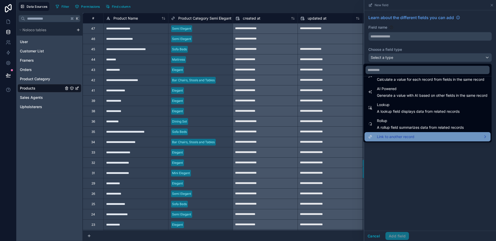
click at [406, 137] on span "Link to another record" at bounding box center [395, 137] width 37 height 6
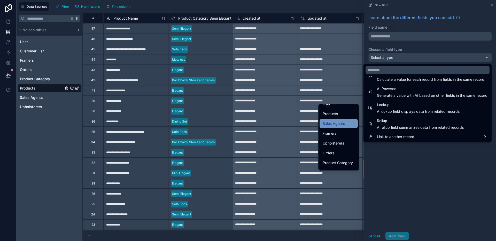
scroll to position [22, 0]
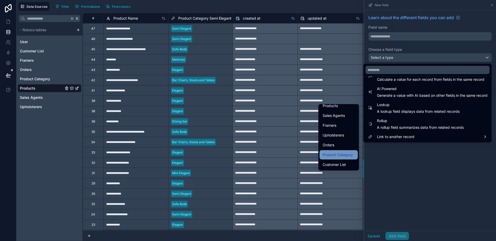
click at [332, 150] on div "Product Category" at bounding box center [338, 154] width 38 height 9
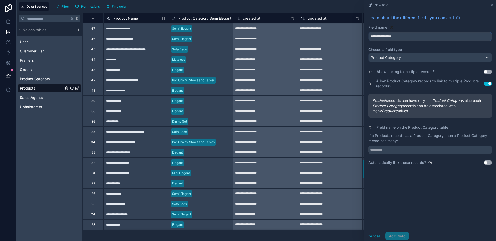
click at [420, 36] on input "**********" at bounding box center [429, 36] width 123 height 8
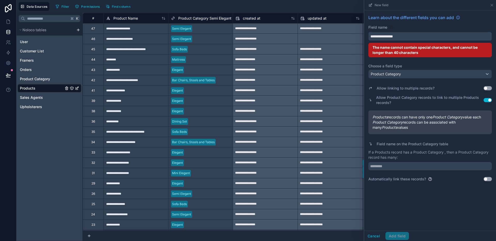
click at [368, 32] on button "**********" at bounding box center [429, 36] width 123 height 9
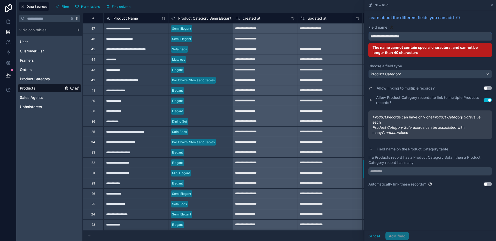
click at [368, 32] on button "**********" at bounding box center [429, 36] width 123 height 9
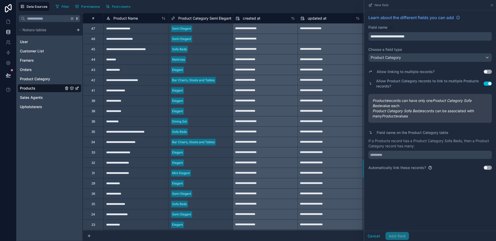
type input "**********"
click at [398, 157] on input "text" at bounding box center [429, 155] width 123 height 8
type input "**********"
click at [405, 232] on button "Add field" at bounding box center [396, 236] width 23 height 8
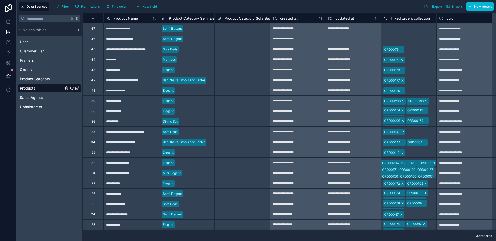
click at [196, 18] on span "Product Category Semi Elegant" at bounding box center [195, 18] width 53 height 5
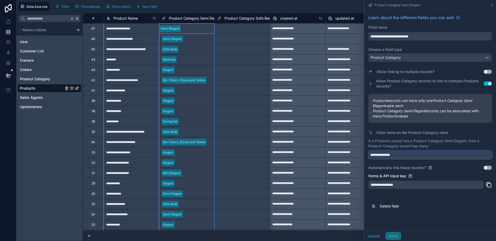
click at [409, 155] on input "**********" at bounding box center [429, 155] width 123 height 8
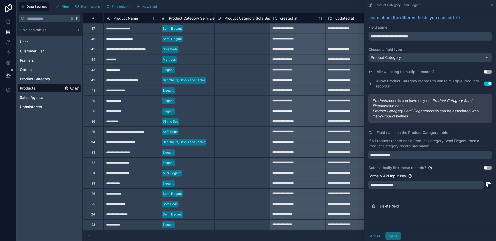
click at [420, 186] on div "**********" at bounding box center [425, 185] width 115 height 8
click at [407, 156] on input "**********" at bounding box center [429, 155] width 123 height 8
type input "**********"
click at [391, 234] on button "Save" at bounding box center [392, 236] width 15 height 8
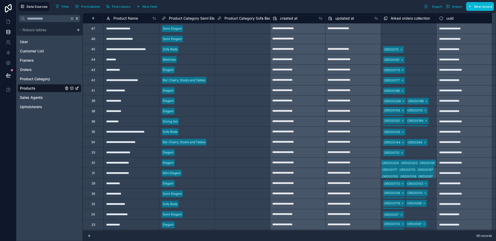
click at [251, 32] on div "Select a Product Category Sofa Beds" at bounding box center [242, 29] width 50 height 8
click at [249, 28] on div "Select a Product Category Sofa Beds" at bounding box center [242, 29] width 54 height 4
click at [208, 44] on div "Sofa Beds" at bounding box center [186, 49] width 55 height 10
click at [229, 46] on div "Select a Product Category Sofa Beds" at bounding box center [242, 49] width 50 height 8
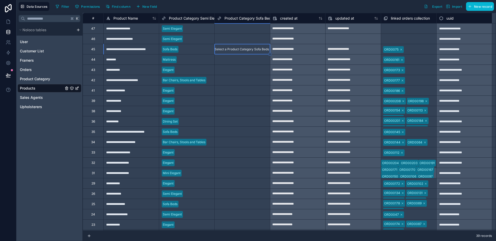
click at [230, 47] on div "Select a Product Category Sofa Beds" at bounding box center [242, 49] width 54 height 4
click at [229, 128] on div "Select a Product Category Sofa Beds" at bounding box center [242, 132] width 50 height 8
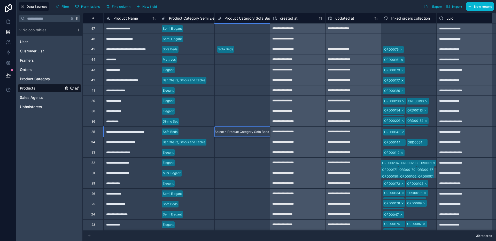
click at [229, 130] on div "Select a Product Category Sofa Beds" at bounding box center [242, 132] width 54 height 4
click at [235, 144] on div "Select a Product Category Sofa Beds" at bounding box center [242, 142] width 54 height 4
click at [195, 135] on div "Sofa Beds" at bounding box center [186, 132] width 55 height 8
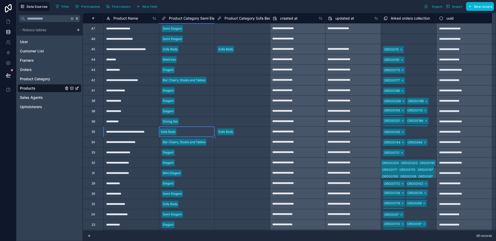
click at [175, 132] on div "Sofa Beds" at bounding box center [168, 132] width 15 height 5
click at [177, 132] on div "Sofa Beds" at bounding box center [168, 132] width 18 height 7
click at [237, 125] on div "Select a Product Category Sofa Beds" at bounding box center [242, 121] width 55 height 9
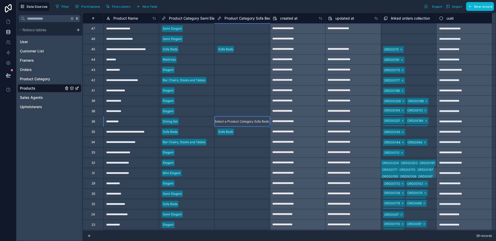
click at [197, 129] on div "Sofa Beds" at bounding box center [186, 132] width 55 height 8
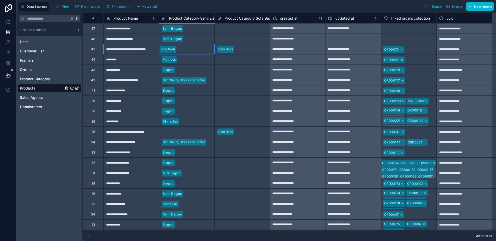
click at [177, 47] on div "Sofa Beds" at bounding box center [168, 49] width 18 height 7
click at [227, 75] on div "Select a Product Category Sofa Beds" at bounding box center [242, 80] width 56 height 10
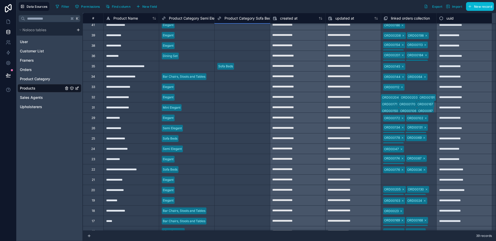
scroll to position [67, 0]
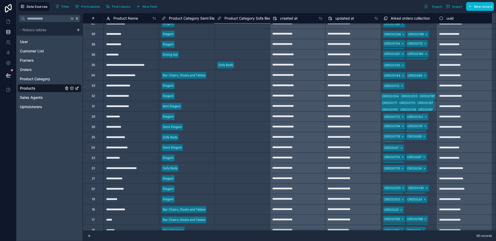
click at [225, 133] on div "Select a Product Category Sofa Beds" at bounding box center [242, 137] width 55 height 9
click at [225, 135] on div "Select a Product Category Sofa Beds" at bounding box center [242, 137] width 54 height 4
click at [181, 144] on div "Semi Elegant" at bounding box center [170, 147] width 22 height 7
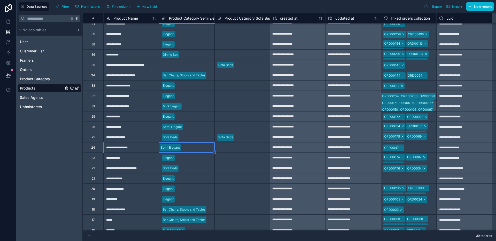
click at [204, 139] on div "Sofa Beds" at bounding box center [186, 137] width 55 height 8
click at [239, 168] on div "Select a Product Category Sofa Beds" at bounding box center [242, 168] width 50 height 8
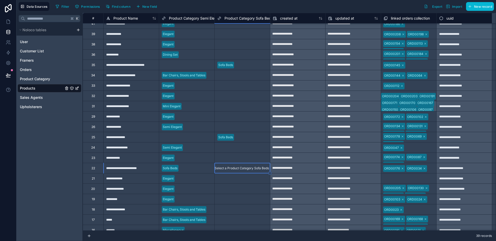
click at [239, 168] on div "Select a Product Category Sofa Beds" at bounding box center [242, 168] width 54 height 4
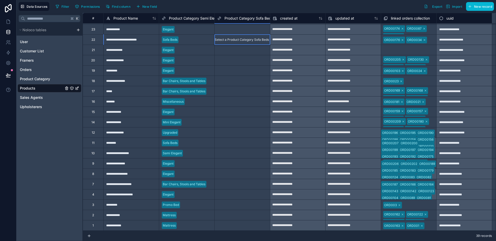
scroll to position [48, 0]
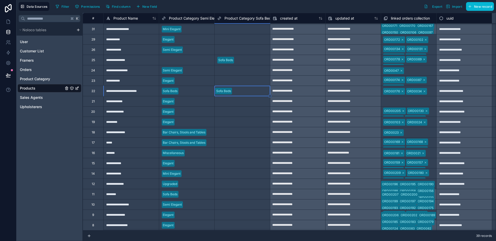
scroll to position [133, 0]
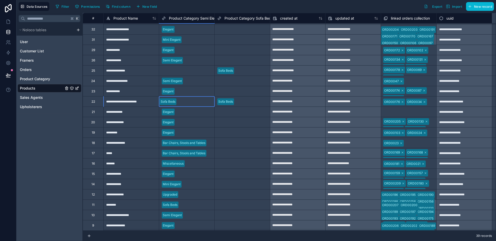
drag, startPoint x: 204, startPoint y: 96, endPoint x: 192, endPoint y: 108, distance: 16.4
click at [204, 97] on div "Sofa Beds" at bounding box center [186, 102] width 55 height 10
click at [192, 108] on div "Elegant" at bounding box center [186, 112] width 55 height 8
click at [193, 104] on div "Sofa Beds" at bounding box center [186, 102] width 55 height 8
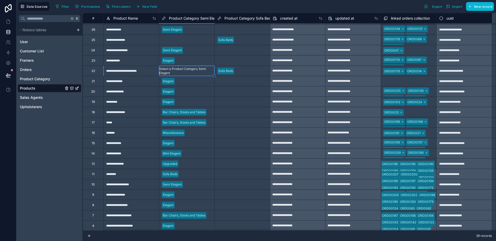
scroll to position [183, 0]
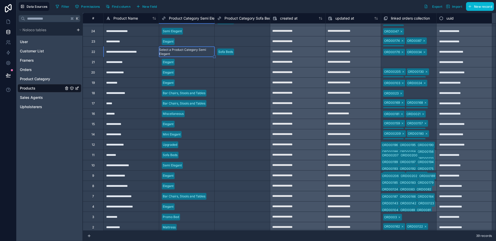
click at [225, 156] on div "Select a Product Category Sofa Beds" at bounding box center [242, 155] width 50 height 8
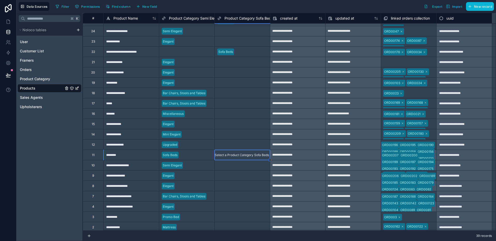
click at [226, 156] on div "Select a Product Category Sofa Beds" at bounding box center [242, 155] width 54 height 4
click at [199, 155] on div "Sofa Beds" at bounding box center [186, 155] width 55 height 8
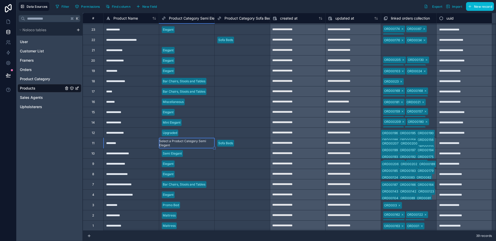
scroll to position [195, 0]
click at [175, 218] on div "Mattress" at bounding box center [167, 215] width 16 height 7
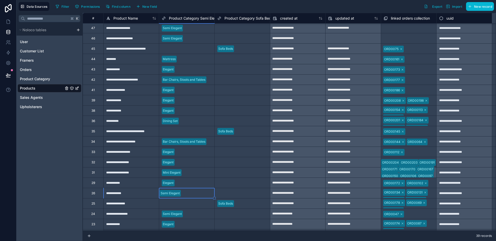
scroll to position [0, 0]
click at [13, 24] on link at bounding box center [8, 22] width 16 height 10
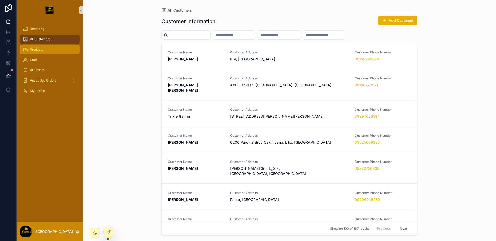
click at [36, 45] on link "Products" at bounding box center [50, 49] width 60 height 9
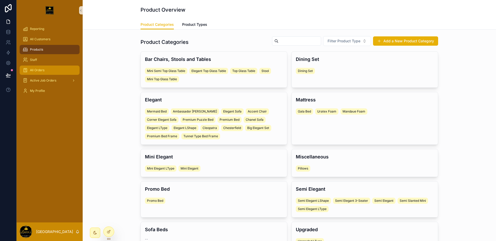
click at [39, 67] on div "All Orders" at bounding box center [50, 70] width 54 height 8
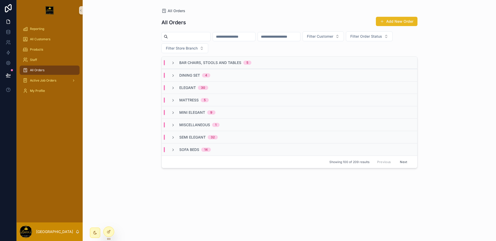
click at [401, 24] on button "Add New Order" at bounding box center [397, 21] width 42 height 9
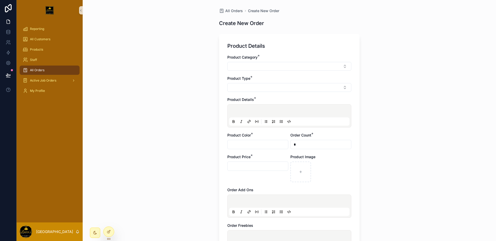
click at [109, 226] on div "All Orders Create New Order Create New Order Product Details Product Category *…" at bounding box center [289, 120] width 413 height 241
click at [109, 228] on div at bounding box center [109, 232] width 10 height 10
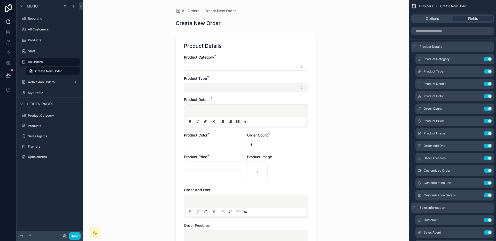
click at [258, 87] on button "Select Button" at bounding box center [246, 87] width 124 height 9
click at [390, 74] on div "All Orders Create New Order Create New Order Product Details Product Category *…" at bounding box center [246, 120] width 326 height 241
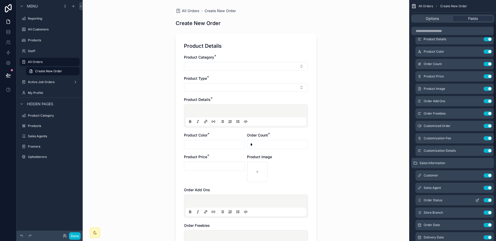
scroll to position [37, 0]
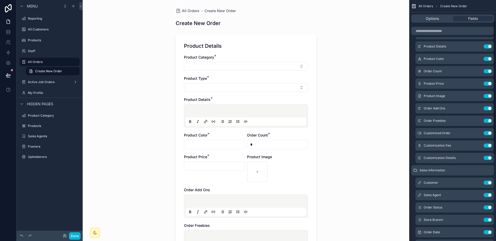
click at [382, 148] on div "All Orders Create New Order Create New Order Product Details Product Category *…" at bounding box center [246, 120] width 326 height 241
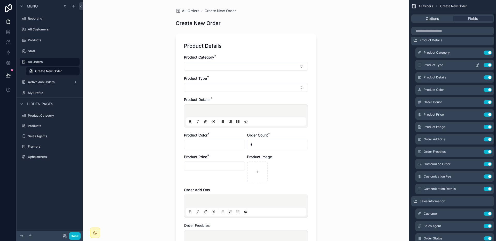
scroll to position [0, 0]
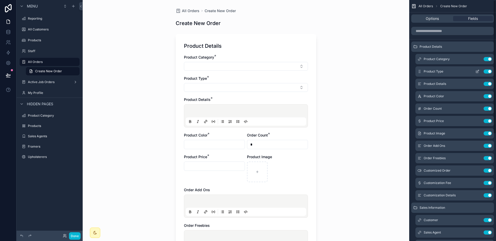
click at [441, 71] on icon "scrollable content" at bounding box center [477, 71] width 4 height 4
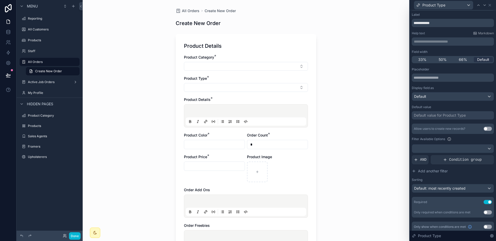
scroll to position [11, 0]
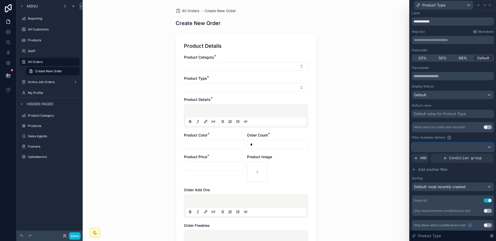
click at [441, 150] on div at bounding box center [453, 147] width 82 height 8
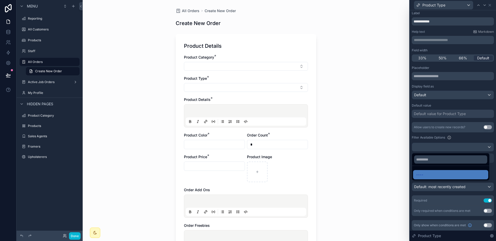
click at [441, 150] on div at bounding box center [452, 120] width 86 height 241
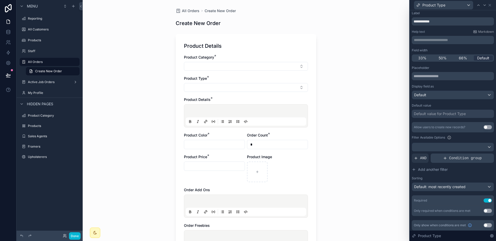
click at [441, 156] on span "Condition group" at bounding box center [465, 158] width 33 height 5
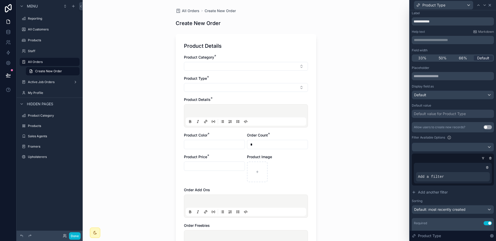
click at [441, 6] on icon at bounding box center [489, 5] width 4 height 4
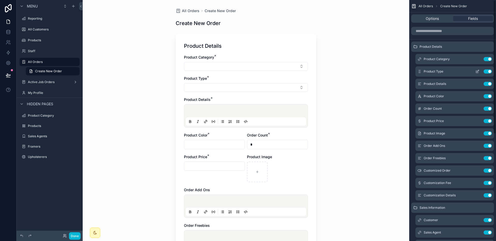
click at [441, 71] on icon "scrollable content" at bounding box center [477, 71] width 4 height 4
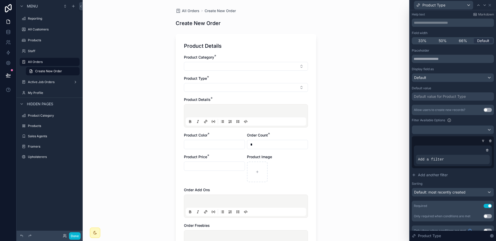
scroll to position [35, 0]
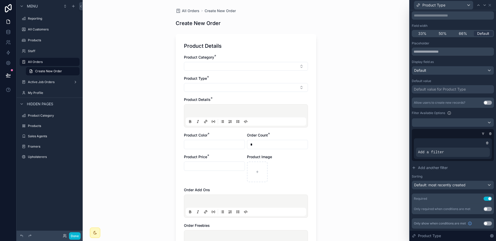
click at [441, 7] on div "Product Type" at bounding box center [453, 5] width 82 height 10
click at [441, 7] on icon at bounding box center [489, 5] width 4 height 4
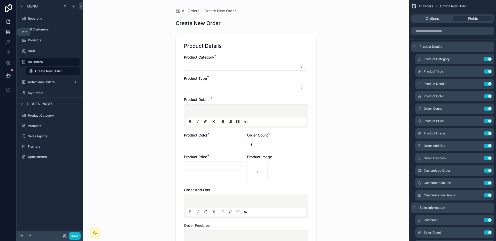
click at [10, 35] on link at bounding box center [8, 32] width 16 height 10
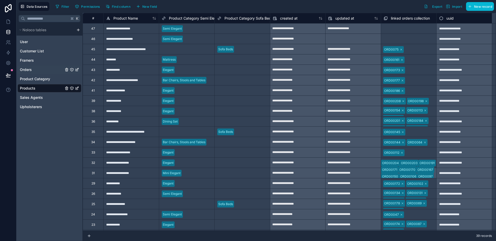
click at [37, 70] on div "Orders" at bounding box center [50, 70] width 64 height 8
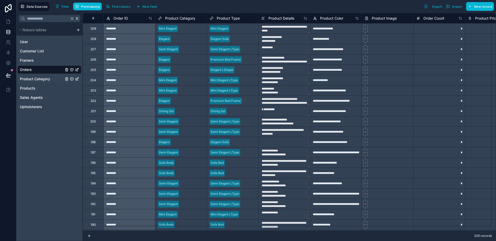
click at [44, 79] on span "Product Category" at bounding box center [35, 78] width 30 height 5
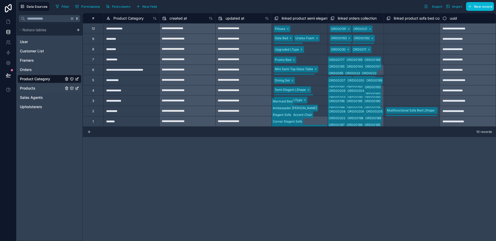
click at [40, 91] on div "Products" at bounding box center [50, 88] width 64 height 8
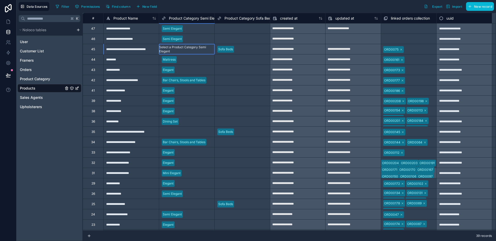
click at [186, 52] on div "Select a Product Category Semi Elegant" at bounding box center [186, 49] width 55 height 8
click at [182, 133] on div "Select a Product Category Semi Elegant" at bounding box center [187, 132] width 50 height 8
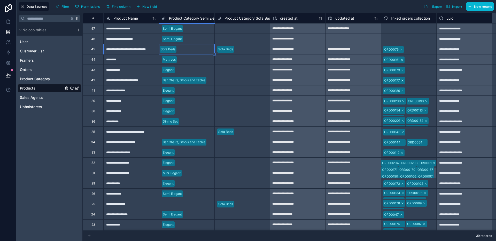
click at [182, 133] on div "Select a Product Category Semi Elegant" at bounding box center [187, 132] width 50 height 8
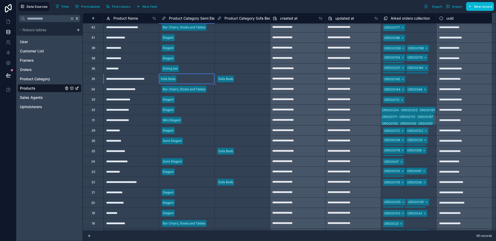
scroll to position [67, 0]
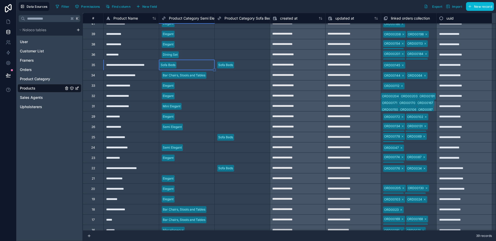
click at [188, 140] on div "Select a Product Category Semi Elegant" at bounding box center [187, 137] width 50 height 8
click at [188, 140] on div "Select a Product Category Semi Elegant" at bounding box center [186, 137] width 55 height 8
click at [187, 165] on div "Select a Product Category Semi Elegant" at bounding box center [187, 168] width 50 height 8
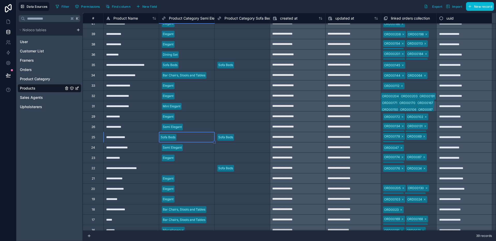
click at [187, 165] on div "Select a Product Category Semi Elegant" at bounding box center [187, 168] width 50 height 8
click at [246, 192] on div "Select a Product Category Sofa Beds" at bounding box center [242, 189] width 50 height 8
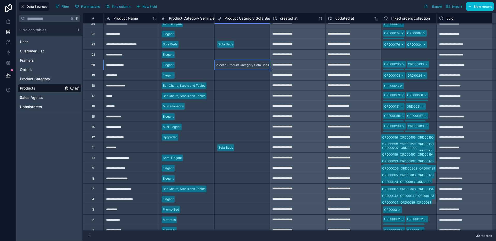
scroll to position [195, 0]
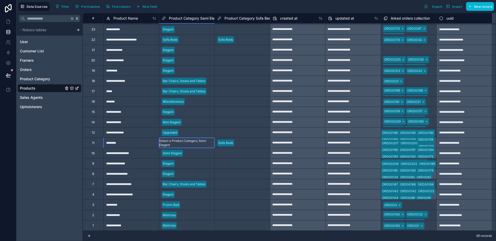
click at [187, 141] on div "Select a Product Category Semi Elegant" at bounding box center [186, 143] width 55 height 8
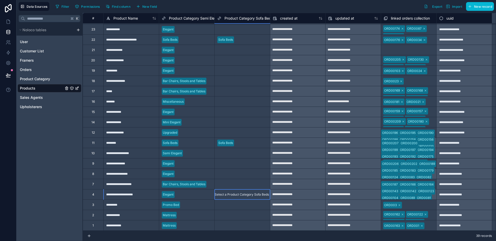
click at [246, 195] on div "Select a Product Category Sofa Beds" at bounding box center [242, 195] width 54 height 4
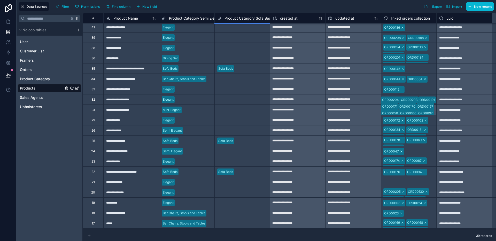
scroll to position [0, 0]
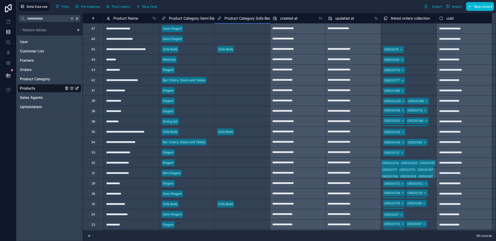
click at [202, 21] on span "Product Category Semi Elegant" at bounding box center [195, 18] width 53 height 5
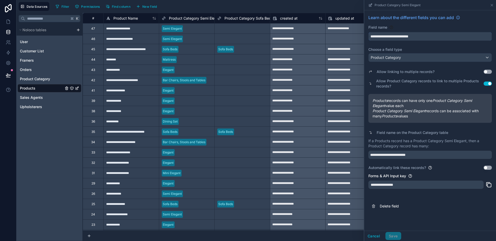
drag, startPoint x: 427, startPoint y: 36, endPoint x: 403, endPoint y: 35, distance: 24.0
click at [403, 35] on input "**********" at bounding box center [429, 36] width 123 height 8
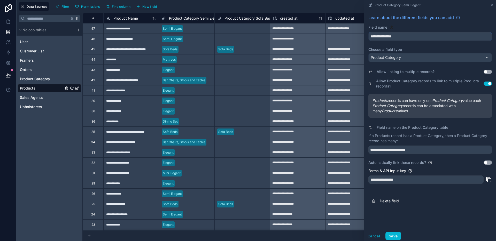
type input "**********"
drag, startPoint x: 422, startPoint y: 151, endPoint x: 398, endPoint y: 151, distance: 24.3
click at [398, 151] on input "**********" at bounding box center [429, 150] width 123 height 8
type input "**********"
click at [388, 235] on button "Save" at bounding box center [392, 236] width 15 height 8
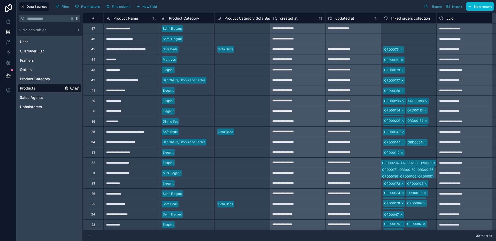
click at [251, 18] on span "Product Category Sofa Beds" at bounding box center [248, 18] width 49 height 5
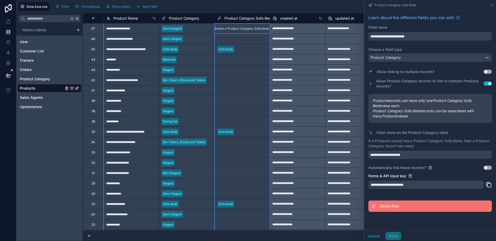
click at [403, 206] on span "Delete field" at bounding box center [417, 206] width 74 height 5
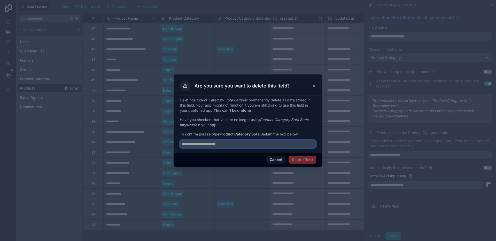
click at [242, 144] on input "text" at bounding box center [248, 144] width 136 height 8
type input "**********"
click at [307, 159] on button "Delete field" at bounding box center [302, 160] width 28 height 8
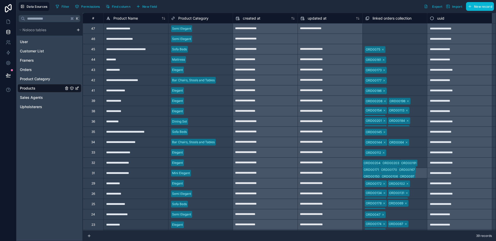
click at [49, 90] on div "Products" at bounding box center [50, 88] width 64 height 8
click at [48, 83] on div "Product Category" at bounding box center [50, 79] width 64 height 8
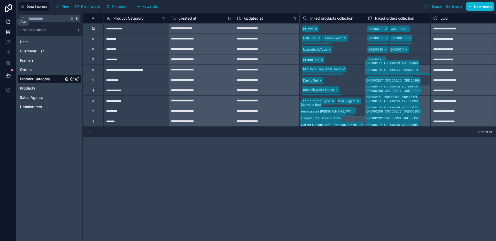
click at [12, 25] on link at bounding box center [8, 22] width 16 height 10
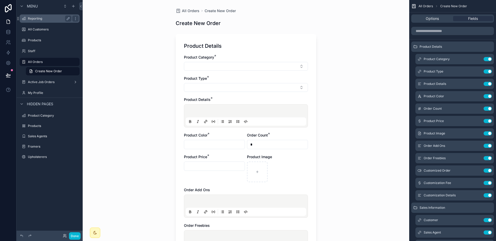
drag, startPoint x: 46, startPoint y: 20, endPoint x: 45, endPoint y: 22, distance: 2.9
click at [46, 20] on label "Reporting" at bounding box center [48, 19] width 41 height 4
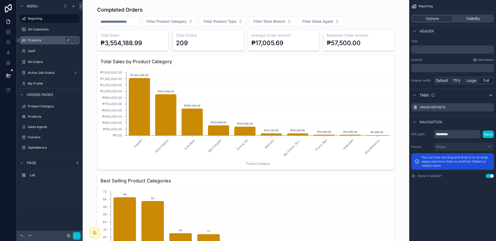
click at [36, 44] on div "Products" at bounding box center [50, 40] width 58 height 8
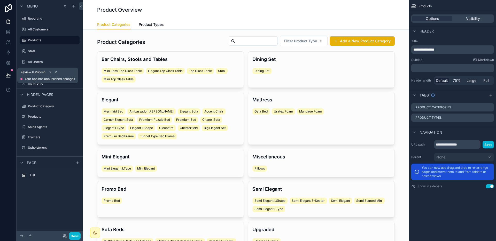
click at [12, 72] on button at bounding box center [8, 75] width 11 height 14
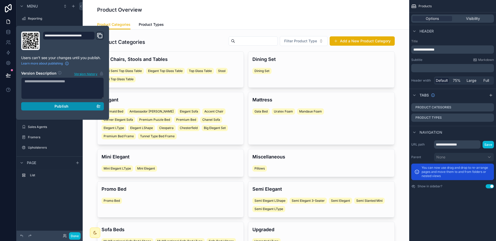
click at [62, 106] on span "Publish" at bounding box center [61, 106] width 14 height 5
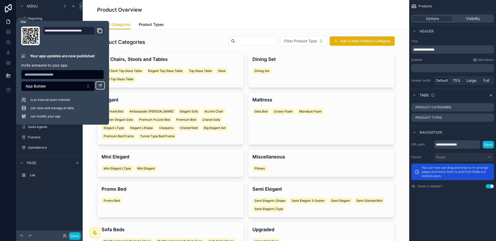
click at [9, 25] on link at bounding box center [8, 22] width 16 height 10
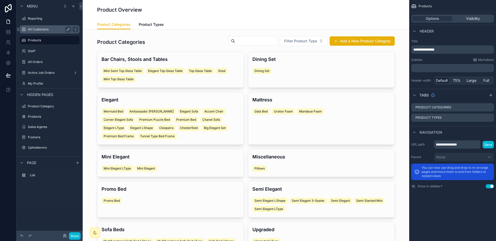
click at [38, 29] on label "All Customers" at bounding box center [48, 29] width 41 height 4
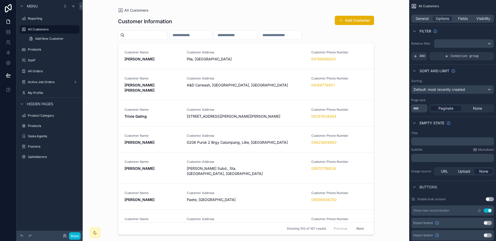
click at [36, 43] on div "Add New Customer" at bounding box center [50, 38] width 66 height 9
click at [35, 45] on div "Products" at bounding box center [50, 49] width 58 height 8
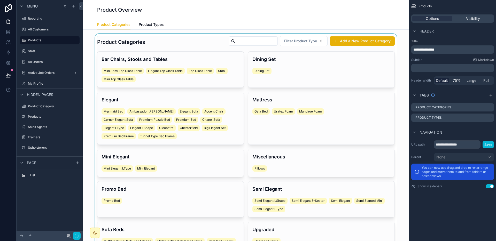
click at [357, 45] on div "scrollable content" at bounding box center [246, 155] width 318 height 243
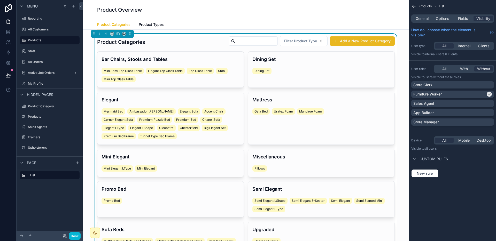
click at [359, 38] on button "Add a New Product Category" at bounding box center [361, 40] width 65 height 9
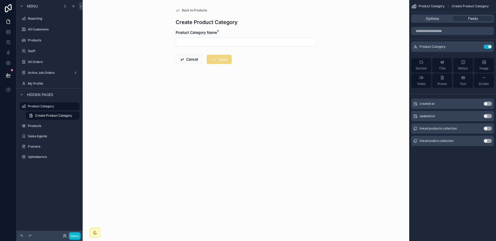
click at [199, 11] on span "Back to Products" at bounding box center [194, 10] width 25 height 4
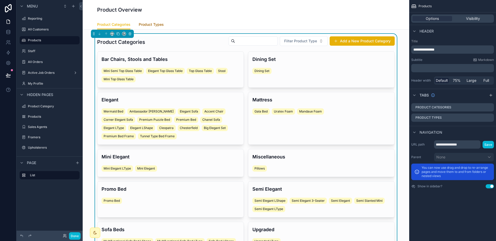
click at [152, 22] on span "Product Types" at bounding box center [151, 24] width 25 height 5
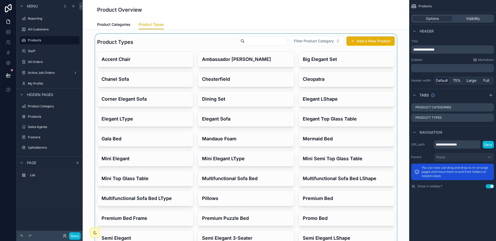
click at [362, 43] on div "scrollable content" at bounding box center [246, 179] width 318 height 290
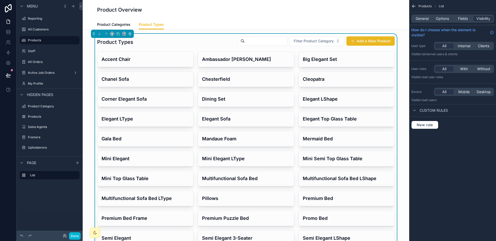
click at [362, 42] on button "Add a New Product" at bounding box center [370, 40] width 48 height 9
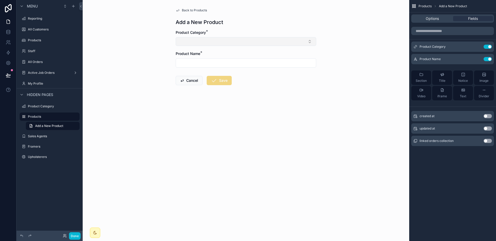
click at [211, 42] on button "Select Button" at bounding box center [246, 41] width 140 height 9
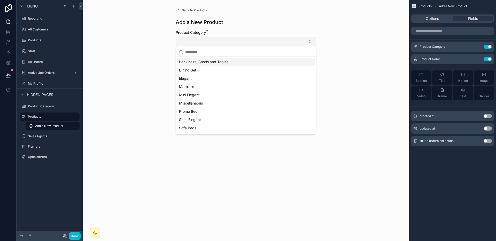
click at [211, 42] on button "Select Button" at bounding box center [246, 41] width 140 height 9
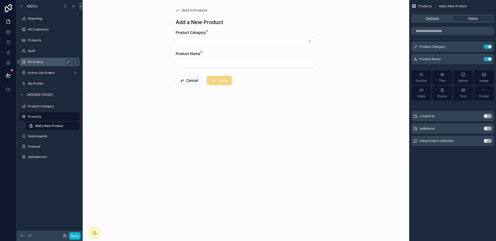
click at [36, 59] on div "All Orders" at bounding box center [49, 62] width 43 height 6
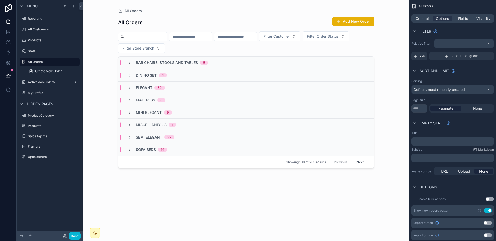
click at [361, 23] on div "scrollable content" at bounding box center [246, 117] width 264 height 235
click at [361, 23] on button "Add New Order" at bounding box center [353, 21] width 42 height 9
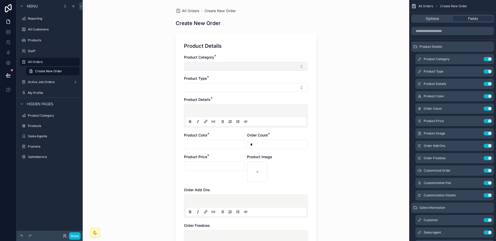
click at [254, 65] on button "Select Button" at bounding box center [246, 66] width 124 height 9
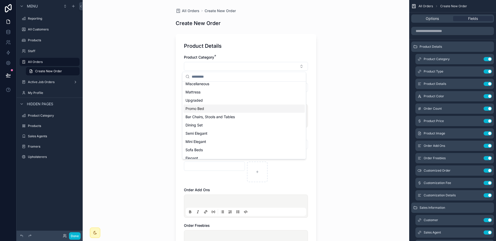
scroll to position [7, 0]
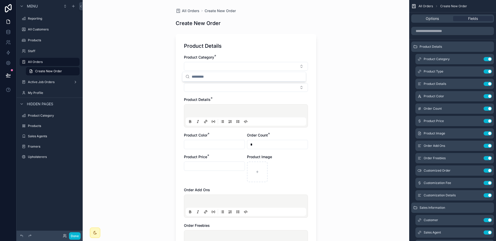
click at [378, 91] on div "All Orders Create New Order Create New Order Product Details Product Category *…" at bounding box center [246, 120] width 326 height 241
click at [247, 89] on button "Select Button" at bounding box center [246, 87] width 124 height 9
click at [352, 122] on div "All Orders Create New Order Create New Order Product Details Product Category *…" at bounding box center [246, 120] width 326 height 241
click at [44, 63] on label "All Orders" at bounding box center [48, 62] width 41 height 4
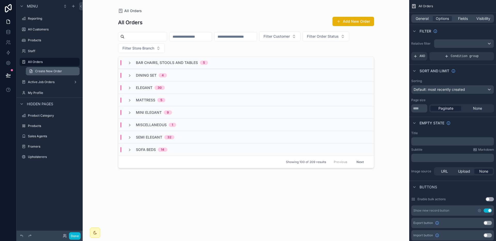
click at [44, 70] on span "Create New Order" at bounding box center [48, 71] width 27 height 4
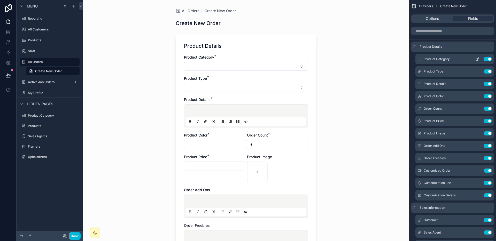
click at [441, 59] on icon "scrollable content" at bounding box center [477, 59] width 4 height 4
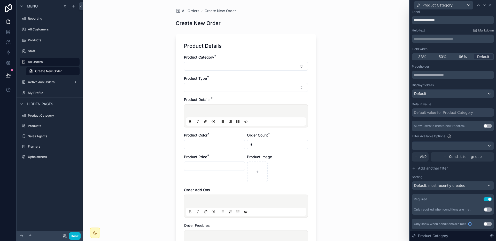
scroll to position [12, 0]
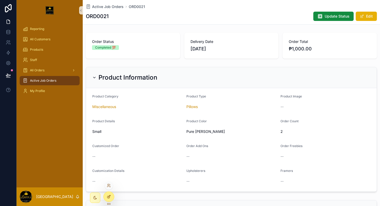
click at [105, 197] on div at bounding box center [109, 197] width 10 height 10
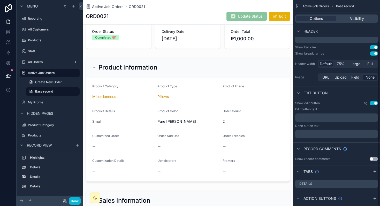
scroll to position [51, 0]
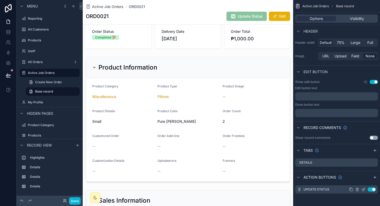
click at [364, 189] on icon "scrollable content" at bounding box center [363, 189] width 4 height 4
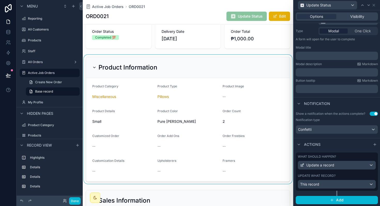
scroll to position [0, 0]
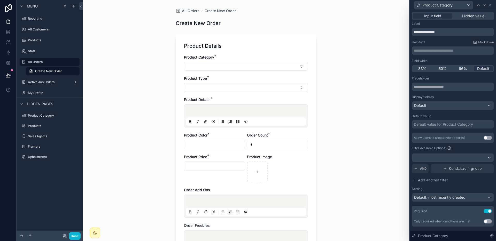
scroll to position [12, 0]
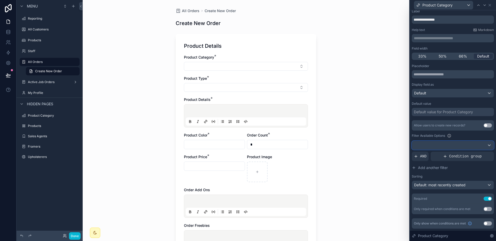
click at [457, 147] on div at bounding box center [453, 145] width 82 height 8
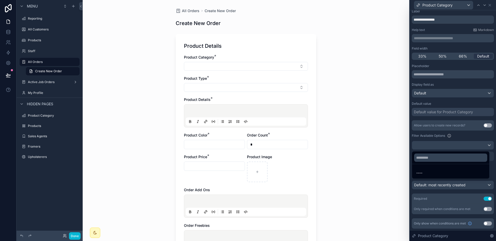
click at [457, 147] on div at bounding box center [452, 120] width 86 height 241
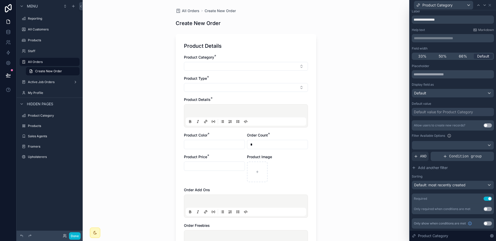
click at [460, 156] on span "Condition group" at bounding box center [465, 156] width 33 height 5
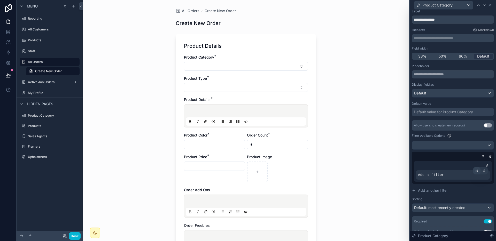
click at [476, 170] on icon at bounding box center [477, 171] width 2 height 2
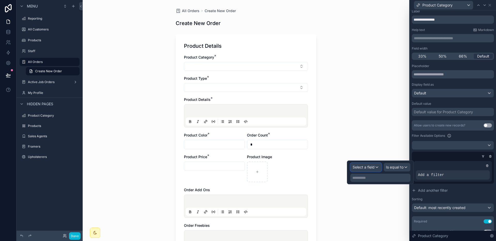
click at [362, 171] on div "Select a field" at bounding box center [365, 167] width 31 height 8
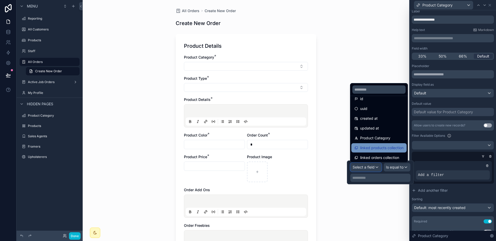
scroll to position [7, 0]
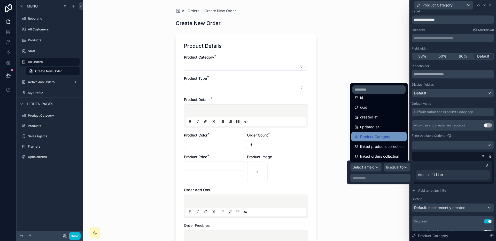
click at [381, 138] on span "Product Category" at bounding box center [375, 137] width 30 height 6
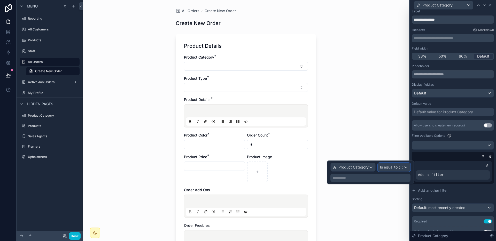
click at [395, 169] on span "Is equal to (=)" at bounding box center [391, 167] width 23 height 5
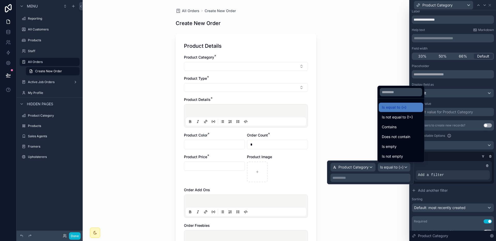
click at [395, 169] on div at bounding box center [370, 173] width 87 height 24
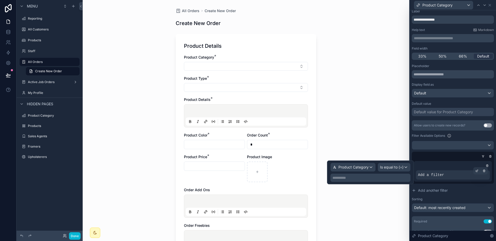
click at [446, 172] on div "Add a filter" at bounding box center [453, 174] width 74 height 9
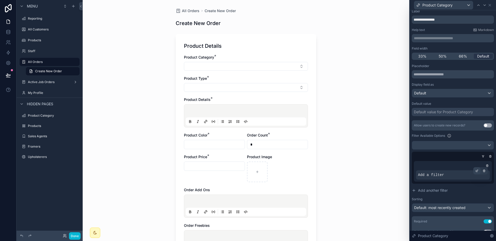
click at [475, 172] on div at bounding box center [476, 170] width 7 height 7
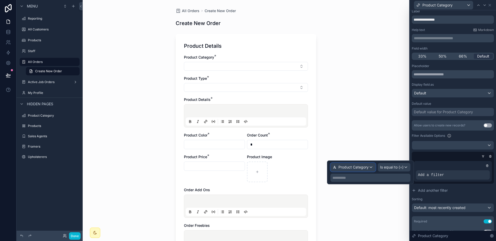
click at [370, 171] on div "Product Category" at bounding box center [352, 167] width 45 height 8
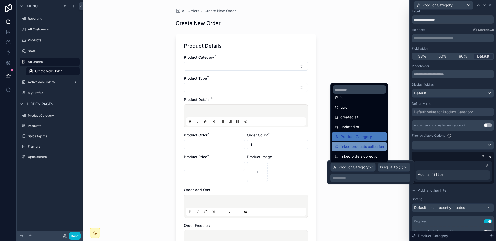
click at [373, 149] on span "linked products collection" at bounding box center [361, 147] width 43 height 6
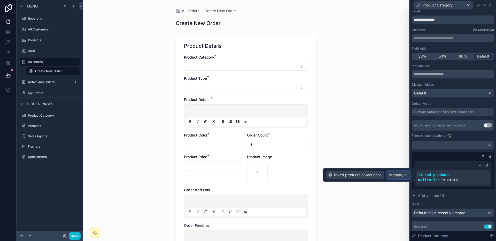
click at [403, 178] on div "Is empty" at bounding box center [398, 175] width 23 height 8
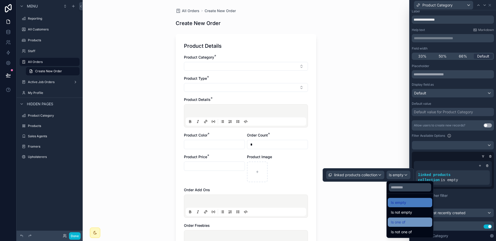
click at [409, 220] on div "Is one of" at bounding box center [410, 222] width 38 height 6
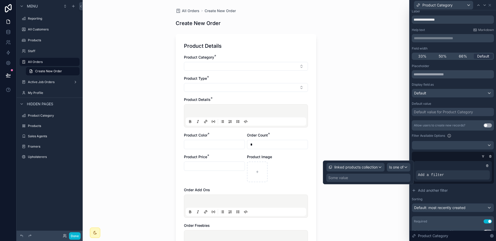
click at [372, 179] on div "Some value" at bounding box center [368, 178] width 84 height 8
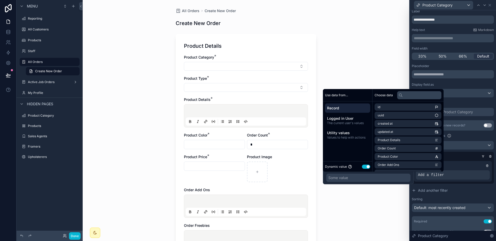
click at [369, 166] on button "Use setting" at bounding box center [366, 167] width 8 height 4
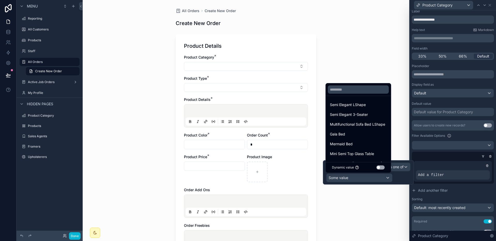
click at [367, 172] on div "Dynamic value Use setting" at bounding box center [358, 167] width 65 height 11
click at [366, 177] on div at bounding box center [368, 172] width 91 height 24
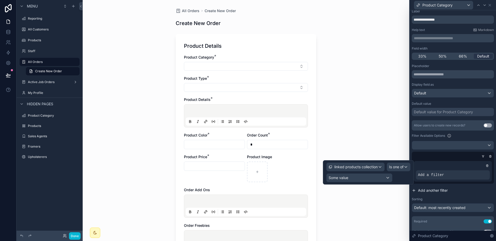
click at [462, 192] on button "Add another filter" at bounding box center [453, 190] width 82 height 9
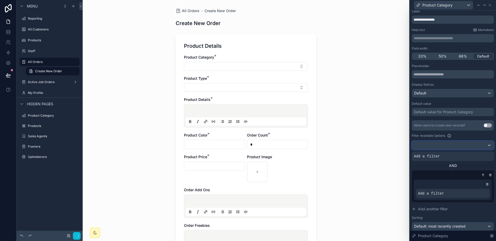
click at [486, 143] on div at bounding box center [453, 145] width 82 height 8
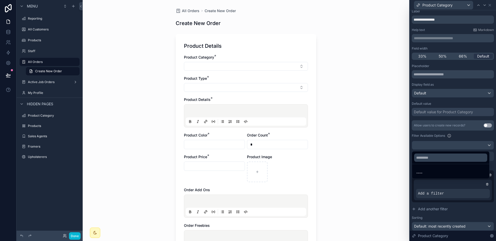
click at [485, 144] on div at bounding box center [452, 120] width 86 height 241
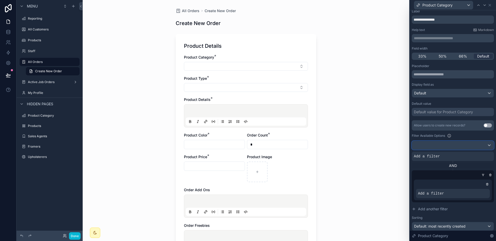
click at [485, 144] on div at bounding box center [453, 145] width 82 height 8
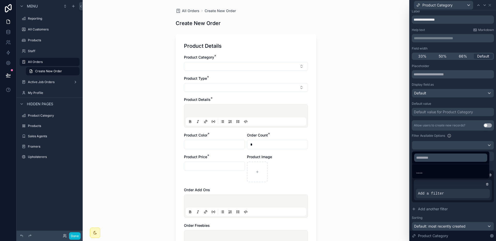
click at [485, 144] on div at bounding box center [452, 120] width 86 height 241
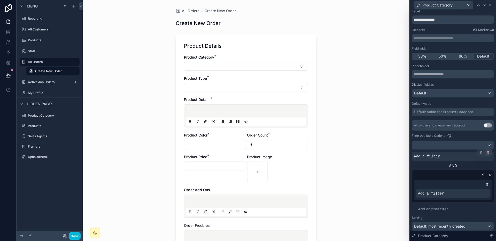
click at [486, 152] on icon at bounding box center [487, 152] width 3 height 3
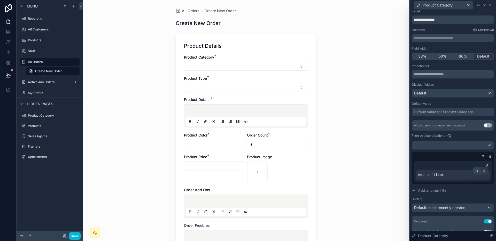
click at [475, 171] on icon at bounding box center [476, 170] width 3 height 3
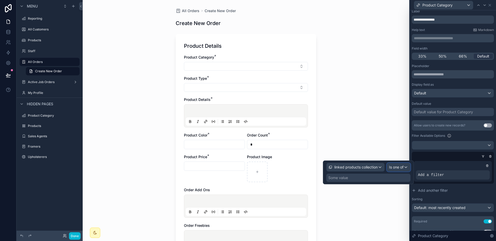
click at [399, 169] on span "Is one of" at bounding box center [396, 167] width 14 height 5
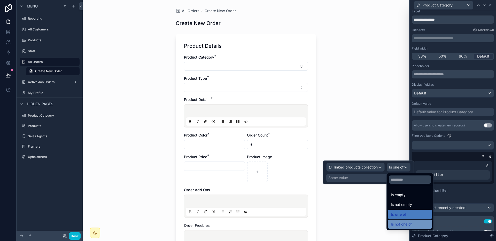
click at [409, 225] on span "Is not one of" at bounding box center [401, 224] width 21 height 6
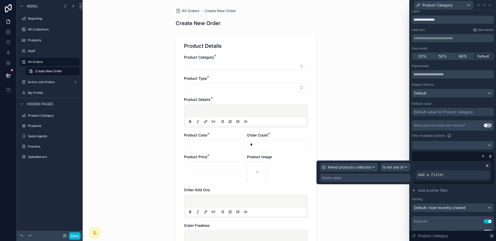
click at [364, 181] on div "Some value" at bounding box center [365, 178] width 91 height 8
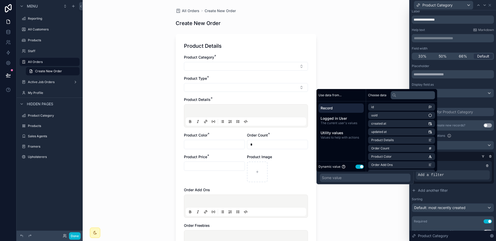
click at [372, 184] on div "linked products collection Is not one of Some value" at bounding box center [364, 173] width 97 height 24
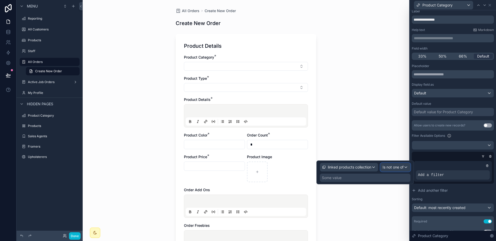
click at [387, 169] on span "Is not one of" at bounding box center [392, 167] width 21 height 5
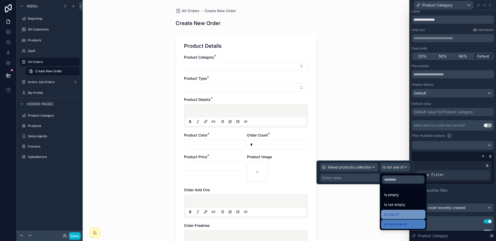
click at [395, 212] on span "Is one of" at bounding box center [391, 214] width 14 height 6
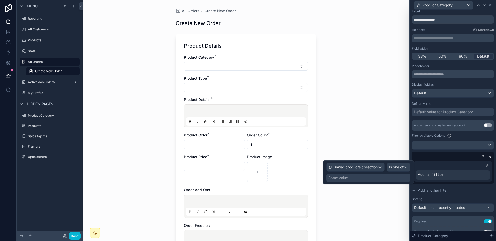
click at [358, 177] on div "Some value" at bounding box center [368, 178] width 84 height 8
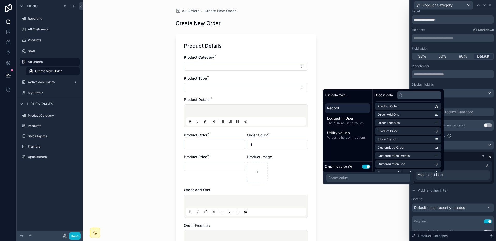
scroll to position [51, 0]
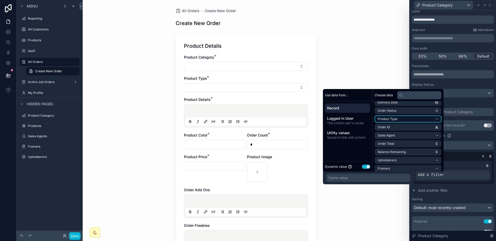
click at [406, 120] on li "Product Type" at bounding box center [407, 118] width 67 height 7
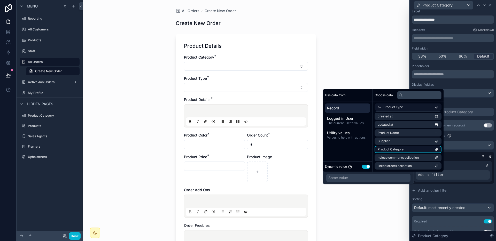
click at [402, 148] on span "Product Category" at bounding box center [390, 149] width 26 height 4
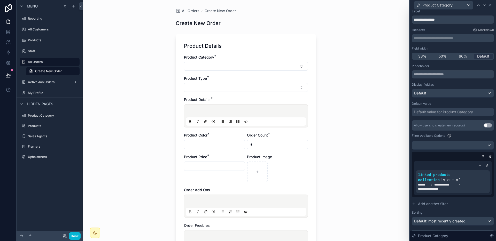
click at [384, 211] on div "All Orders Create New Order Create New Order Product Details Product Category *…" at bounding box center [246, 120] width 326 height 241
click at [490, 6] on icon at bounding box center [489, 5] width 4 height 4
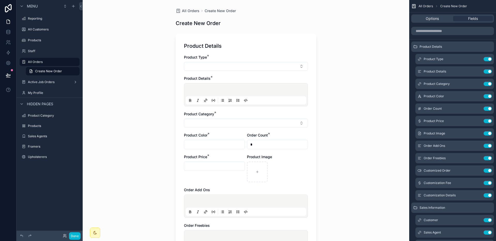
click at [226, 74] on div "Product Type * Product Details * Product Category * Product Color * Order Count…" at bounding box center [246, 170] width 124 height 231
click at [229, 69] on button "Select Button" at bounding box center [246, 66] width 124 height 9
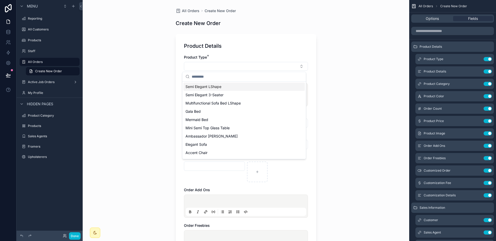
click at [338, 65] on div "All Orders Create New Order Create New Order Product Details Product Type * Pro…" at bounding box center [246, 120] width 326 height 241
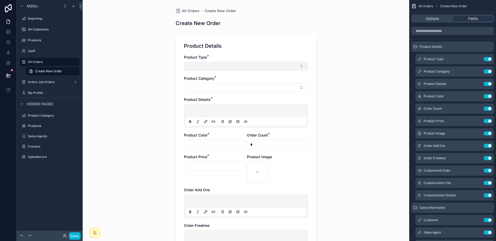
click at [232, 68] on button "Select Button" at bounding box center [246, 66] width 124 height 9
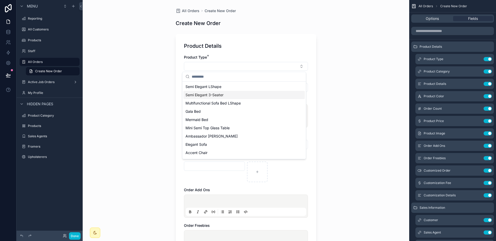
click at [228, 89] on div "Semi Elegant LShape" at bounding box center [243, 87] width 121 height 8
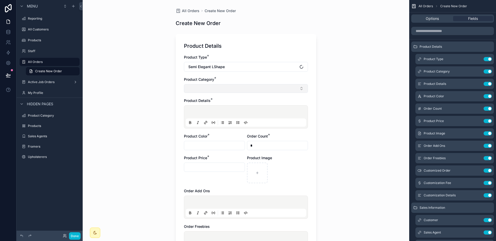
click at [229, 87] on button "Select Button" at bounding box center [246, 88] width 124 height 9
click at [232, 71] on button "Semi Elegant LShape" at bounding box center [246, 67] width 124 height 10
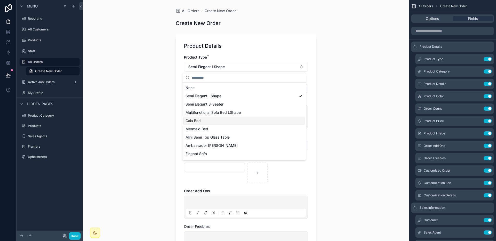
click at [222, 122] on div "Gala Bed" at bounding box center [243, 121] width 121 height 8
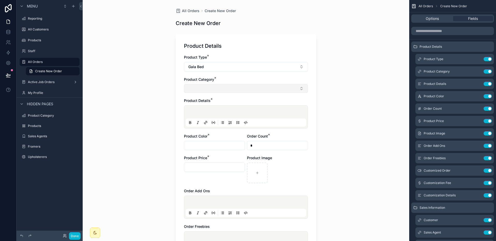
click at [226, 90] on button "Select Button" at bounding box center [246, 88] width 124 height 9
click at [476, 71] on icon "scrollable content" at bounding box center [477, 72] width 2 height 2
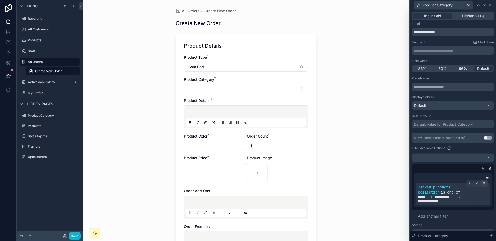
click at [482, 185] on icon at bounding box center [483, 183] width 3 height 3
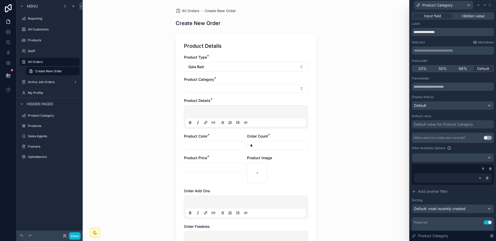
click at [481, 182] on div at bounding box center [453, 177] width 78 height 9
click at [485, 179] on icon at bounding box center [486, 178] width 3 height 3
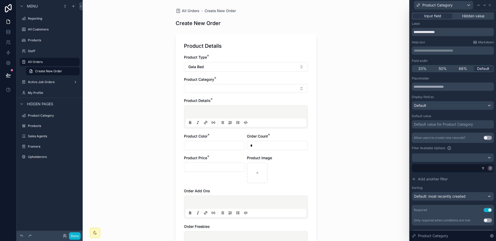
click at [487, 166] on div at bounding box center [489, 168] width 5 height 5
click at [479, 160] on div at bounding box center [453, 158] width 82 height 8
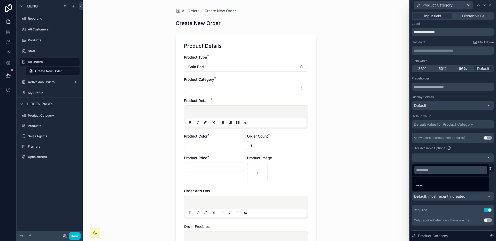
click at [472, 148] on div at bounding box center [452, 120] width 86 height 241
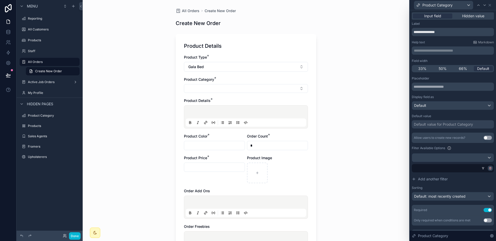
click at [488, 167] on icon at bounding box center [489, 168] width 3 height 3
click at [479, 158] on div at bounding box center [453, 158] width 82 height 8
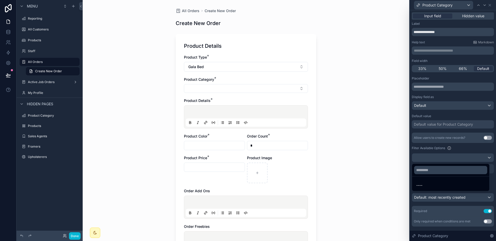
click at [479, 158] on div at bounding box center [452, 120] width 86 height 241
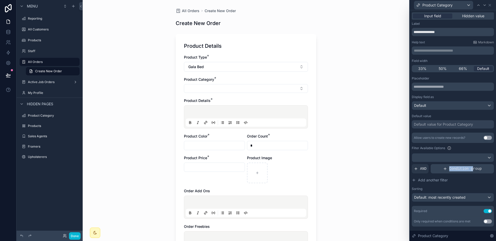
click at [470, 166] on span "Condition group" at bounding box center [465, 168] width 33 height 5
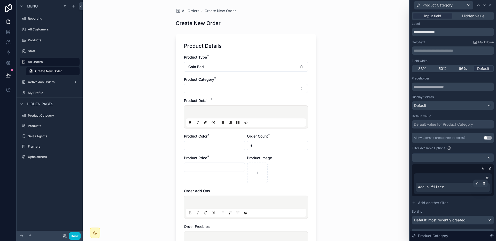
click at [445, 185] on div "Add a filter" at bounding box center [453, 187] width 74 height 9
click at [475, 184] on div at bounding box center [476, 183] width 7 height 7
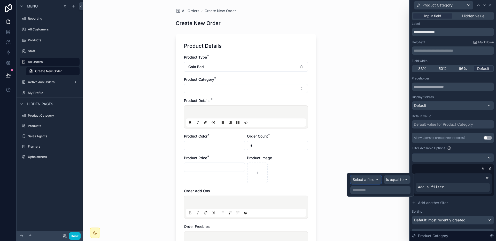
click at [368, 181] on span "Select a field" at bounding box center [363, 179] width 22 height 4
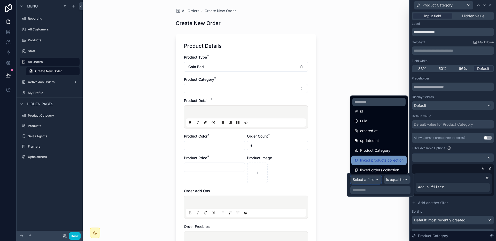
scroll to position [7, 0]
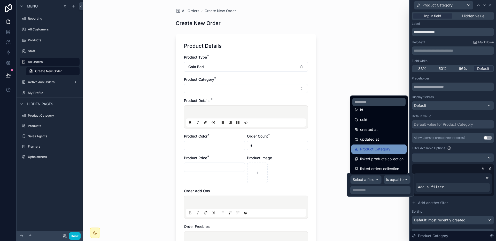
click at [375, 152] on span "Product Category" at bounding box center [375, 149] width 30 height 6
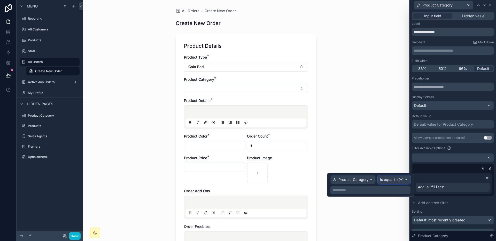
click at [399, 181] on span "Is equal to (=)" at bounding box center [391, 179] width 23 height 5
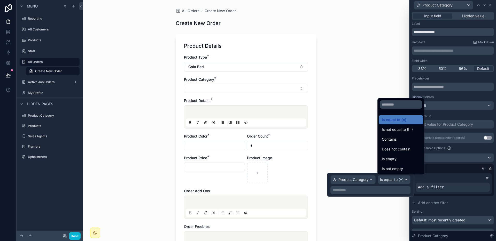
click at [399, 181] on div at bounding box center [370, 185] width 87 height 24
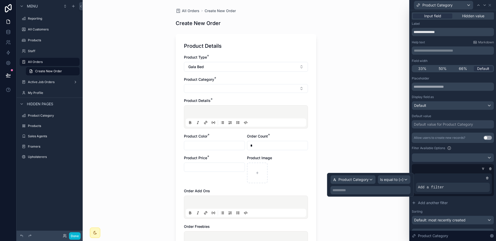
click at [381, 197] on div "All Orders Create New Order Create New Order Product Details Product Type * Gal…" at bounding box center [246, 120] width 326 height 241
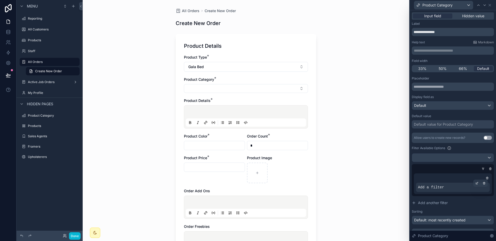
click at [459, 187] on div "Add a filter" at bounding box center [453, 187] width 74 height 9
click at [475, 184] on icon at bounding box center [476, 183] width 3 height 3
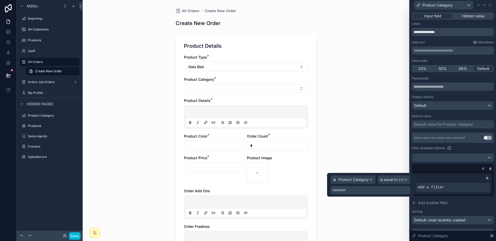
click at [367, 189] on p "**********" at bounding box center [370, 190] width 77 height 5
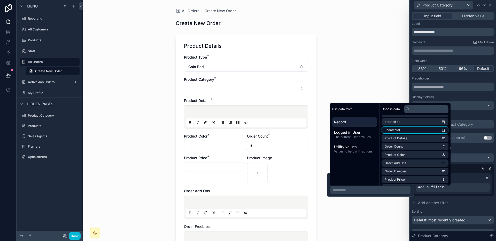
scroll to position [39, 0]
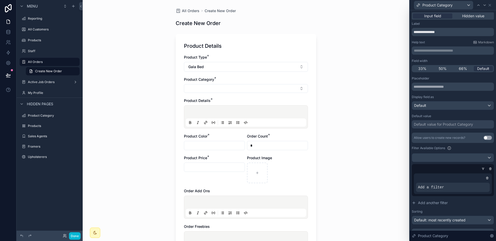
click at [372, 84] on div "All Orders Create New Order Create New Order Product Details Product Type * Gal…" at bounding box center [246, 120] width 326 height 241
click at [491, 6] on icon at bounding box center [489, 5] width 4 height 4
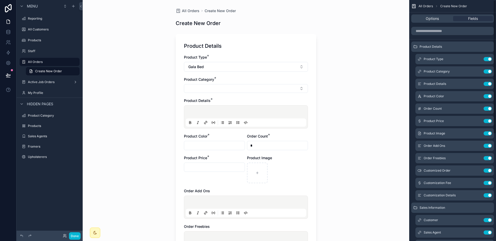
click at [224, 82] on div "Product Category *" at bounding box center [246, 85] width 124 height 16
click at [475, 71] on icon "scrollable content" at bounding box center [477, 71] width 4 height 4
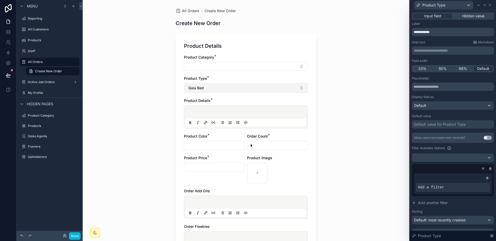
click at [243, 88] on button "Gala Bed" at bounding box center [246, 88] width 124 height 10
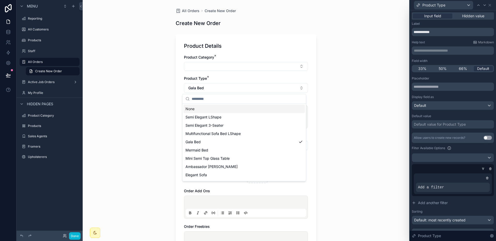
click at [211, 107] on div "None" at bounding box center [243, 109] width 121 height 8
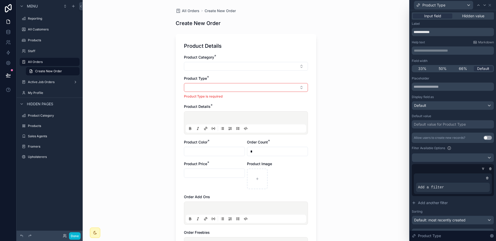
click at [373, 90] on div "All Orders Create New Order Create New Order Product Details Product Category *…" at bounding box center [246, 120] width 326 height 241
click at [489, 6] on icon at bounding box center [489, 5] width 4 height 4
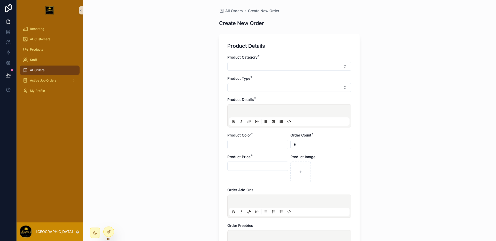
click at [283, 61] on div "Product Category *" at bounding box center [289, 63] width 124 height 16
click at [278, 69] on button "Select Button" at bounding box center [289, 66] width 124 height 9
click at [321, 67] on button "Select Button" at bounding box center [289, 66] width 124 height 9
click at [174, 44] on div "All Orders Create New Order Create New Order Product Details Product Category *…" at bounding box center [289, 120] width 413 height 241
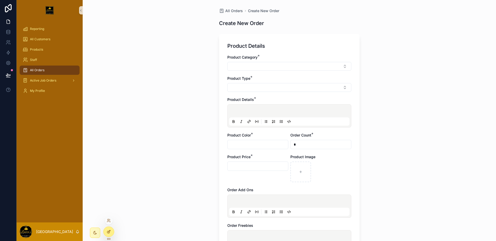
click at [111, 227] on div at bounding box center [109, 232] width 10 height 10
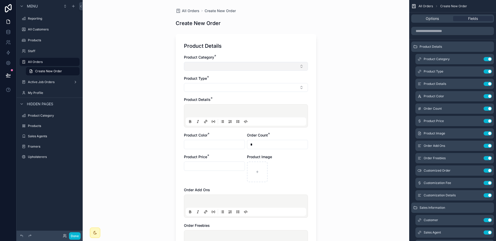
click at [292, 70] on button "Select Button" at bounding box center [246, 66] width 124 height 9
click at [370, 60] on div "All Orders Create New Order Create New Order Product Details Product Category *…" at bounding box center [246, 120] width 326 height 241
click at [477, 59] on icon "scrollable content" at bounding box center [478, 59] width 2 height 2
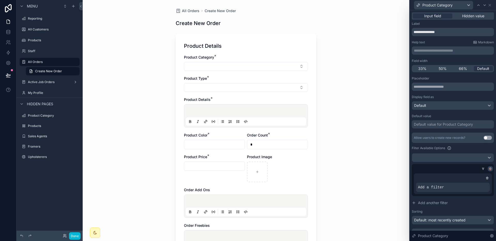
click at [487, 170] on div at bounding box center [489, 168] width 5 height 5
click at [485, 176] on div at bounding box center [486, 178] width 5 height 5
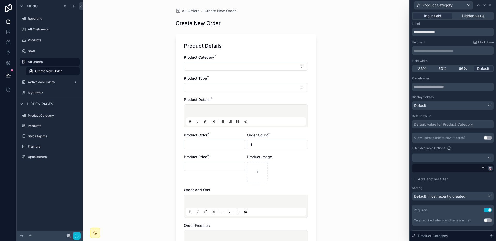
click at [490, 167] on icon at bounding box center [490, 167] width 1 height 1
click at [353, 146] on div "All Orders Create New Order Create New Order Product Details Product Category *…" at bounding box center [246, 120] width 326 height 241
click at [221, 64] on button "Select Button" at bounding box center [246, 66] width 124 height 9
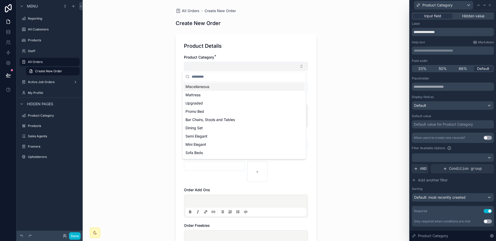
click at [221, 64] on button "Select Button" at bounding box center [246, 66] width 124 height 9
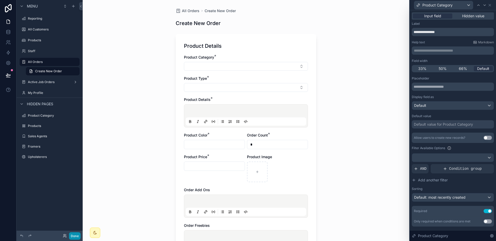
click at [80, 233] on button "Done" at bounding box center [75, 235] width 12 height 7
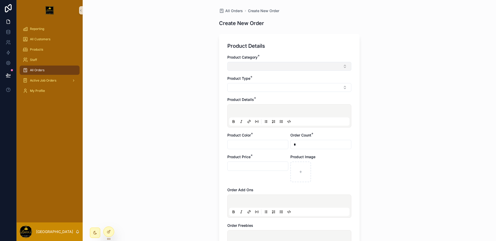
click at [272, 62] on button "Select Button" at bounding box center [289, 66] width 124 height 9
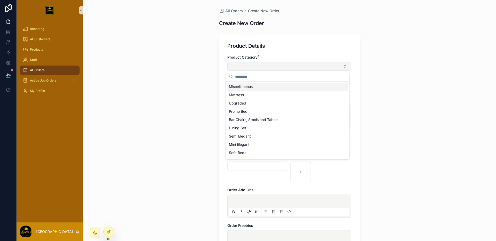
click at [272, 62] on button "Select Button" at bounding box center [289, 66] width 124 height 9
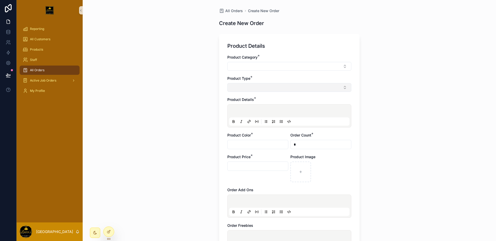
click at [266, 83] on button "Select Button" at bounding box center [289, 87] width 124 height 9
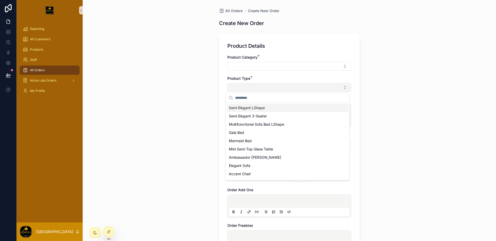
click at [266, 83] on button "Select Button" at bounding box center [289, 87] width 124 height 9
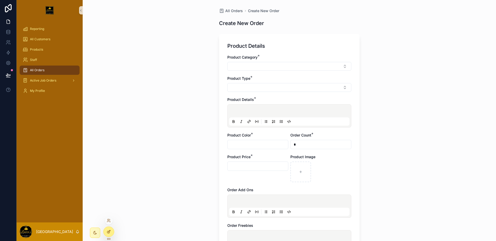
click at [107, 231] on icon at bounding box center [109, 232] width 4 height 4
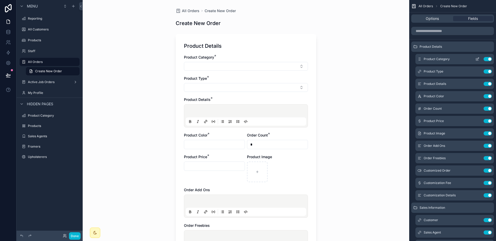
click at [476, 59] on icon "scrollable content" at bounding box center [477, 59] width 4 height 4
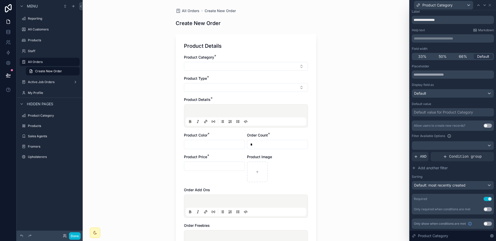
scroll to position [12, 0]
click at [460, 158] on span "Condition group" at bounding box center [465, 156] width 33 height 5
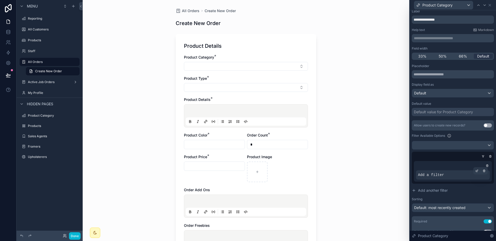
click at [435, 177] on span "Add a filter" at bounding box center [431, 174] width 26 height 5
click at [476, 170] on icon at bounding box center [477, 171] width 2 height 2
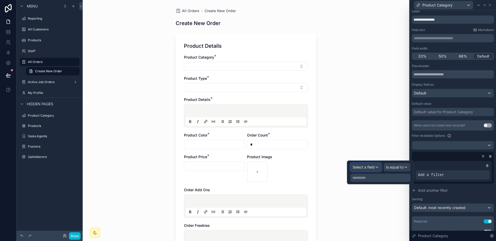
click at [371, 166] on span "Select a field" at bounding box center [363, 167] width 22 height 4
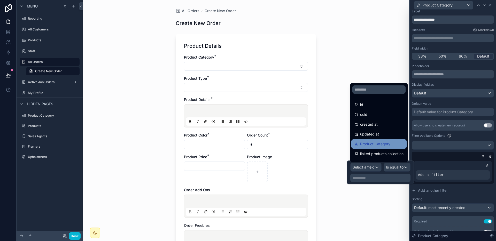
click at [375, 145] on span "Product Category" at bounding box center [375, 144] width 30 height 6
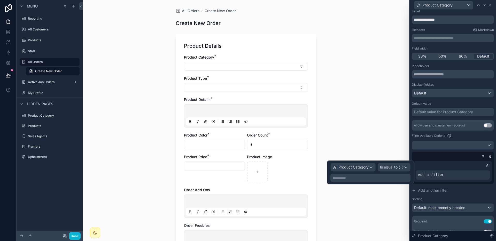
click at [381, 180] on p "**********" at bounding box center [370, 177] width 77 height 5
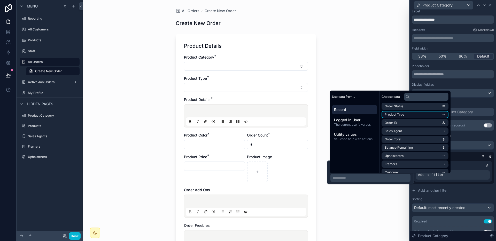
click at [422, 112] on li "Product Type" at bounding box center [414, 114] width 67 height 7
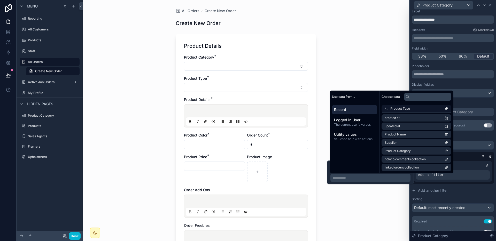
scroll to position [17, 0]
click at [418, 153] on li "Product Category" at bounding box center [414, 150] width 67 height 7
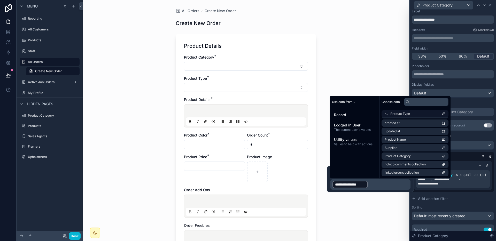
click at [378, 212] on div "All Orders Create New Order Create New Order Product Details Product Category *…" at bounding box center [246, 120] width 326 height 241
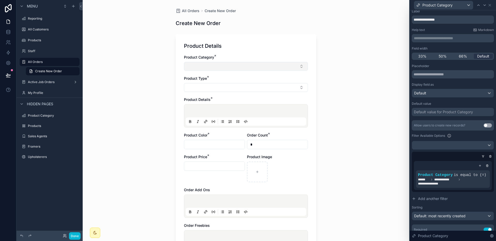
click at [252, 68] on button "Select Button" at bounding box center [246, 66] width 124 height 9
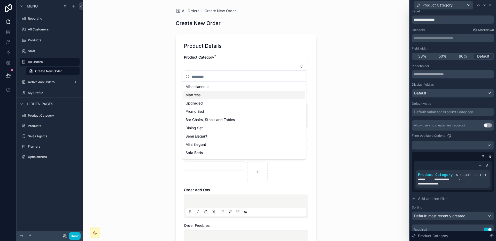
click at [235, 93] on div "Mattress" at bounding box center [243, 95] width 121 height 8
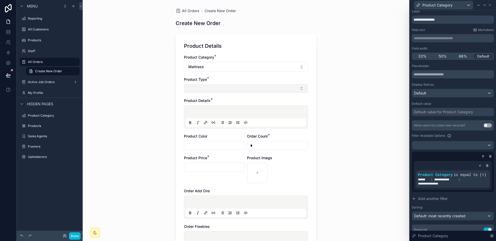
click at [237, 90] on button "Select Button" at bounding box center [246, 88] width 124 height 9
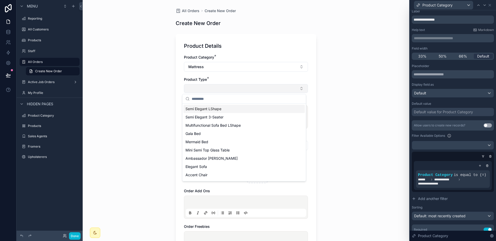
click at [237, 90] on button "Select Button" at bounding box center [246, 88] width 124 height 9
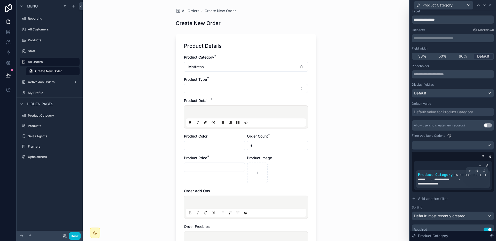
click at [459, 177] on div "**********" at bounding box center [453, 178] width 70 height 13
click at [485, 166] on icon at bounding box center [486, 165] width 3 height 3
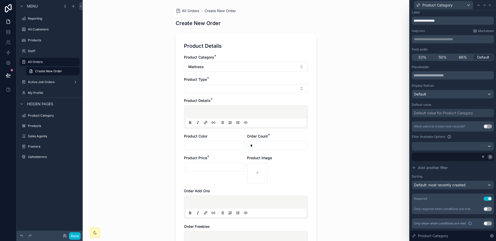
click at [488, 158] on icon at bounding box center [489, 156] width 3 height 3
click at [255, 73] on div "Product Category * Mattress Product Type * Product Details * Product Color Orde…" at bounding box center [246, 171] width 124 height 232
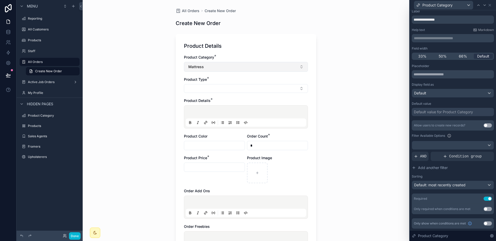
click at [254, 69] on button "Mattress" at bounding box center [246, 67] width 124 height 10
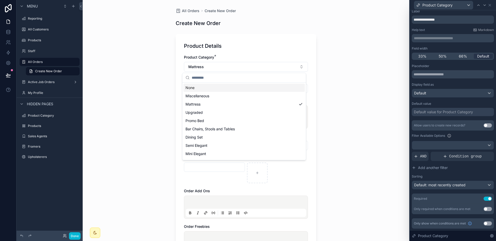
click at [229, 89] on div "None" at bounding box center [243, 88] width 121 height 8
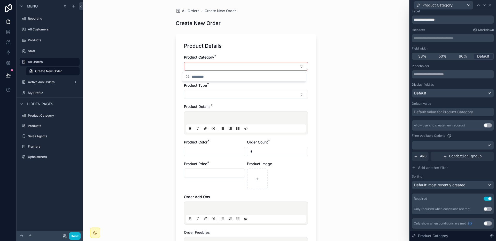
click at [360, 82] on div "All Orders Create New Order Create New Order Product Details Product Category *…" at bounding box center [246, 120] width 326 height 241
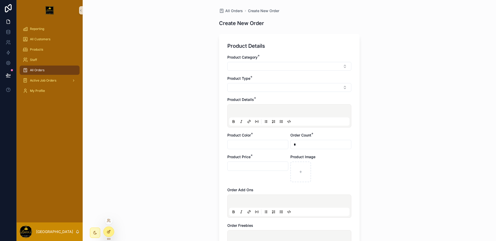
click at [113, 230] on div at bounding box center [109, 232] width 10 height 10
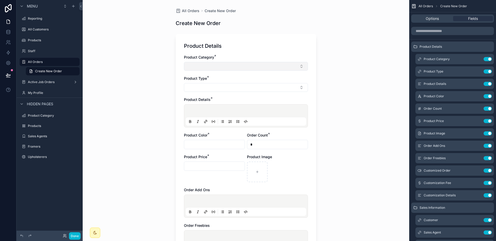
click at [246, 66] on button "Select Button" at bounding box center [246, 66] width 124 height 9
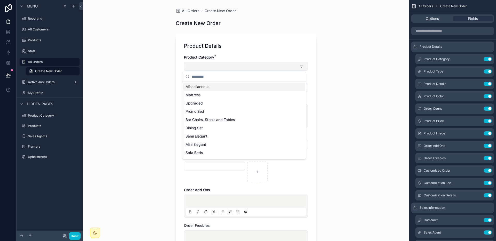
click at [246, 66] on button "Select Button" at bounding box center [246, 66] width 124 height 9
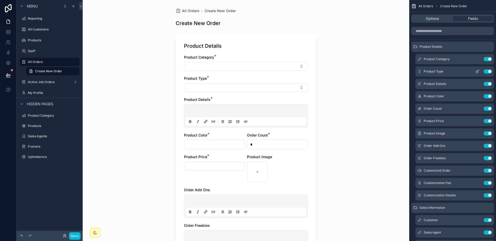
click at [479, 70] on button "scrollable content" at bounding box center [477, 71] width 8 height 4
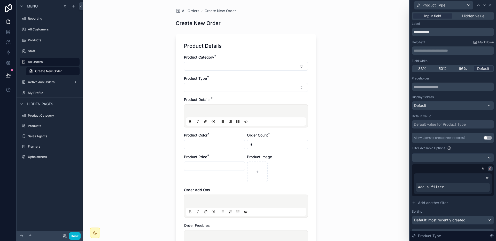
click at [488, 170] on div at bounding box center [489, 168] width 5 height 5
click at [488, 170] on icon at bounding box center [489, 168] width 3 height 3
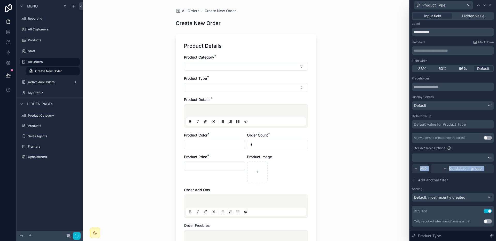
click at [487, 170] on div "Condition group" at bounding box center [461, 168] width 63 height 9
click at [487, 169] on div "Condition group" at bounding box center [461, 168] width 63 height 9
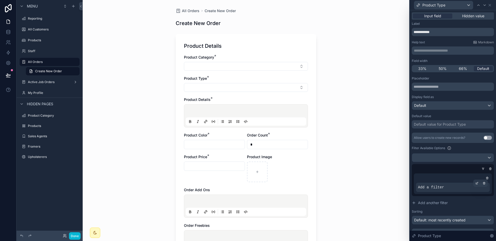
click at [455, 183] on div "Add a filter" at bounding box center [453, 187] width 74 height 9
click at [475, 183] on icon at bounding box center [476, 183] width 3 height 3
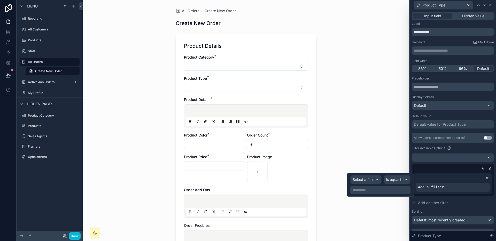
click at [375, 174] on div "**********" at bounding box center [380, 185] width 67 height 24
click at [372, 177] on span "Select a field" at bounding box center [363, 179] width 22 height 4
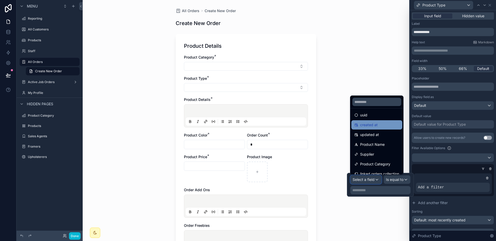
scroll to position [17, 0]
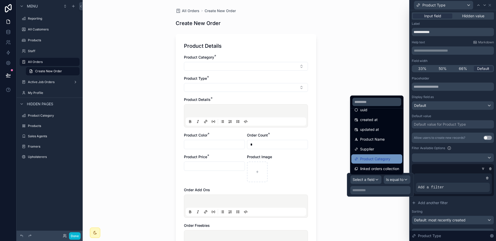
click at [374, 157] on span "Product Category" at bounding box center [375, 159] width 30 height 6
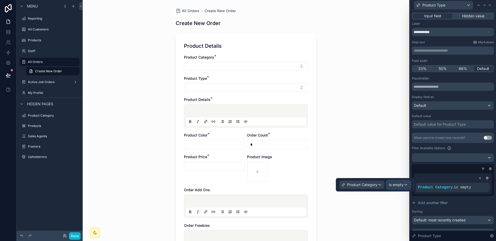
click at [401, 183] on span "Is empty" at bounding box center [396, 184] width 15 height 5
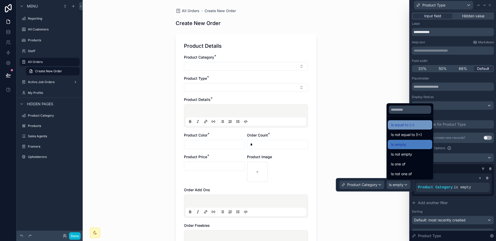
click at [404, 128] on span "Is equal to (=)" at bounding box center [402, 125] width 23 height 6
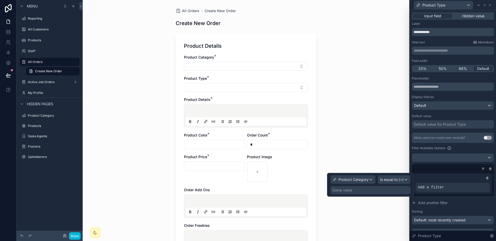
click at [373, 188] on div "Some value" at bounding box center [370, 190] width 80 height 8
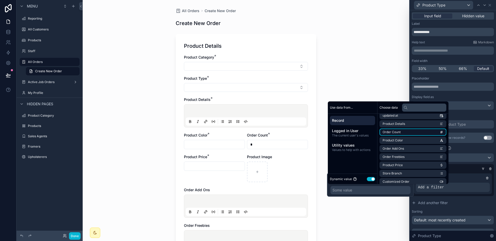
scroll to position [30, 0]
click at [348, 148] on span "Values to help with actions" at bounding box center [352, 150] width 41 height 4
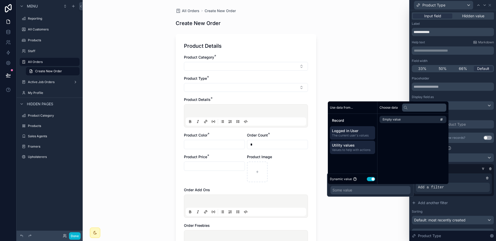
click at [357, 138] on div "Logged in User The current user's values" at bounding box center [352, 132] width 45 height 13
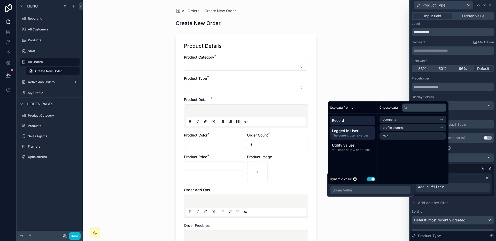
click at [354, 121] on span "Record" at bounding box center [352, 120] width 41 height 5
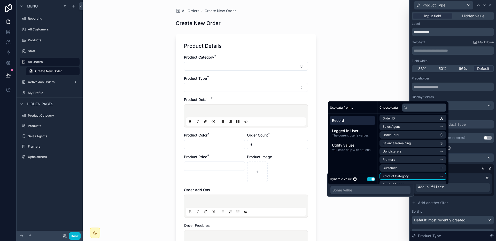
scroll to position [127, 0]
click at [428, 160] on li "Product Type" at bounding box center [412, 157] width 67 height 7
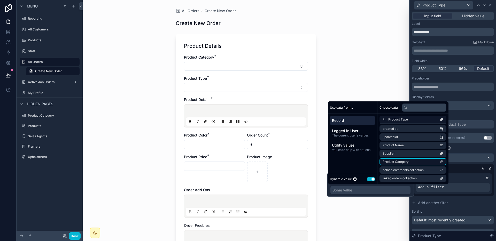
click at [428, 159] on li "Product Category" at bounding box center [412, 161] width 67 height 7
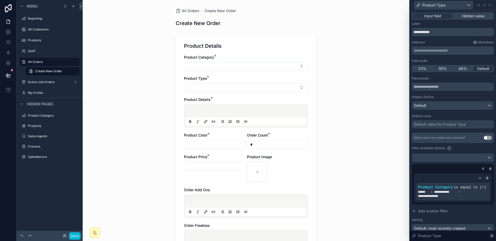
click at [380, 224] on div "All Orders Create New Order Create New Order Product Details Product Category *…" at bounding box center [246, 120] width 326 height 241
click at [254, 62] on button "Select Button" at bounding box center [246, 66] width 124 height 9
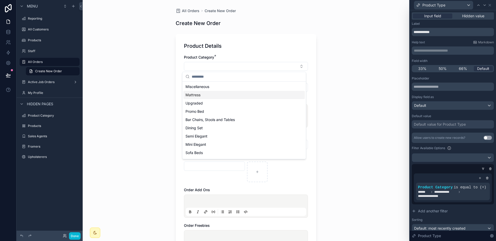
click at [234, 97] on div "Mattress" at bounding box center [243, 95] width 121 height 8
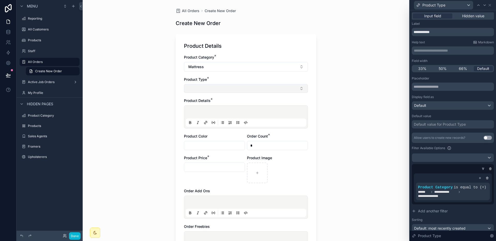
click at [238, 90] on button "Select Button" at bounding box center [246, 88] width 124 height 9
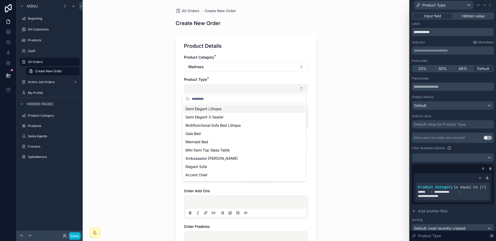
click at [238, 90] on button "Select Button" at bounding box center [246, 88] width 124 height 9
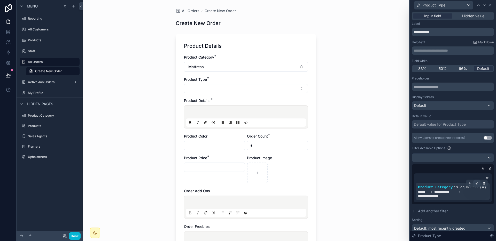
click at [476, 184] on icon at bounding box center [477, 184] width 2 height 2
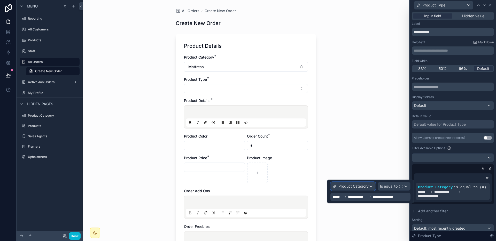
click at [362, 186] on span "Product Category" at bounding box center [353, 186] width 30 height 5
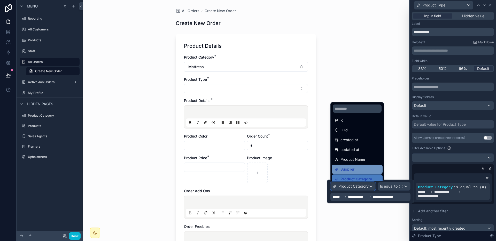
scroll to position [0, 0]
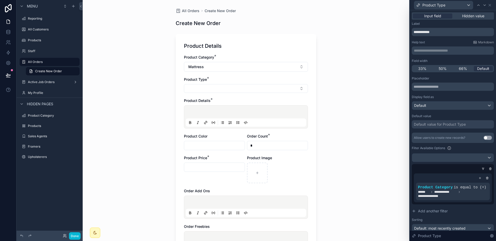
click at [395, 161] on div "All Orders Create New Order Create New Order Product Details Product Category *…" at bounding box center [246, 120] width 326 height 241
click at [487, 178] on div "**********" at bounding box center [453, 187] width 78 height 29
click at [485, 178] on icon at bounding box center [486, 178] width 3 height 3
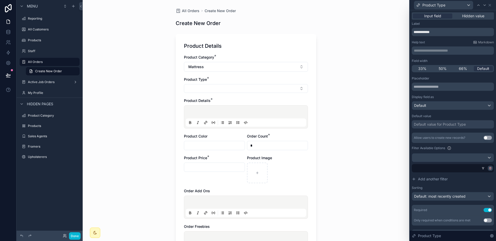
click at [487, 168] on div at bounding box center [489, 168] width 5 height 5
drag, startPoint x: 490, startPoint y: 167, endPoint x: 486, endPoint y: 168, distance: 4.0
click at [490, 167] on div at bounding box center [453, 168] width 82 height 8
click at [488, 168] on icon at bounding box center [489, 168] width 3 height 3
click at [456, 170] on span "Condition group" at bounding box center [465, 168] width 33 height 5
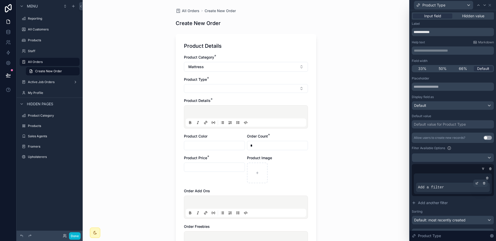
click at [443, 186] on span "Add a filter" at bounding box center [431, 187] width 26 height 5
click at [473, 181] on div at bounding box center [476, 183] width 7 height 7
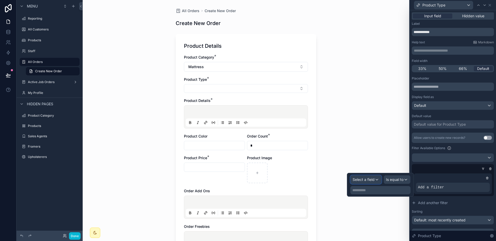
click at [368, 178] on span "Select a field" at bounding box center [363, 179] width 22 height 4
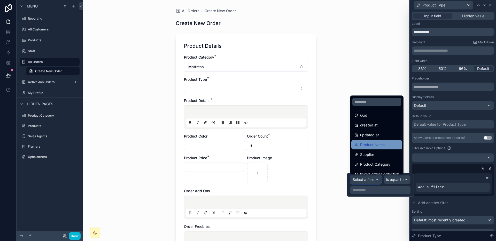
scroll to position [17, 0]
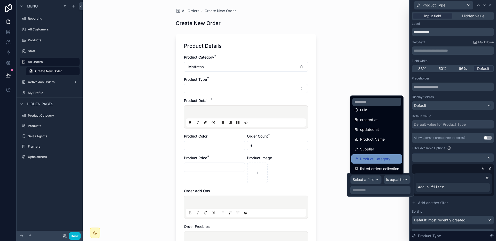
click at [373, 159] on span "Product Category" at bounding box center [375, 159] width 30 height 6
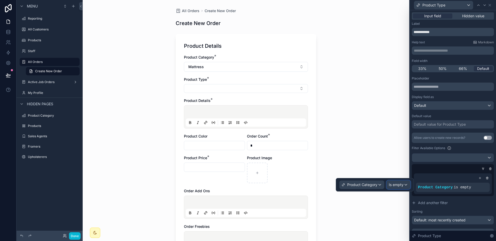
click at [400, 184] on span "Is empty" at bounding box center [396, 184] width 15 height 5
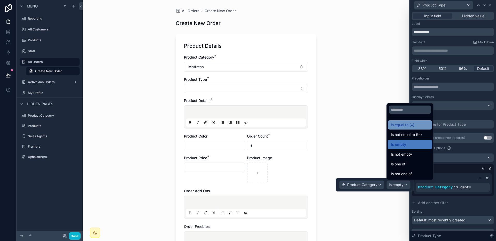
click at [409, 127] on span "Is equal to (=)" at bounding box center [402, 125] width 23 height 6
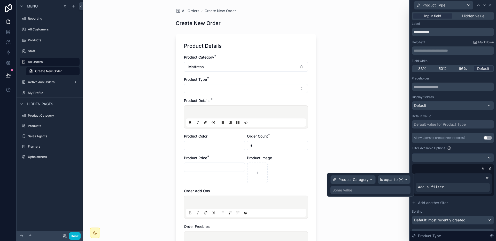
click at [384, 195] on div "Product Category Is equal to (=) Some value" at bounding box center [370, 185] width 87 height 24
click at [384, 194] on div "Some value" at bounding box center [370, 190] width 80 height 8
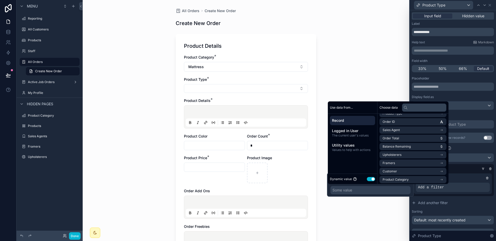
scroll to position [189, 0]
click at [423, 164] on li "Product Category" at bounding box center [412, 161] width 67 height 7
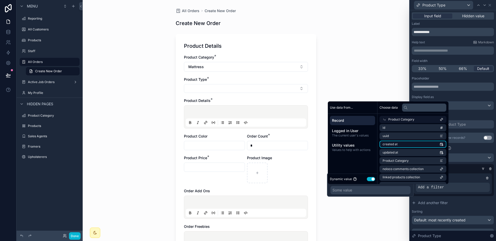
scroll to position [0, 0]
click at [416, 130] on li "id" at bounding box center [412, 128] width 67 height 7
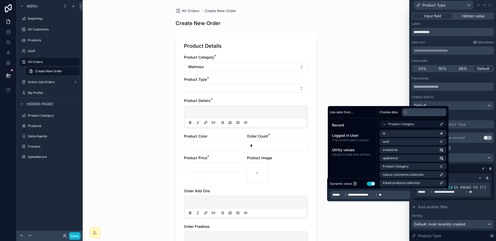
click at [388, 217] on div "All Orders Create New Order Create New Order Product Details Product Category *…" at bounding box center [246, 120] width 326 height 241
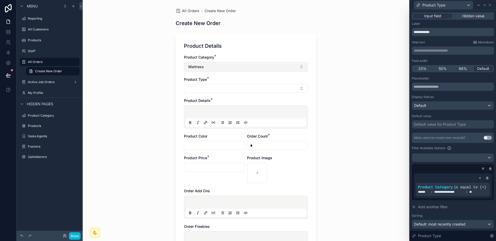
click at [244, 69] on button "Mattress" at bounding box center [246, 67] width 124 height 10
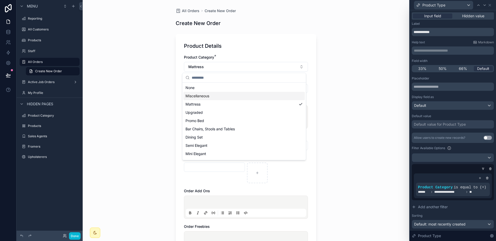
click at [226, 94] on div "Miscellaneous" at bounding box center [243, 96] width 121 height 8
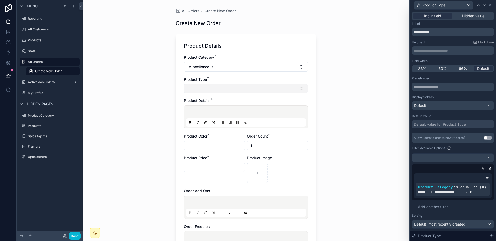
click at [228, 90] on button "Select Button" at bounding box center [246, 88] width 124 height 9
click at [237, 69] on button "Miscellaneous" at bounding box center [246, 67] width 124 height 10
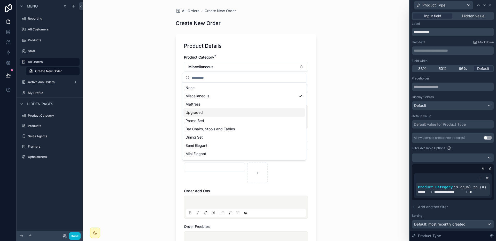
click at [216, 111] on div "Upgraded" at bounding box center [243, 112] width 121 height 8
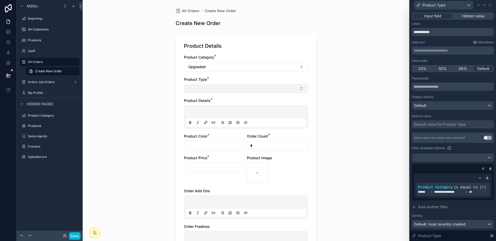
click at [232, 91] on button "Select Button" at bounding box center [246, 88] width 124 height 9
click at [232, 69] on button "Upgraded" at bounding box center [246, 67] width 124 height 10
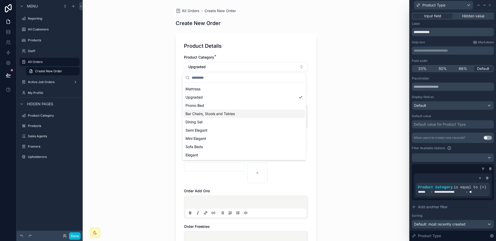
scroll to position [15, 0]
click at [224, 127] on div "Semi Elegant" at bounding box center [243, 130] width 121 height 8
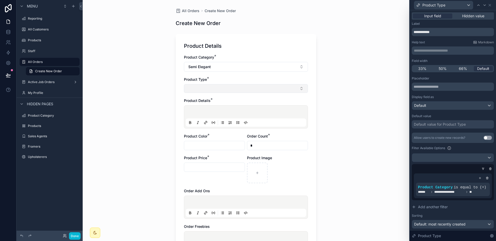
click at [242, 92] on button "Select Button" at bounding box center [246, 88] width 124 height 9
click at [332, 58] on div "All Orders Create New Order Create New Order Product Details Product Category *…" at bounding box center [246, 120] width 326 height 241
click at [255, 65] on button "Semi Elegant" at bounding box center [246, 67] width 124 height 10
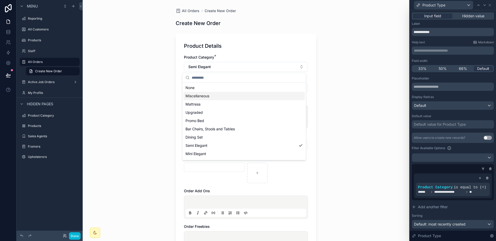
click at [230, 99] on div "Miscellaneous" at bounding box center [243, 96] width 121 height 8
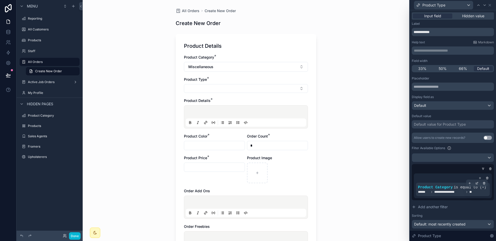
click at [459, 186] on div "**********" at bounding box center [453, 189] width 70 height 9
click at [473, 183] on div at bounding box center [476, 183] width 7 height 7
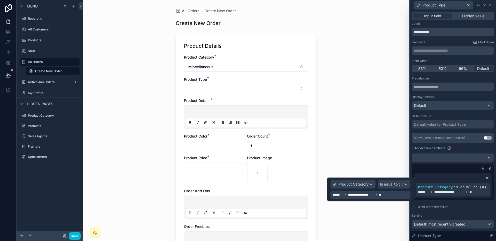
click at [388, 193] on div "**********" at bounding box center [370, 195] width 80 height 8
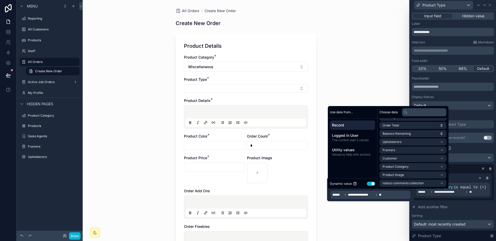
scroll to position [189, 0]
click at [413, 169] on li "Product Category" at bounding box center [412, 166] width 67 height 7
click at [351, 125] on span "Record" at bounding box center [352, 125] width 41 height 5
click at [371, 212] on div "All Orders Create New Order Create New Order Product Details Product Category *…" at bounding box center [246, 120] width 326 height 241
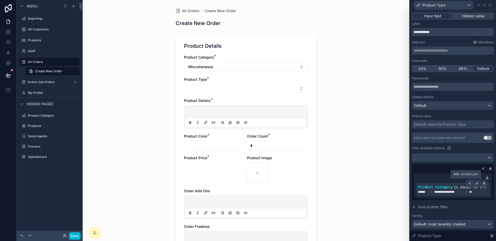
click at [466, 185] on div at bounding box center [469, 183] width 7 height 7
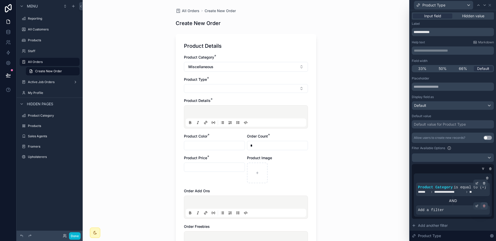
click at [482, 208] on icon at bounding box center [483, 205] width 3 height 3
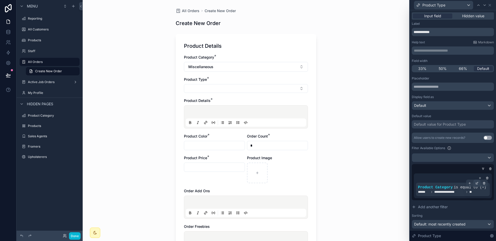
click at [476, 184] on icon at bounding box center [477, 183] width 2 height 2
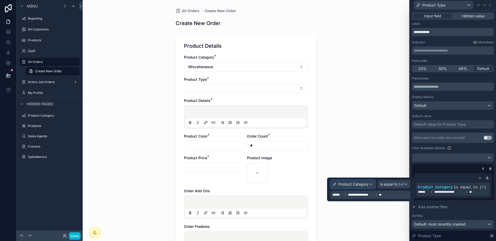
click at [365, 186] on span "Product Category" at bounding box center [353, 184] width 30 height 5
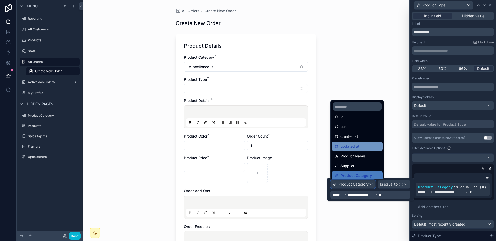
scroll to position [17, 0]
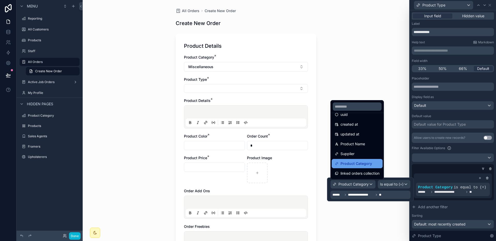
click at [360, 161] on span "Product Category" at bounding box center [355, 164] width 31 height 6
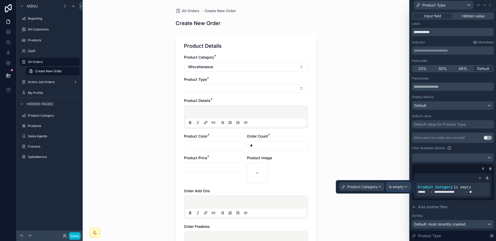
click at [401, 188] on span "Is empty" at bounding box center [396, 186] width 15 height 5
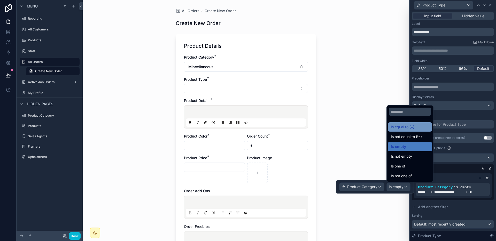
click at [412, 123] on div "Is equal to (=)" at bounding box center [410, 126] width 44 height 9
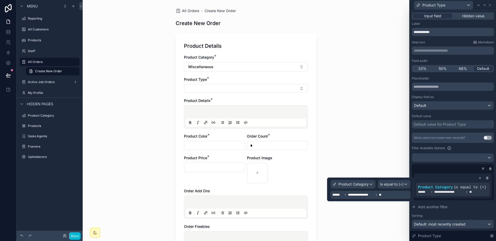
click at [381, 196] on div "**********" at bounding box center [370, 195] width 80 height 8
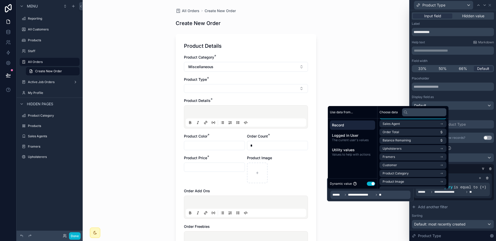
scroll to position [184, 0]
click at [411, 174] on li "Product Category" at bounding box center [412, 171] width 67 height 7
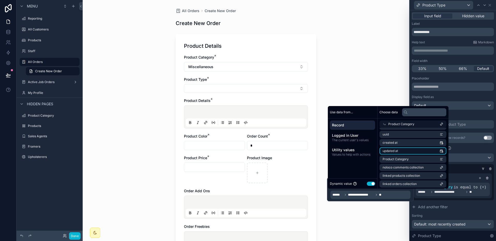
scroll to position [8, 0]
click at [414, 157] on li "Product Category" at bounding box center [412, 158] width 67 height 7
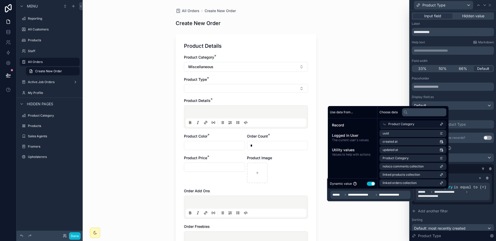
click at [384, 218] on div "All Orders Create New Order Create New Order Product Details Product Category *…" at bounding box center [246, 120] width 326 height 241
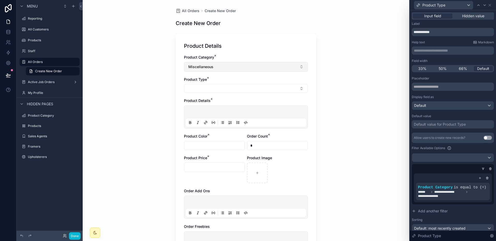
click at [252, 65] on button "Miscellaneous" at bounding box center [246, 67] width 124 height 10
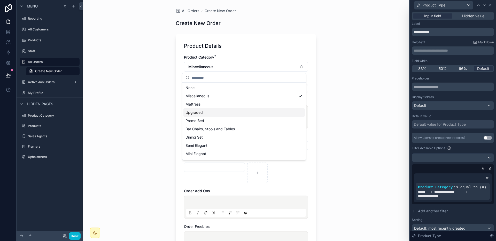
click at [232, 117] on div "Promo Bed" at bounding box center [243, 121] width 121 height 8
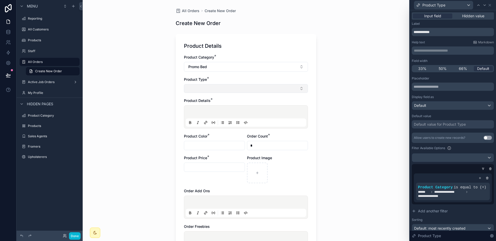
click at [234, 92] on button "Select Button" at bounding box center [246, 88] width 124 height 9
click at [237, 90] on button "Select Button" at bounding box center [246, 88] width 124 height 9
click at [476, 184] on icon at bounding box center [477, 183] width 2 height 2
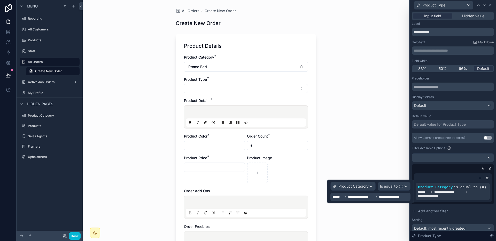
click at [385, 200] on div "**********" at bounding box center [368, 197] width 72 height 6
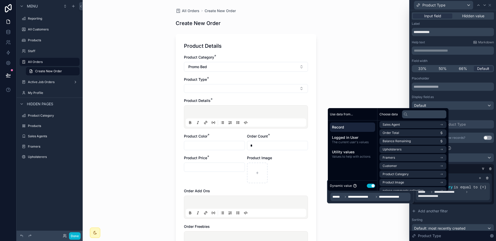
scroll to position [189, 0]
click at [420, 170] on li "Product Category" at bounding box center [412, 168] width 67 height 7
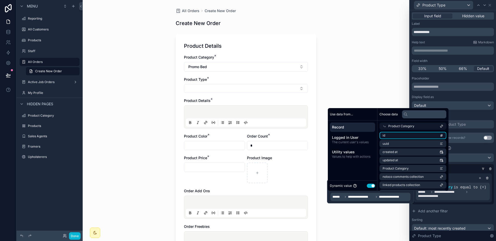
click at [410, 137] on li "id" at bounding box center [412, 135] width 67 height 7
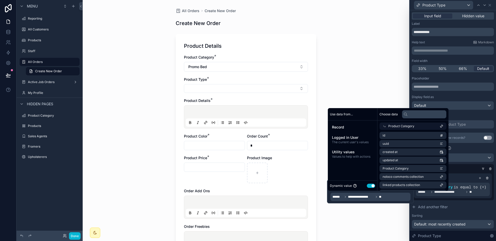
click at [393, 231] on div "All Orders Create New Order Create New Order Product Details Product Category *…" at bounding box center [246, 120] width 326 height 241
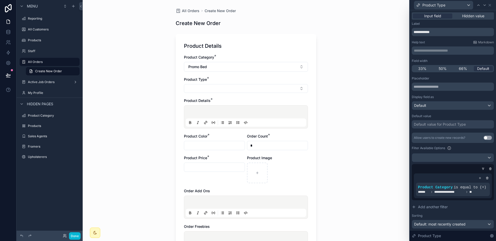
click at [247, 95] on div "Product Category * Promo Bed Product Type * Product Details * Product Color * O…" at bounding box center [246, 171] width 124 height 232
click at [248, 87] on button "Select Button" at bounding box center [246, 88] width 124 height 9
click at [246, 69] on button "Promo Bed" at bounding box center [246, 67] width 124 height 10
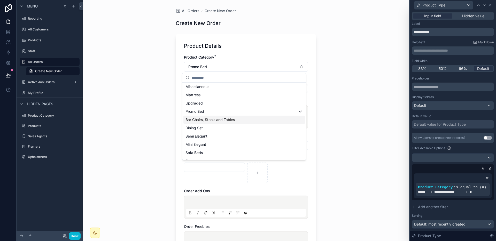
scroll to position [15, 0]
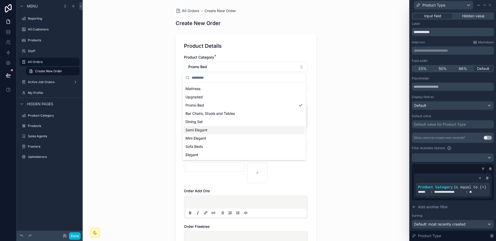
click at [235, 131] on div "Semi Elegant" at bounding box center [243, 130] width 121 height 8
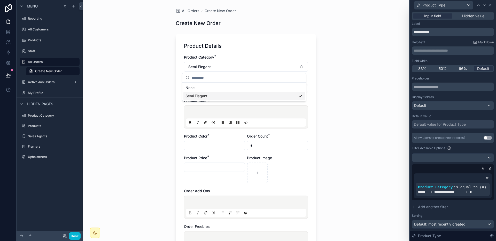
scroll to position [0, 0]
click at [244, 86] on button "Select Button" at bounding box center [246, 88] width 124 height 9
click at [327, 106] on div "All Orders Create New Order Create New Order Product Details Product Category *…" at bounding box center [246, 120] width 326 height 241
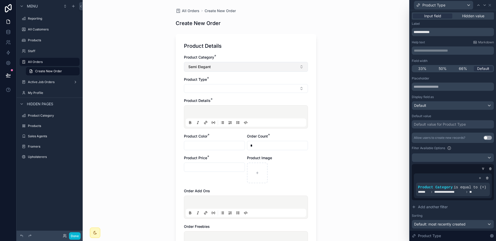
click at [243, 68] on button "Semi Elegant" at bounding box center [246, 67] width 124 height 10
click at [327, 69] on div "All Orders Create New Order Create New Order Product Details Product Category *…" at bounding box center [246, 120] width 326 height 241
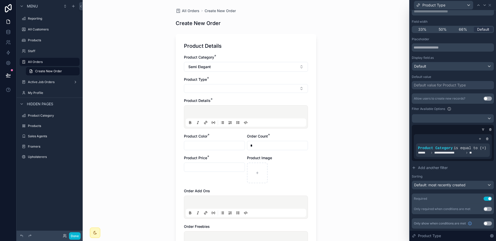
scroll to position [44, 0]
click at [483, 223] on button "Use setting" at bounding box center [487, 224] width 8 height 4
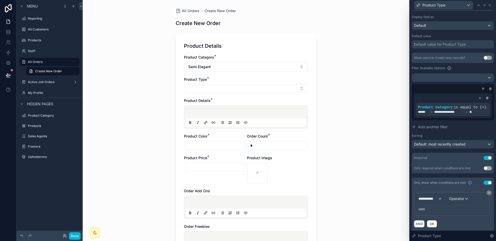
scroll to position [88, 0]
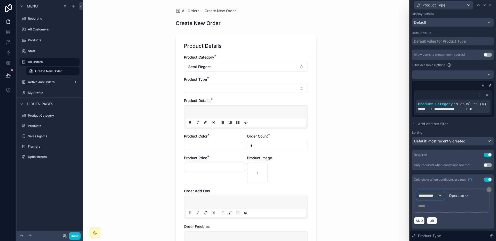
click at [440, 195] on div "**********" at bounding box center [430, 196] width 28 height 8
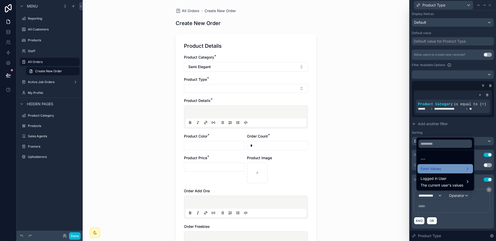
click at [445, 168] on div "Form Values" at bounding box center [444, 169] width 49 height 6
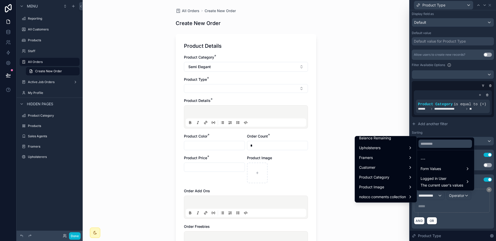
scroll to position [240, 0]
click at [373, 176] on span "Product Category" at bounding box center [374, 177] width 30 height 6
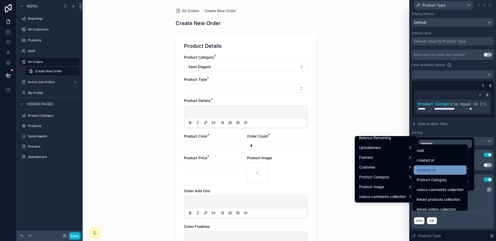
scroll to position [11, 0]
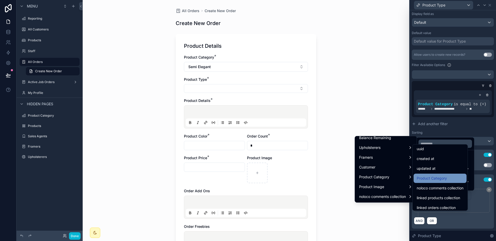
click at [432, 176] on span "Product Category" at bounding box center [431, 178] width 30 height 6
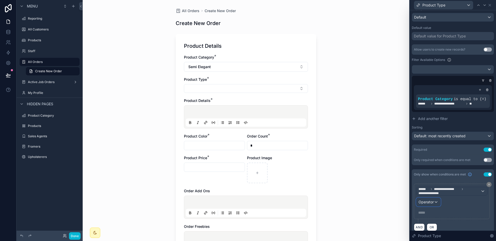
click at [435, 206] on div "Operator" at bounding box center [428, 202] width 24 height 8
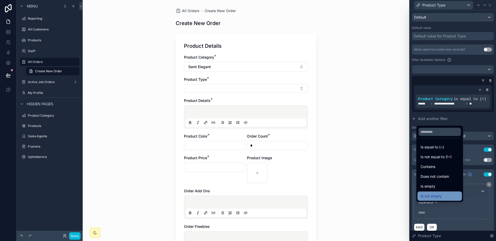
click at [438, 194] on span "Is not empty" at bounding box center [430, 196] width 21 height 6
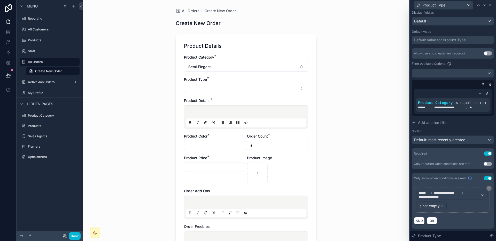
click at [386, 192] on div "All Orders Create New Order Create New Order Product Details Product Category *…" at bounding box center [246, 120] width 326 height 241
click at [271, 72] on button "Semi Elegant" at bounding box center [246, 67] width 124 height 10
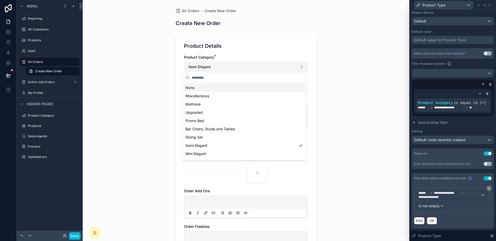
click at [270, 69] on button "Semi Elegant" at bounding box center [246, 67] width 124 height 10
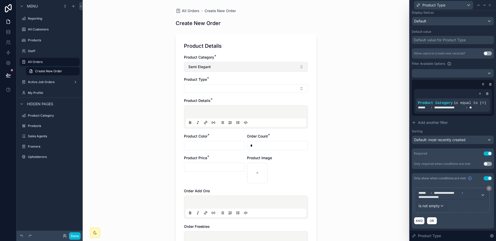
click at [269, 70] on button "Semi Elegant" at bounding box center [246, 67] width 124 height 10
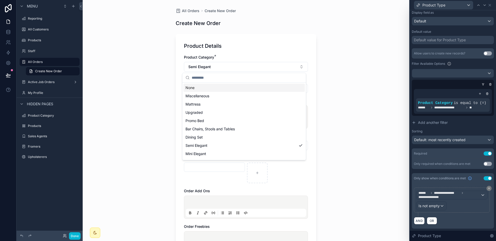
click at [211, 92] on div "Miscellaneous" at bounding box center [243, 96] width 121 height 8
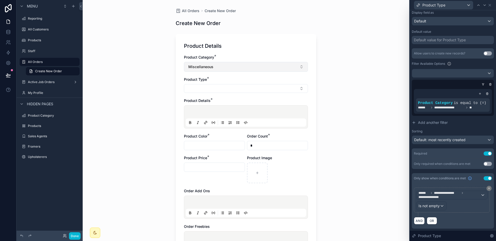
click at [225, 70] on button "Miscellaneous" at bounding box center [246, 67] width 124 height 10
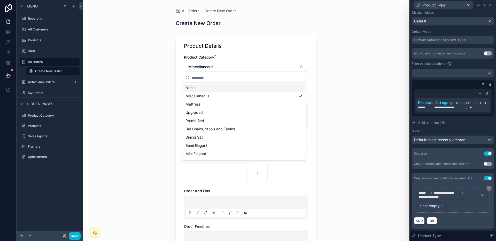
click at [207, 87] on div "None" at bounding box center [243, 88] width 121 height 8
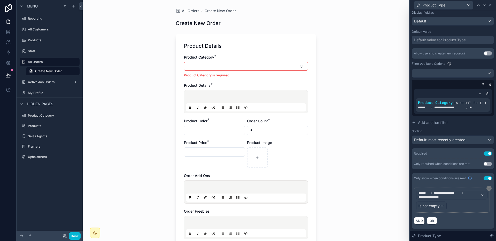
click at [326, 86] on div "All Orders Create New Order Create New Order Product Details Product Category *…" at bounding box center [246, 120] width 326 height 241
click at [490, 6] on icon at bounding box center [489, 5] width 4 height 4
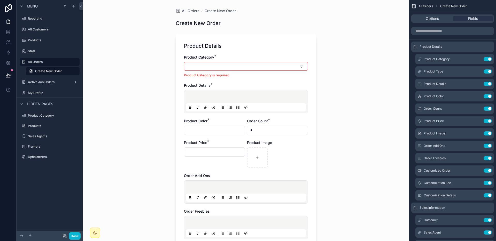
click at [80, 232] on div "Done" at bounding box center [70, 235] width 21 height 7
click at [78, 233] on button "Done" at bounding box center [75, 235] width 12 height 7
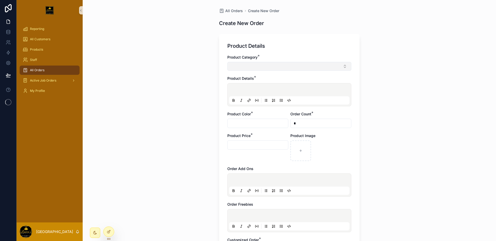
click at [265, 65] on button "Select Button" at bounding box center [289, 66] width 124 height 9
click at [272, 64] on button "Select Button" at bounding box center [289, 66] width 124 height 9
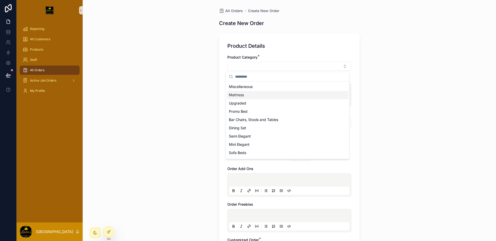
click at [263, 90] on div "Miscellaneous" at bounding box center [287, 87] width 121 height 8
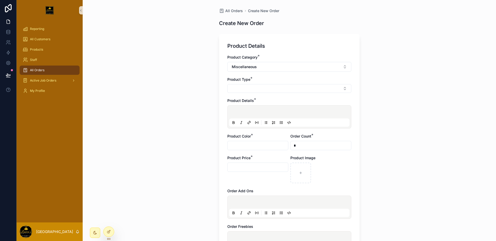
click at [263, 90] on button "Select Button" at bounding box center [289, 88] width 124 height 9
click at [270, 66] on button "Miscellaneous" at bounding box center [289, 67] width 124 height 10
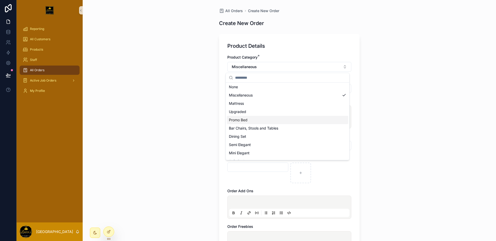
scroll to position [1, 0]
click at [273, 119] on div "Promo Bed" at bounding box center [287, 120] width 121 height 8
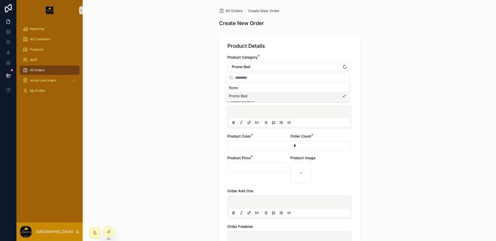
scroll to position [0, 0]
click at [277, 91] on button "Select Button" at bounding box center [289, 88] width 124 height 9
click at [279, 111] on div "Promo Bed" at bounding box center [287, 109] width 121 height 8
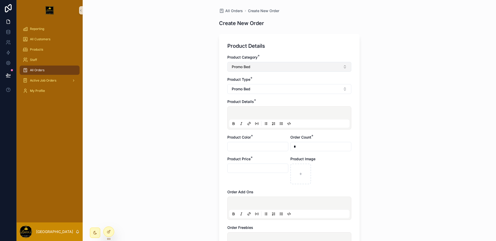
click at [289, 68] on button "Promo Bed" at bounding box center [289, 67] width 124 height 10
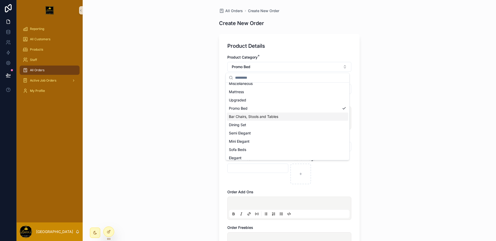
scroll to position [15, 0]
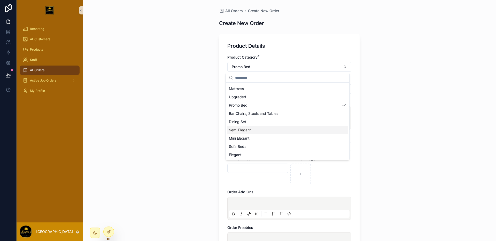
click at [276, 129] on div "Semi Elegant" at bounding box center [287, 130] width 121 height 8
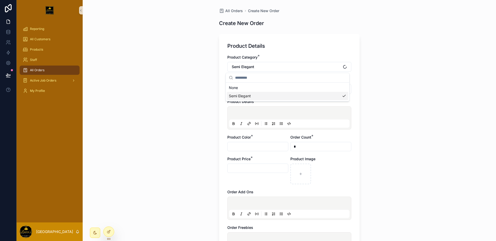
scroll to position [0, 0]
click at [284, 85] on button "Promo Bed" at bounding box center [289, 89] width 124 height 10
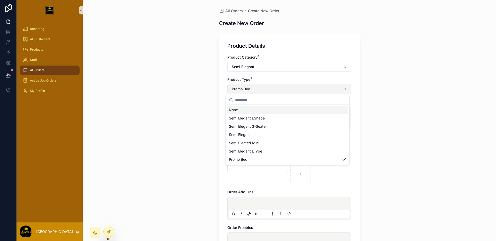
click at [284, 85] on button "Promo Bed" at bounding box center [289, 89] width 124 height 10
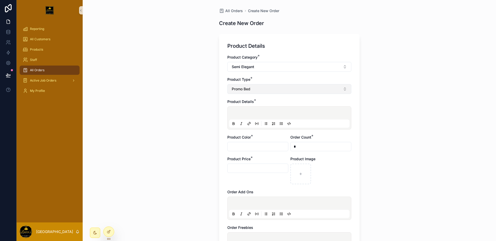
click at [278, 91] on button "Promo Bed" at bounding box center [289, 89] width 124 height 10
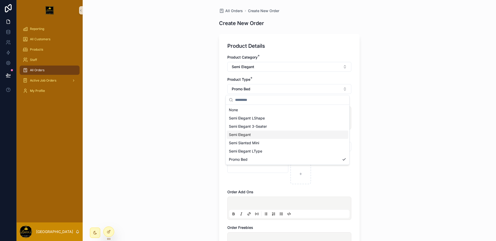
click at [273, 132] on div "Semi Elegant" at bounding box center [287, 135] width 121 height 8
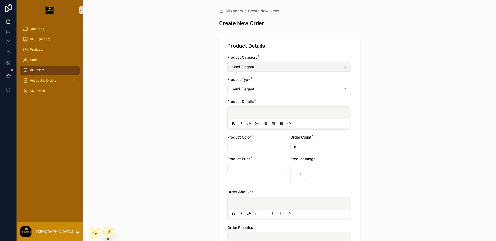
click at [282, 69] on button "Semi Elegant" at bounding box center [289, 67] width 124 height 10
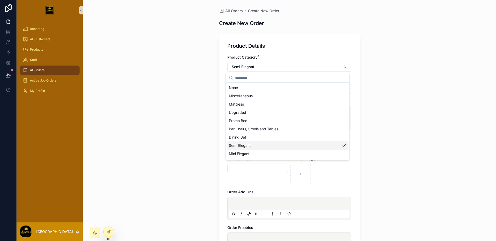
click at [262, 142] on div "Semi Elegant" at bounding box center [287, 145] width 121 height 8
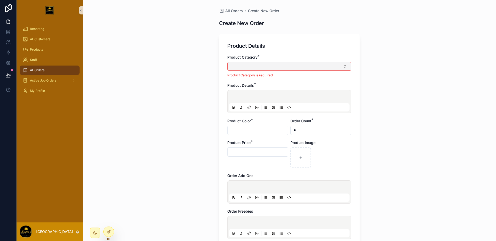
click at [281, 69] on button "Select Button" at bounding box center [289, 66] width 124 height 9
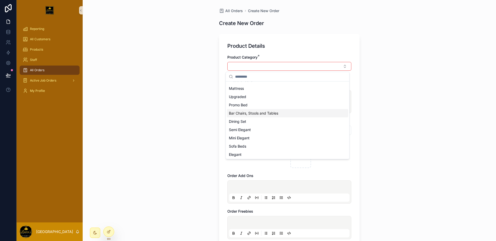
scroll to position [7, 0]
click at [263, 143] on div "Sofa Beds" at bounding box center [287, 145] width 121 height 8
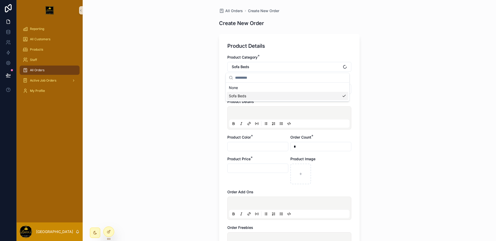
scroll to position [0, 0]
click at [275, 90] on button "Semi Elegant" at bounding box center [289, 89] width 124 height 10
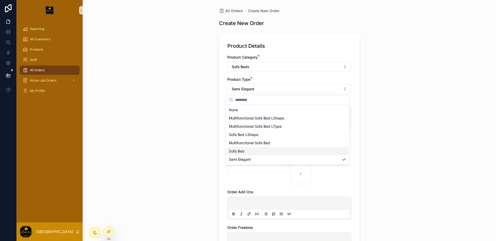
click at [266, 149] on div "Sofa Bed" at bounding box center [287, 151] width 121 height 8
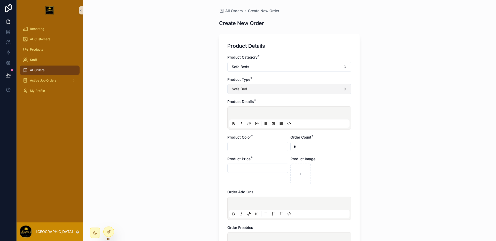
click at [277, 92] on button "Sofa Bed" at bounding box center [289, 89] width 124 height 10
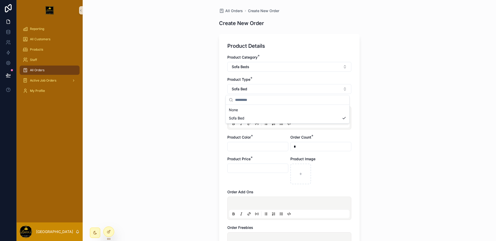
click at [185, 125] on div "All Orders Create New Order Create New Order Product Details Product Category *…" at bounding box center [289, 120] width 413 height 241
click at [113, 229] on div at bounding box center [109, 232] width 10 height 10
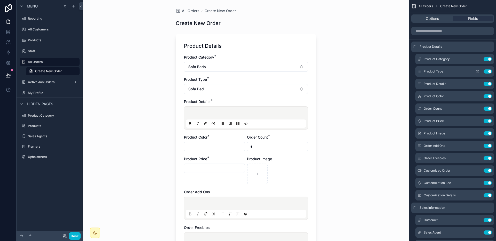
click at [478, 72] on icon "scrollable content" at bounding box center [477, 71] width 4 height 4
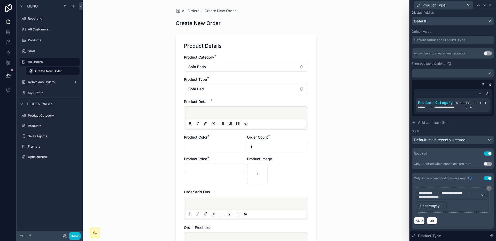
scroll to position [89, 0]
click at [458, 194] on span "**********" at bounding box center [454, 193] width 26 height 4
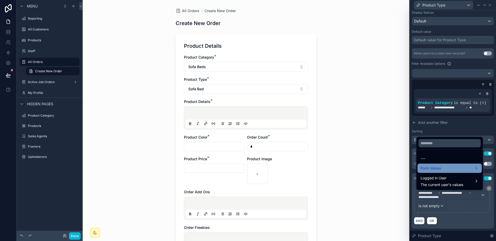
click at [458, 166] on div "Form Values" at bounding box center [449, 168] width 58 height 6
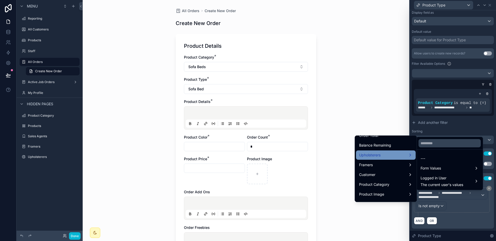
scroll to position [240, 0]
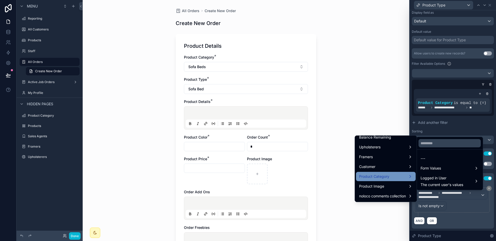
click at [386, 177] on div "Product Category" at bounding box center [385, 176] width 53 height 6
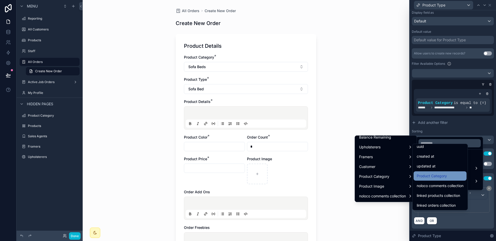
scroll to position [0, 0]
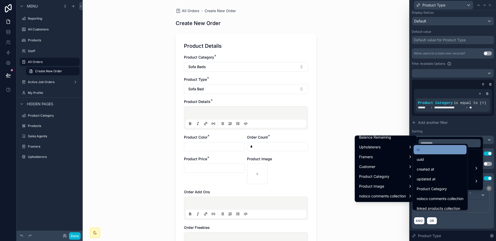
click at [437, 153] on div "id" at bounding box center [439, 149] width 53 height 9
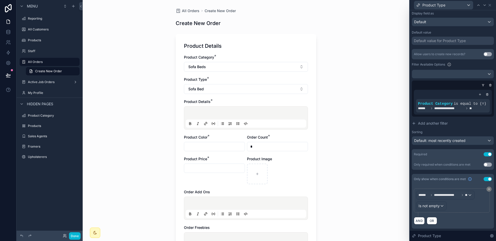
click at [356, 190] on div "All Orders Create New Order Create New Order Product Details Product Category *…" at bounding box center [246, 120] width 326 height 241
click at [491, 6] on icon at bounding box center [489, 5] width 4 height 4
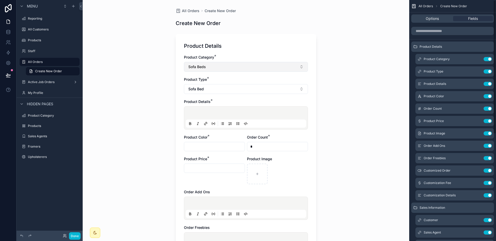
click at [282, 68] on button "Sofa Beds" at bounding box center [246, 67] width 124 height 10
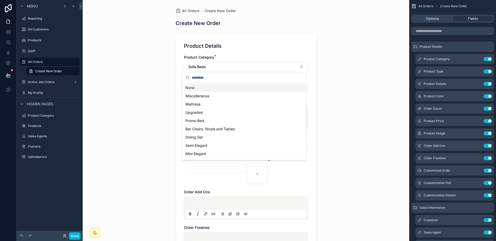
click at [240, 88] on div "None" at bounding box center [243, 88] width 121 height 8
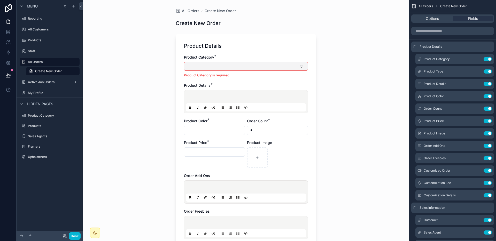
click at [253, 64] on button "Select Button" at bounding box center [246, 66] width 124 height 9
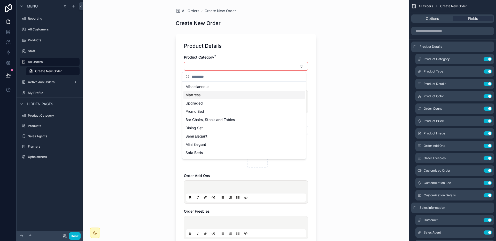
click at [236, 98] on div "Mattress" at bounding box center [243, 95] width 121 height 8
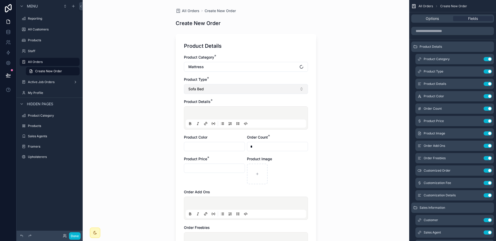
click at [238, 92] on button "Sofa Bed" at bounding box center [246, 89] width 124 height 10
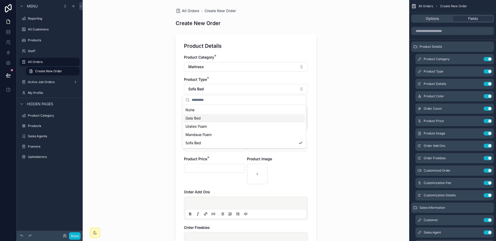
click at [227, 118] on div "Gala Bed" at bounding box center [243, 118] width 121 height 8
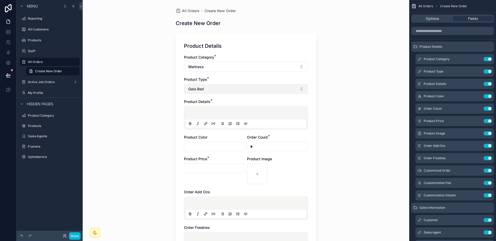
click at [233, 92] on button "Gala Bed" at bounding box center [246, 89] width 124 height 10
click at [215, 110] on div "None" at bounding box center [243, 110] width 121 height 8
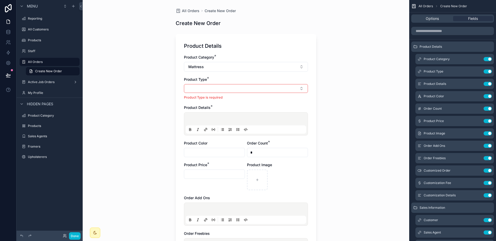
click at [233, 61] on div "Product Category * Mattress" at bounding box center [246, 63] width 124 height 17
click at [230, 68] on button "Mattress" at bounding box center [246, 67] width 124 height 10
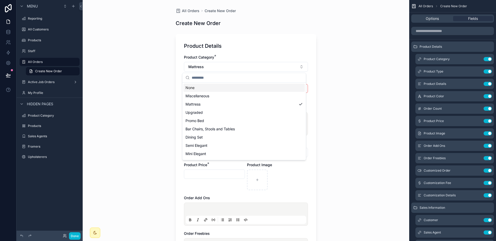
click at [208, 86] on div "None" at bounding box center [243, 88] width 121 height 8
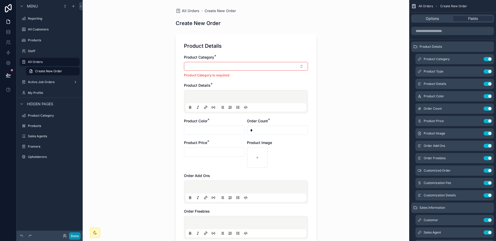
click at [77, 234] on button "Done" at bounding box center [75, 235] width 12 height 7
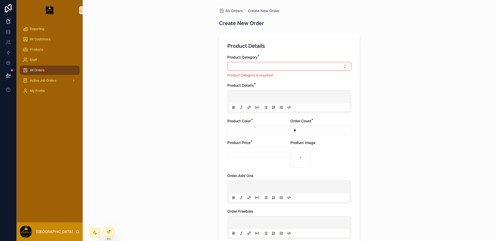
click at [275, 61] on div "Product Category * Product Category is required" at bounding box center [289, 66] width 124 height 23
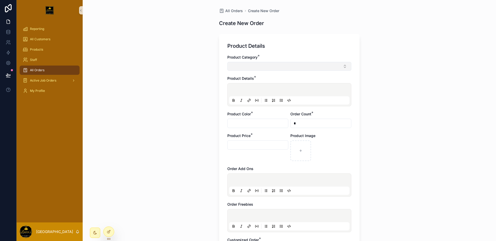
click at [271, 69] on button "Select Button" at bounding box center [289, 66] width 124 height 9
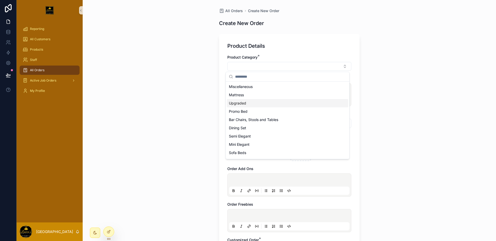
click at [263, 104] on div "Upgraded" at bounding box center [287, 103] width 121 height 8
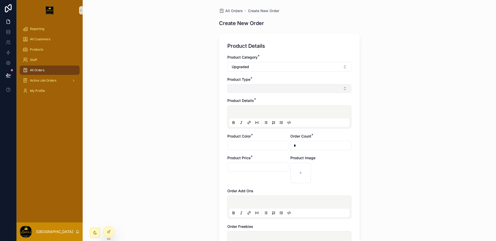
click at [269, 92] on button "Select Button" at bounding box center [289, 88] width 124 height 9
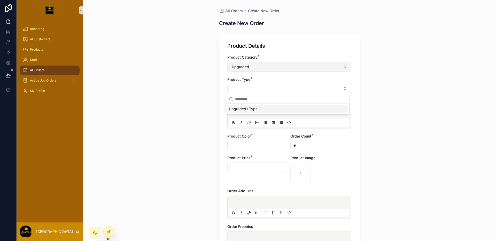
click at [275, 70] on button "Upgraded" at bounding box center [289, 67] width 124 height 10
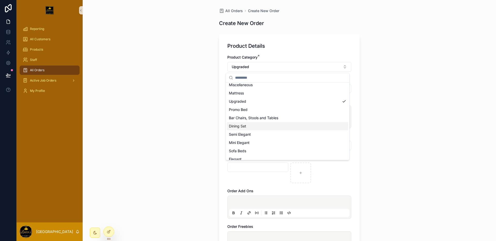
scroll to position [15, 0]
click at [276, 137] on div "Mini Elegant" at bounding box center [287, 138] width 121 height 8
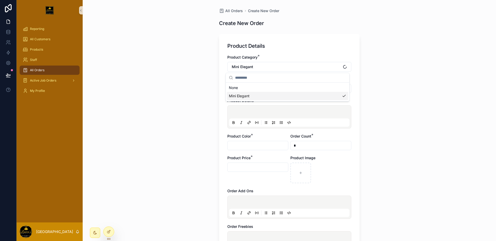
scroll to position [0, 0]
click at [275, 86] on button "Select Button" at bounding box center [289, 88] width 124 height 9
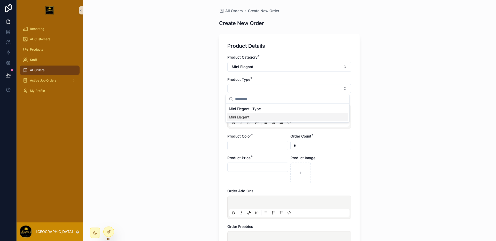
click at [187, 133] on div "All Orders Create New Order Create New Order Product Details Product Category *…" at bounding box center [289, 120] width 413 height 241
click at [110, 232] on icon at bounding box center [109, 232] width 4 height 4
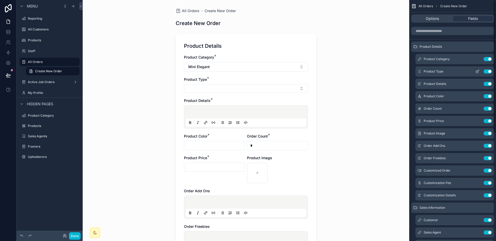
click at [478, 71] on icon "scrollable content" at bounding box center [477, 71] width 4 height 4
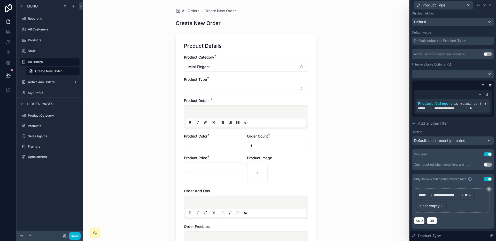
scroll to position [89, 0]
click at [373, 187] on div "All Orders Create New Order Create New Order Product Details Product Category *…" at bounding box center [246, 120] width 326 height 241
click at [366, 112] on div "All Orders Create New Order Create New Order Product Details Product Category *…" at bounding box center [246, 120] width 326 height 241
click at [323, 59] on div "All Orders Create New Order Create New Order Product Details Product Category *…" at bounding box center [246, 120] width 326 height 241
click at [58, 65] on div "All Orders" at bounding box center [49, 62] width 43 height 6
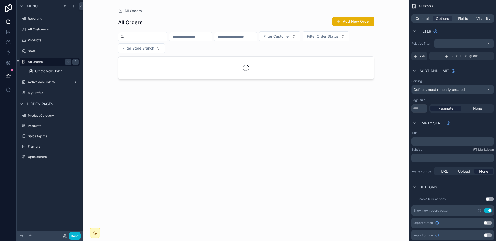
click at [58, 65] on div "All Orders" at bounding box center [49, 62] width 43 height 6
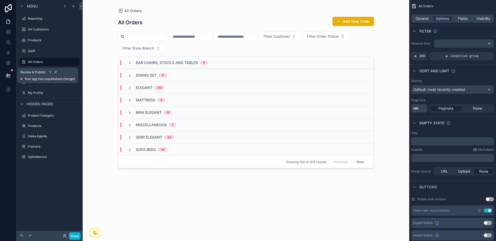
click at [7, 76] on icon at bounding box center [8, 75] width 5 height 5
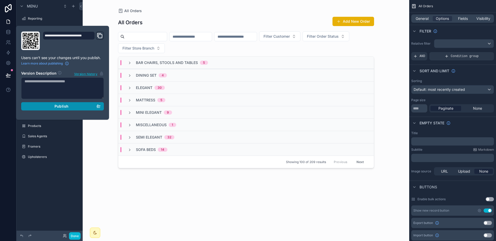
click at [59, 107] on span "Publish" at bounding box center [61, 106] width 14 height 5
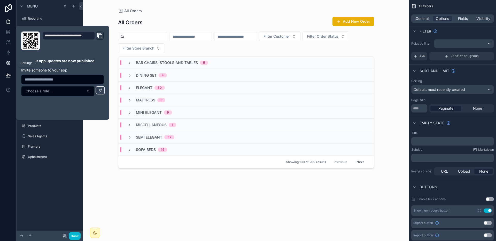
click at [7, 61] on icon at bounding box center [8, 63] width 4 height 4
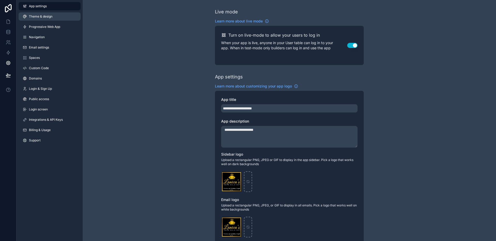
click at [51, 14] on link "Theme & design" at bounding box center [50, 16] width 62 height 8
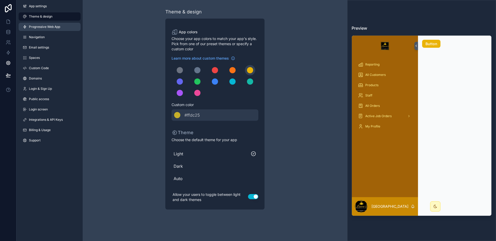
click at [43, 27] on span "Progressive Web App" at bounding box center [44, 27] width 31 height 4
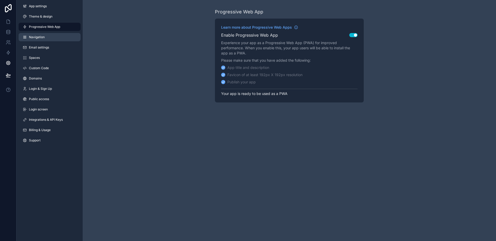
click at [43, 34] on link "Navigation" at bounding box center [50, 37] width 62 height 8
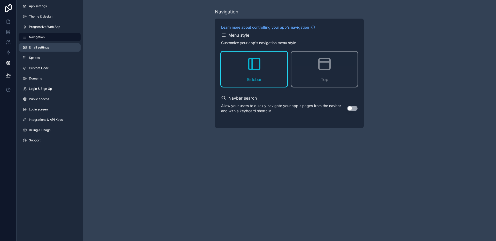
click at [42, 45] on link "Email settings" at bounding box center [50, 47] width 62 height 8
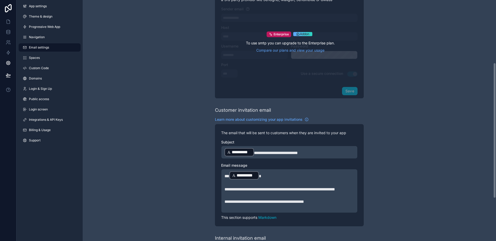
scroll to position [187, 0]
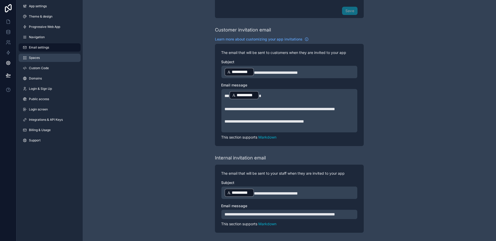
click at [43, 54] on link "Spaces" at bounding box center [50, 58] width 62 height 8
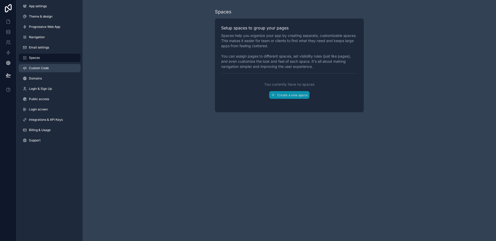
click at [41, 71] on link "Custom Code" at bounding box center [50, 68] width 62 height 8
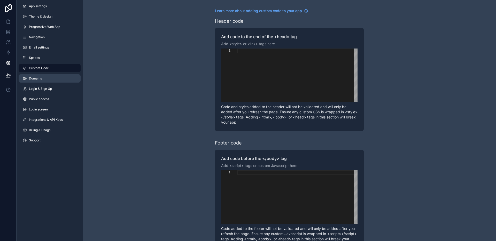
click at [41, 75] on link "Domains" at bounding box center [50, 78] width 62 height 8
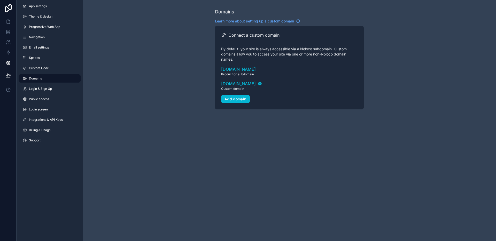
click at [41, 80] on span "Domains" at bounding box center [35, 78] width 13 height 4
click at [41, 83] on div "App settings Theme & design Progressive Web App Navigation Email settings Space…" at bounding box center [50, 74] width 66 height 149
click at [47, 85] on link "Login & Sign Up" at bounding box center [50, 89] width 62 height 8
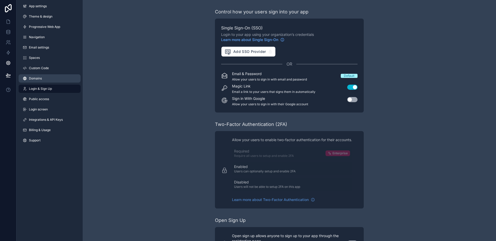
click at [64, 78] on link "Domains" at bounding box center [50, 78] width 62 height 8
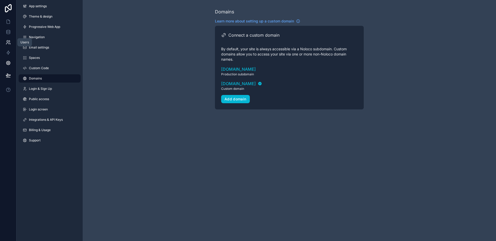
click at [9, 44] on icon at bounding box center [8, 42] width 5 height 5
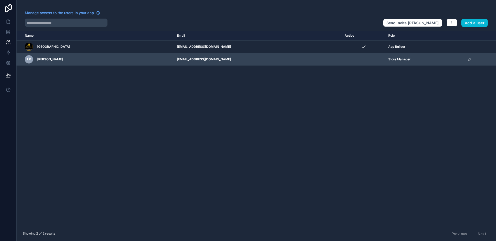
click at [468, 59] on icon "scrollable content" at bounding box center [469, 59] width 3 height 3
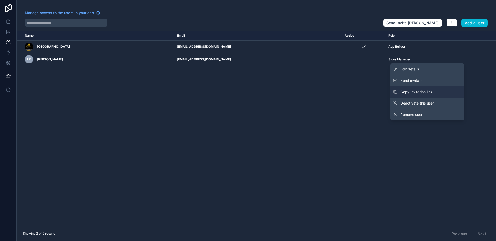
click at [426, 89] on span "Copy invitation link" at bounding box center [416, 91] width 32 height 5
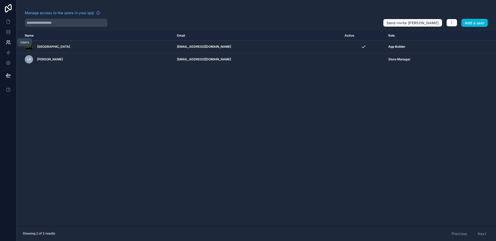
click at [8, 45] on link at bounding box center [8, 42] width 16 height 10
click at [9, 23] on icon at bounding box center [8, 21] width 5 height 5
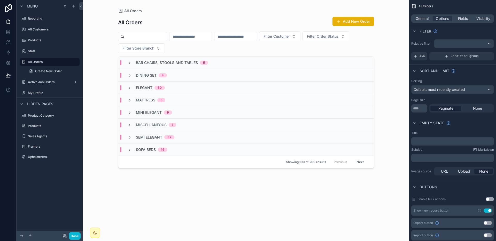
click at [39, 57] on div "All Orders Create New Order" at bounding box center [50, 66] width 66 height 19
click at [37, 59] on div "All Orders" at bounding box center [49, 62] width 43 height 6
click at [39, 70] on span "Create New Order" at bounding box center [48, 71] width 27 height 4
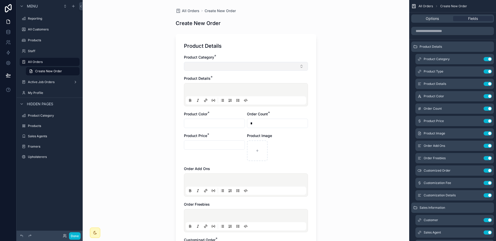
click at [297, 68] on button "Select Button" at bounding box center [246, 66] width 124 height 9
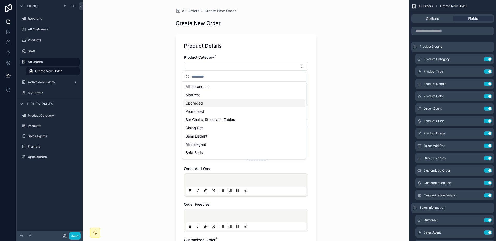
click at [257, 100] on div "Upgraded" at bounding box center [243, 103] width 121 height 8
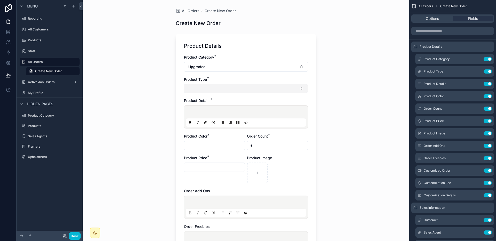
click at [261, 92] on button "Select Button" at bounding box center [246, 88] width 124 height 9
click at [29, 58] on div "All Orders" at bounding box center [50, 62] width 58 height 8
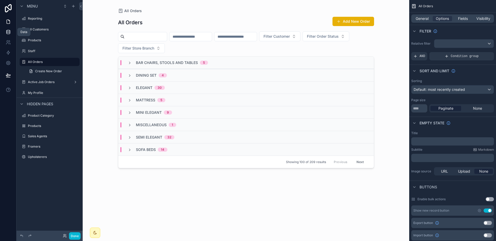
click at [10, 34] on icon at bounding box center [8, 31] width 5 height 5
